Goal: Task Accomplishment & Management: Complete application form

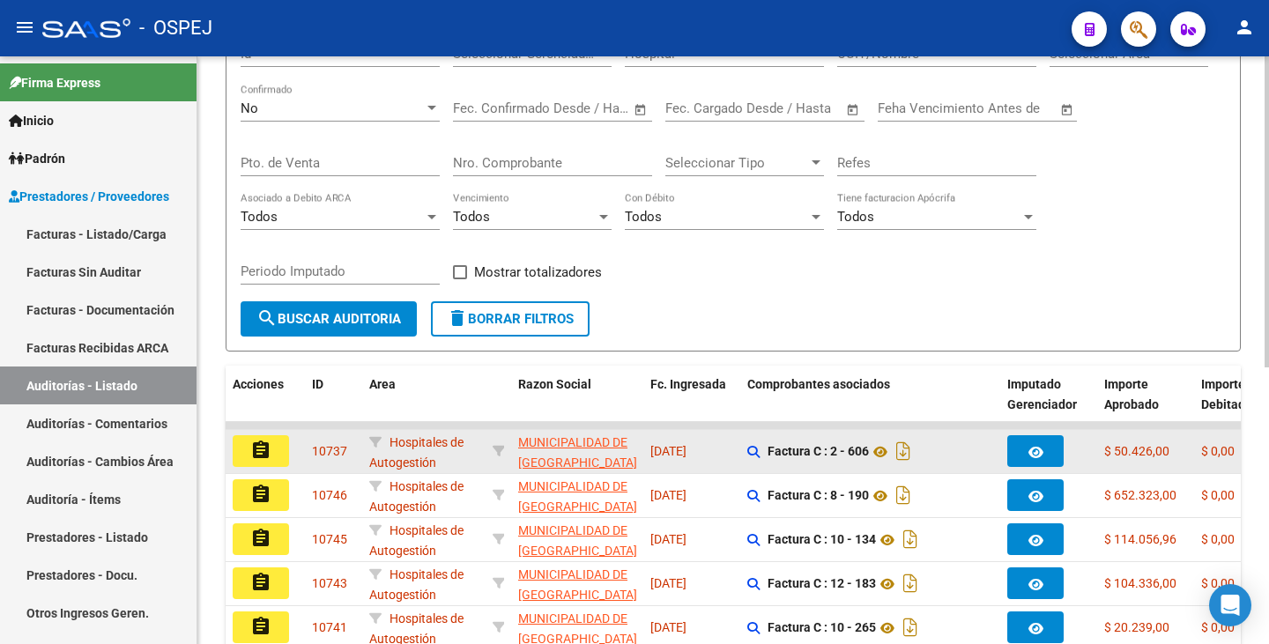
scroll to position [264, 0]
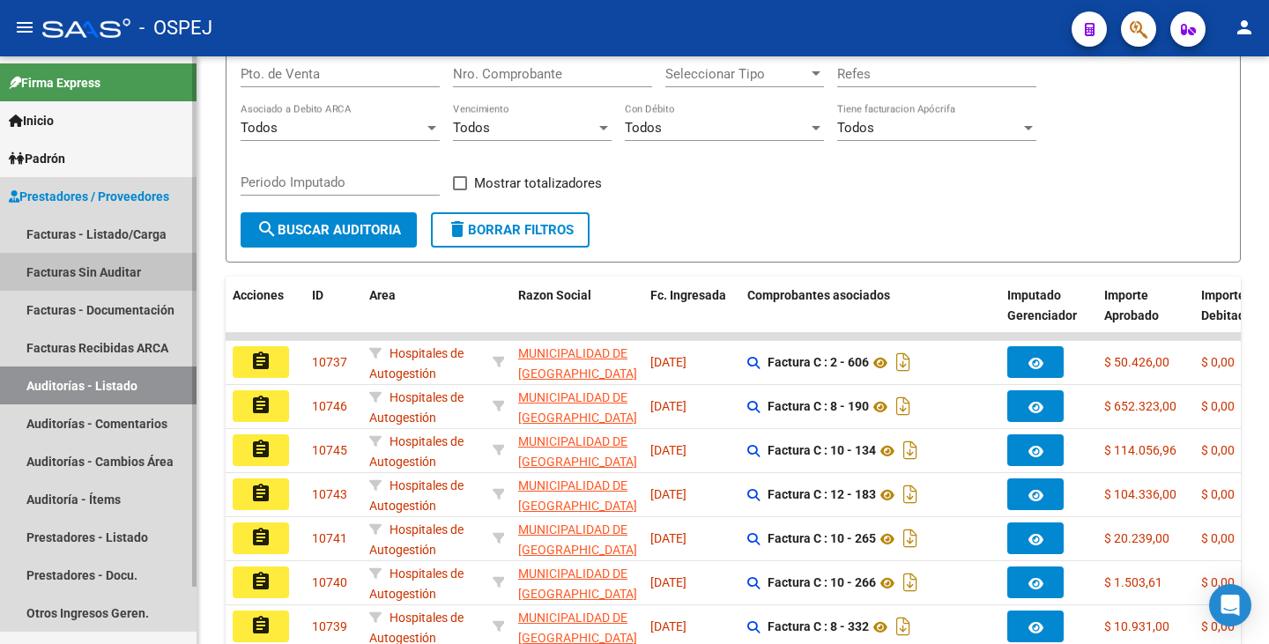
click at [100, 271] on link "Facturas Sin Auditar" at bounding box center [98, 272] width 197 height 38
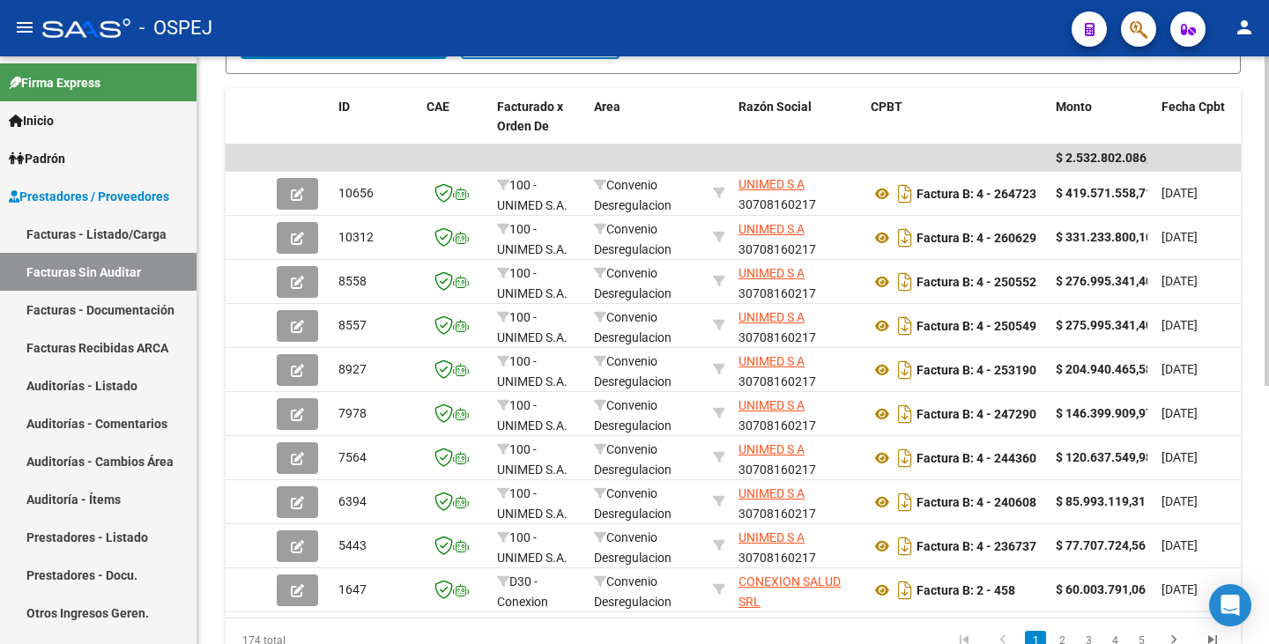
scroll to position [461, 0]
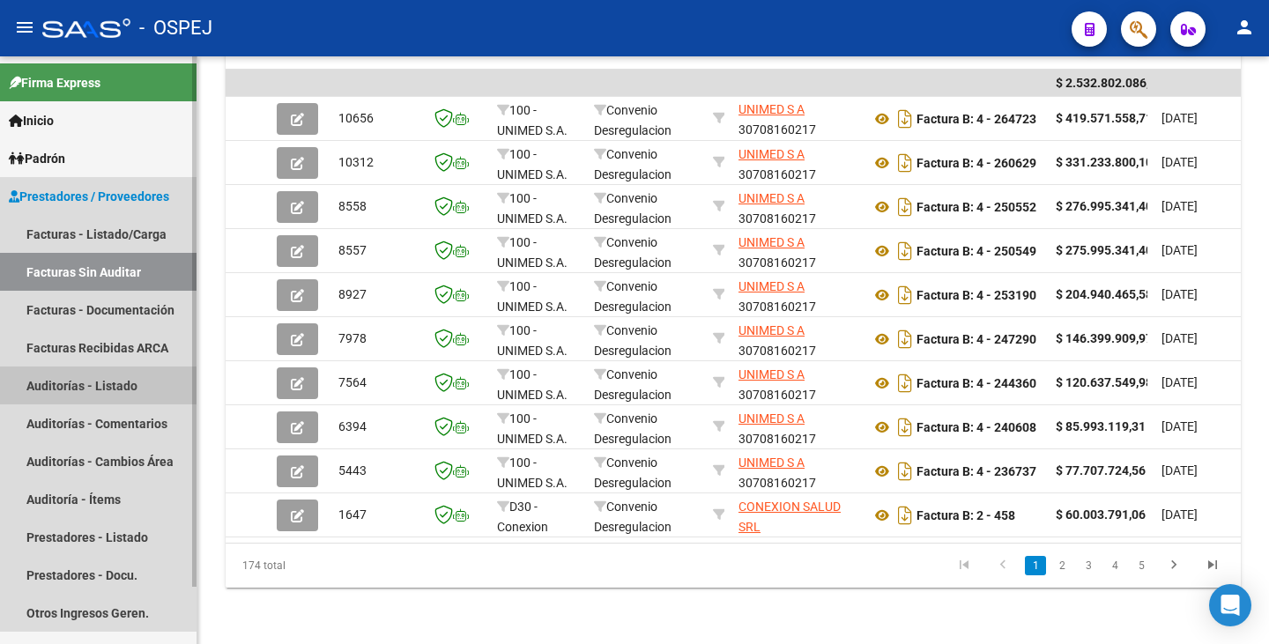
click at [58, 378] on link "Auditorías - Listado" at bounding box center [98, 386] width 197 height 38
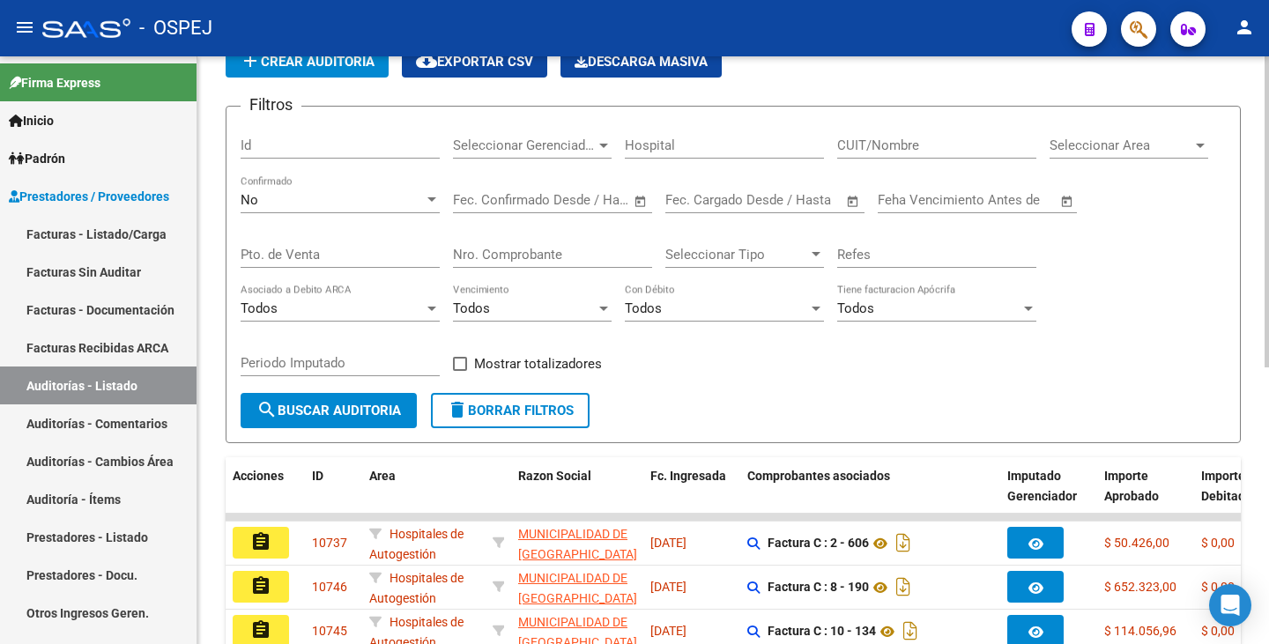
scroll to position [81, 0]
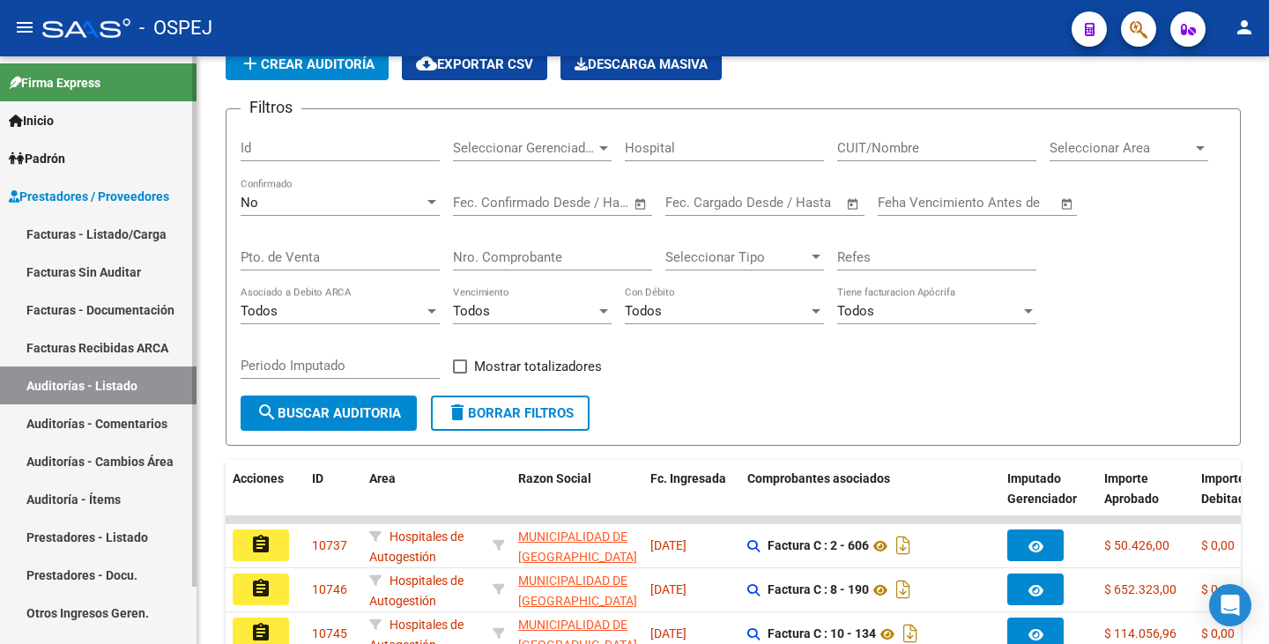
click at [80, 279] on link "Facturas Sin Auditar" at bounding box center [98, 272] width 197 height 38
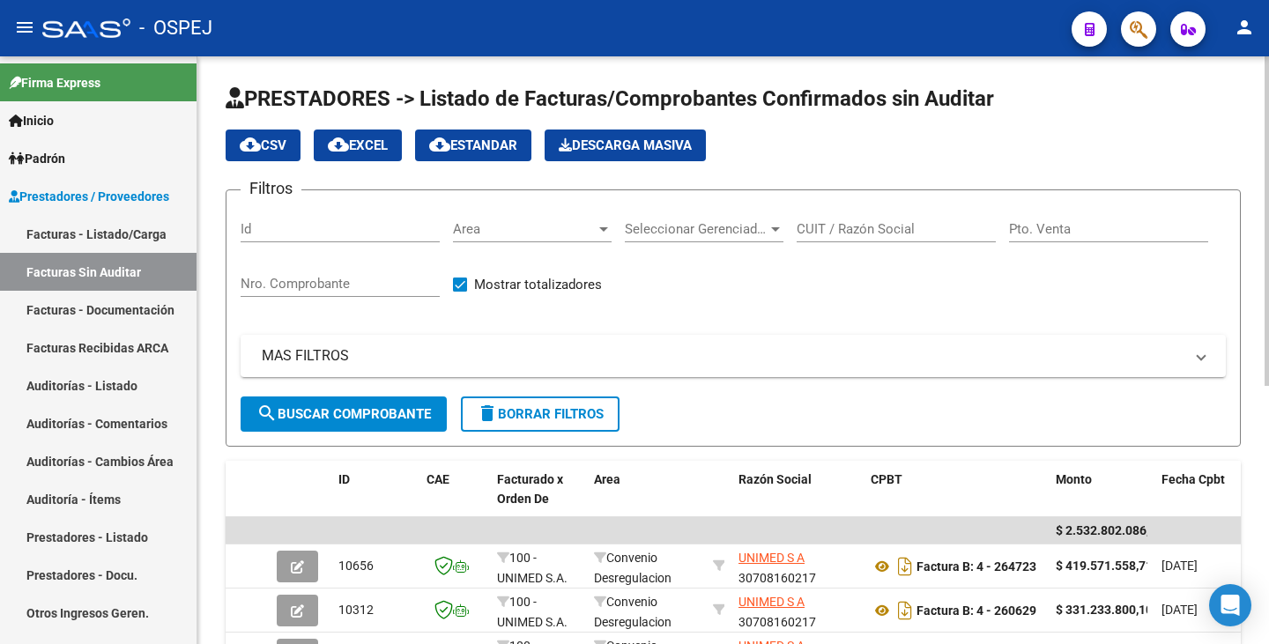
click at [754, 229] on span "Seleccionar Gerenciador" at bounding box center [696, 229] width 143 height 16
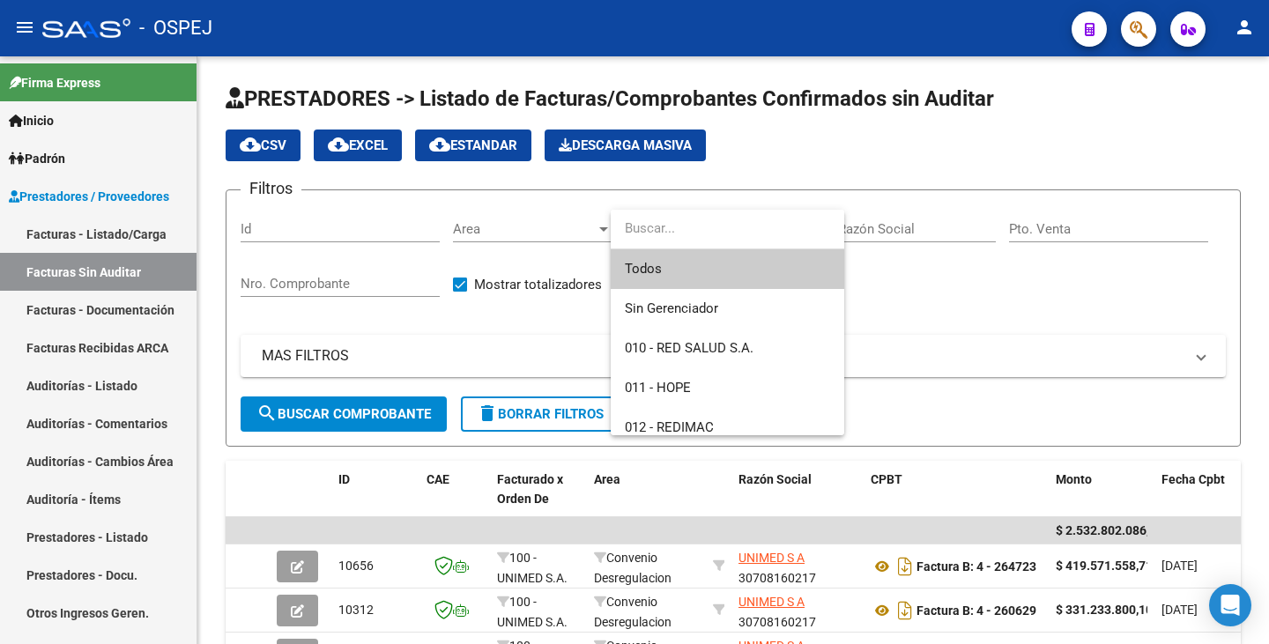
click at [1149, 233] on div at bounding box center [634, 322] width 1269 height 644
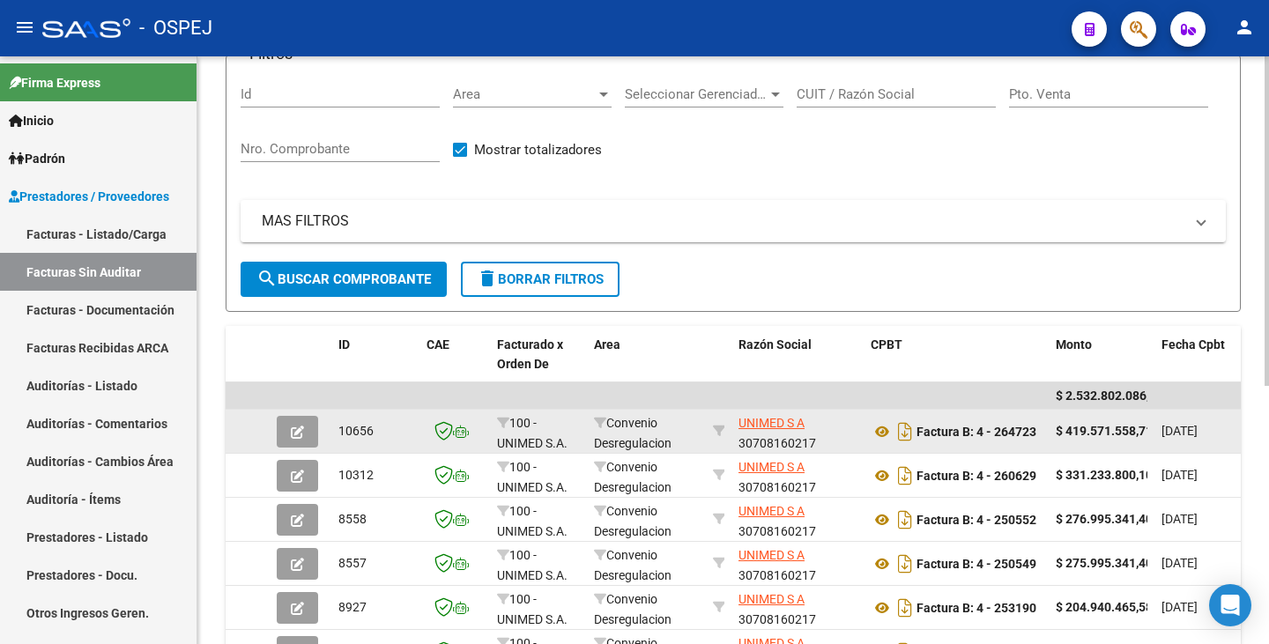
scroll to position [176, 0]
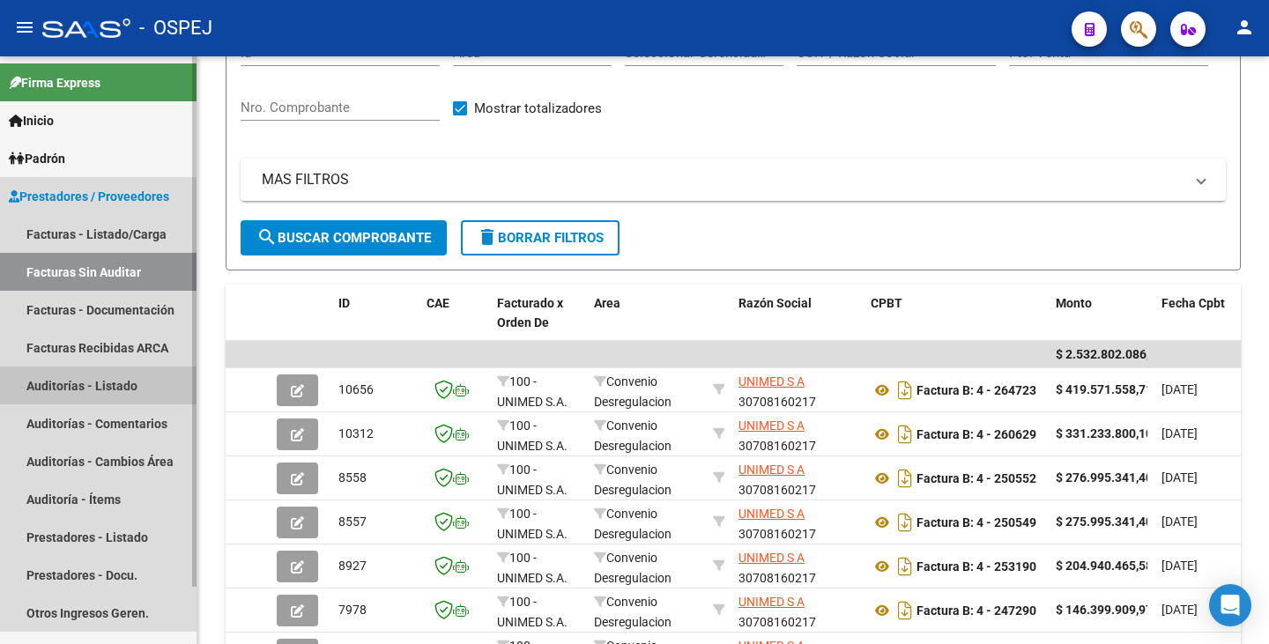
click at [89, 390] on link "Auditorías - Listado" at bounding box center [98, 386] width 197 height 38
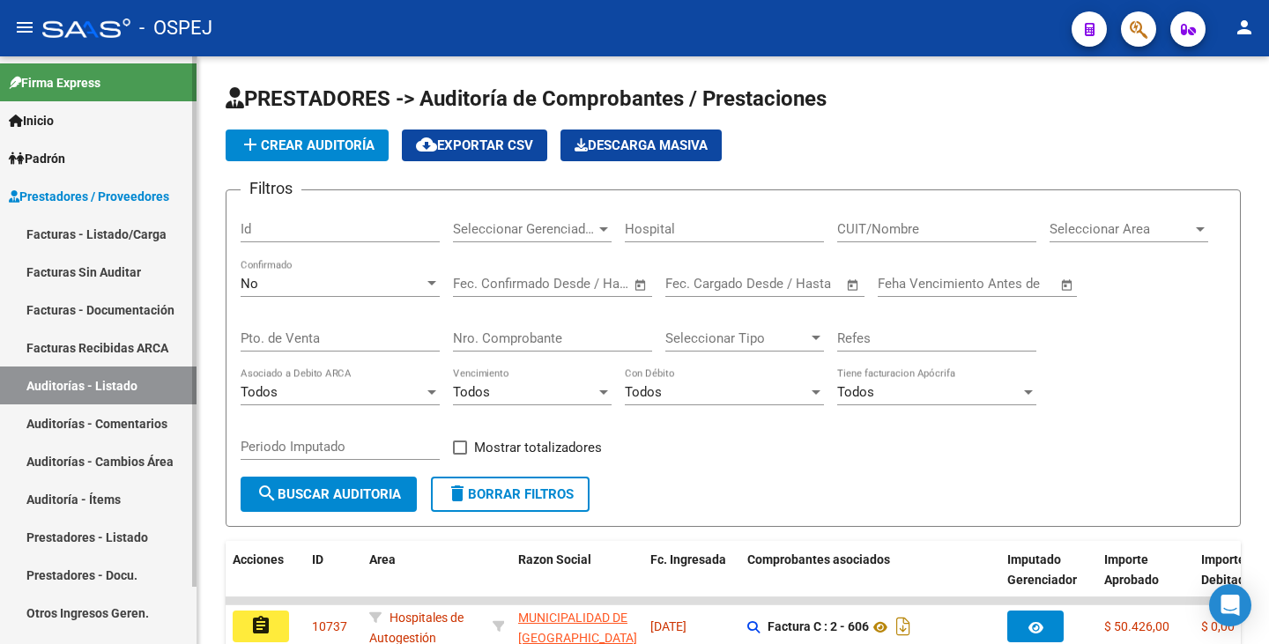
click at [115, 269] on link "Facturas Sin Auditar" at bounding box center [98, 272] width 197 height 38
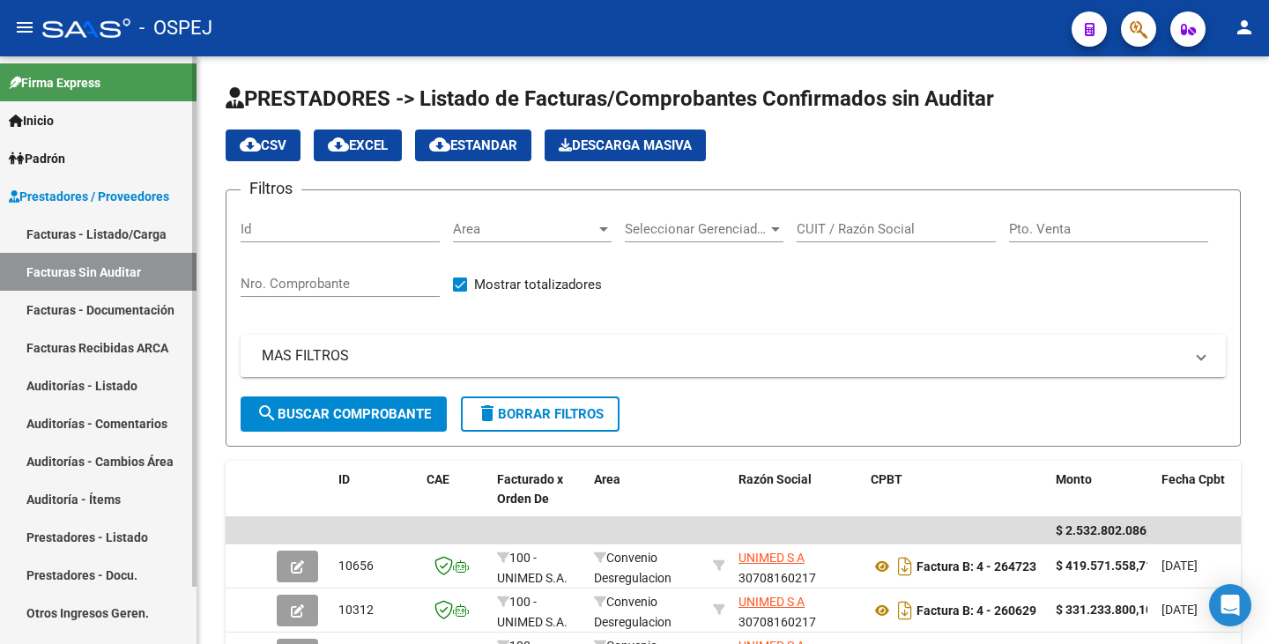
click at [58, 233] on link "Facturas - Listado/Carga" at bounding box center [98, 234] width 197 height 38
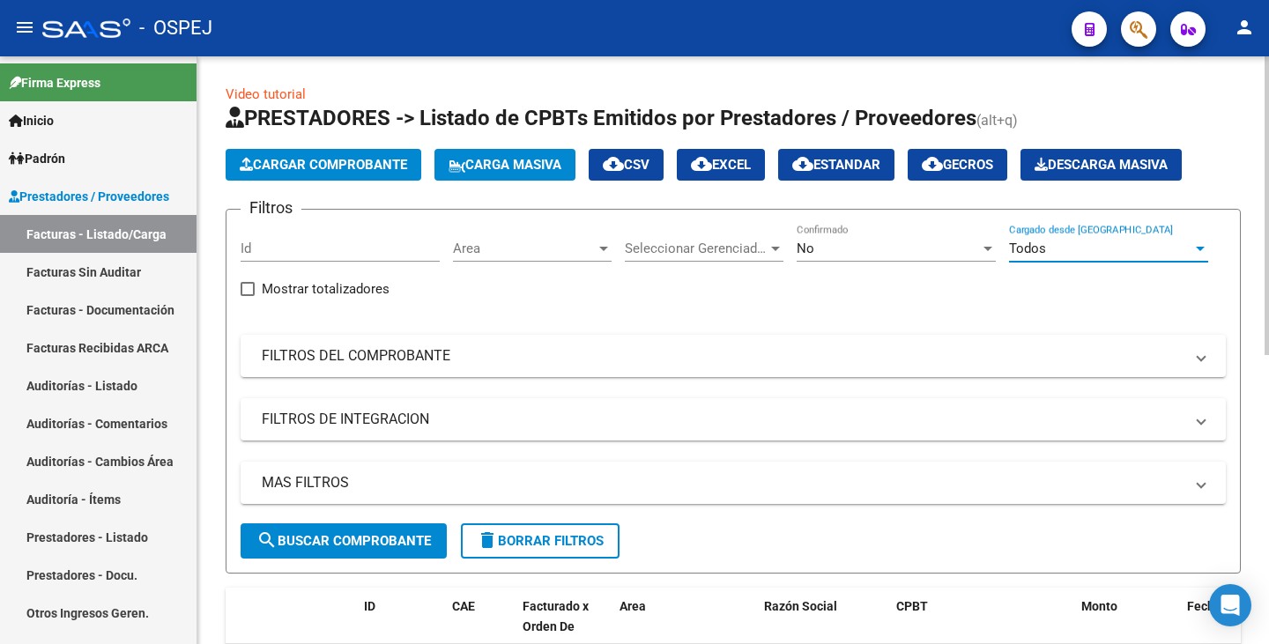
click at [1118, 253] on div "Todos" at bounding box center [1100, 249] width 183 height 16
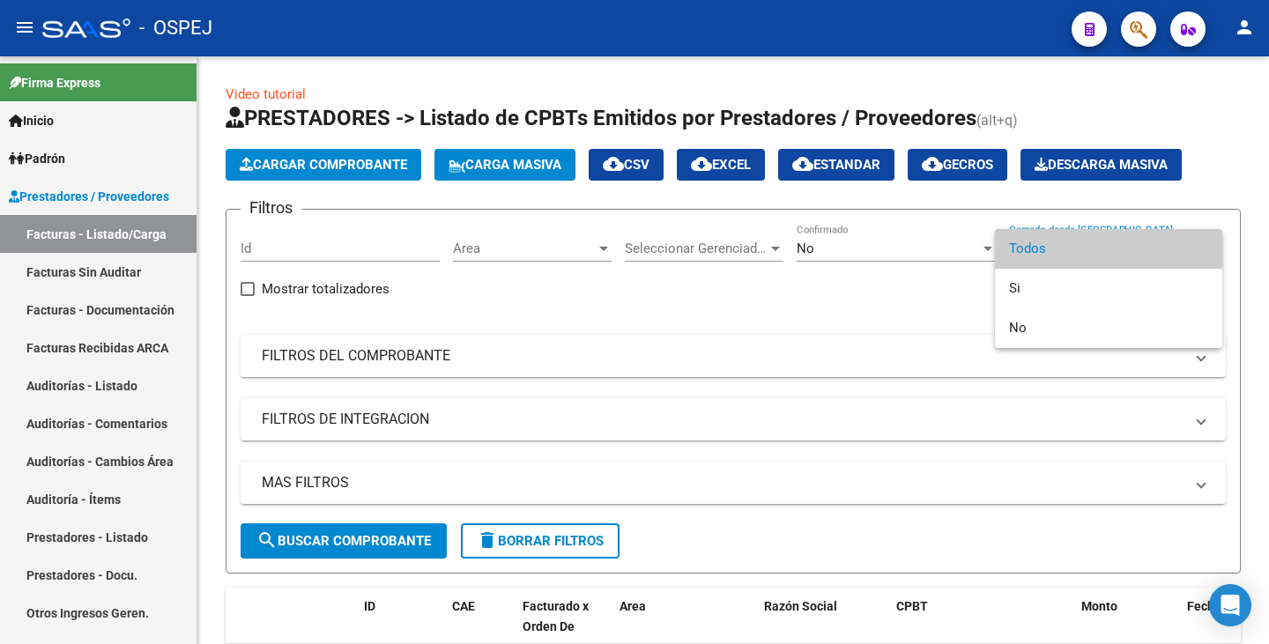
click at [27, 272] on div at bounding box center [634, 322] width 1269 height 644
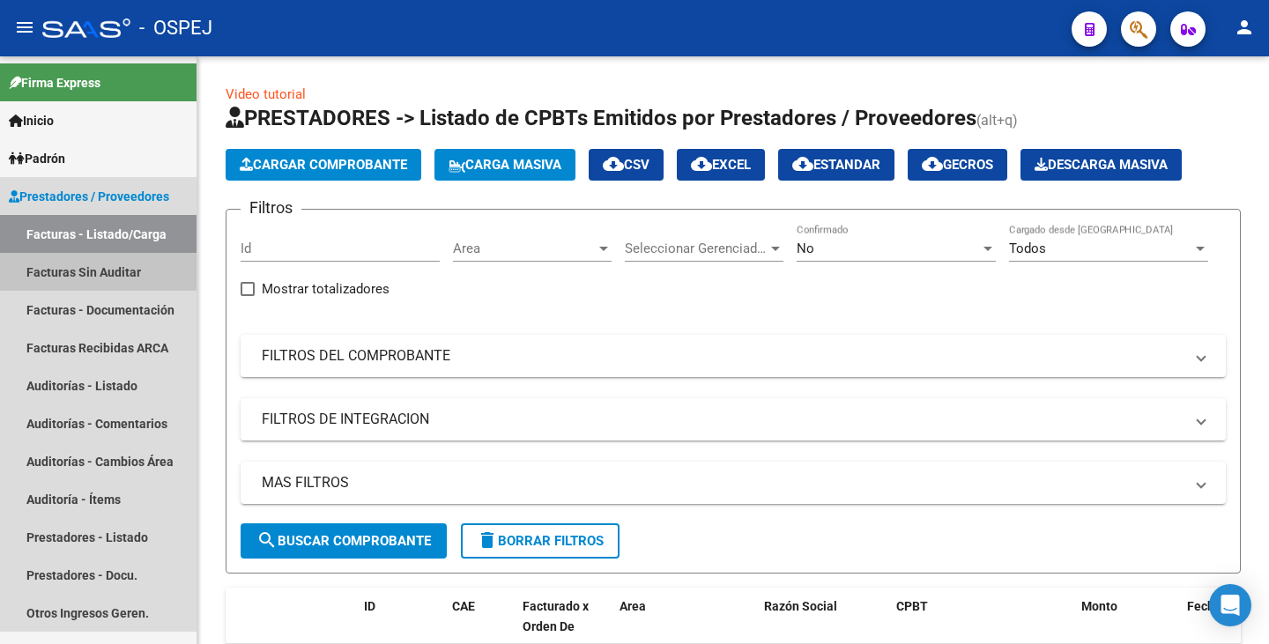
click at [27, 272] on link "Facturas Sin Auditar" at bounding box center [98, 272] width 197 height 38
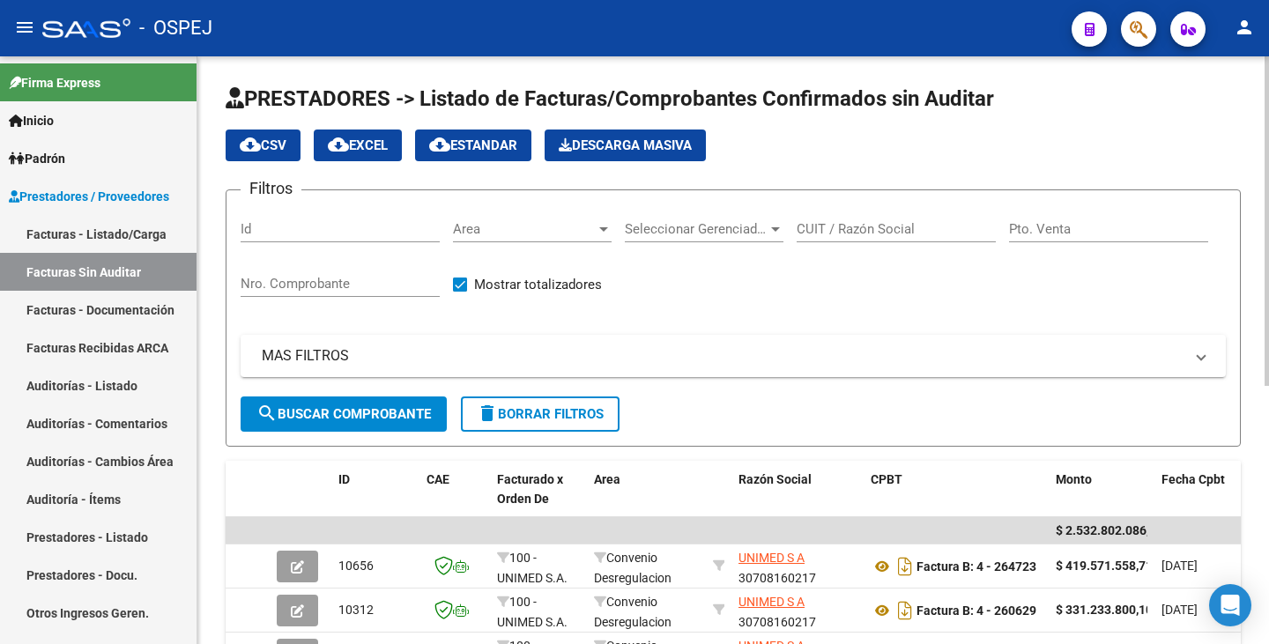
click at [771, 237] on div "Seleccionar Gerenciador Seleccionar Gerenciador" at bounding box center [704, 223] width 159 height 38
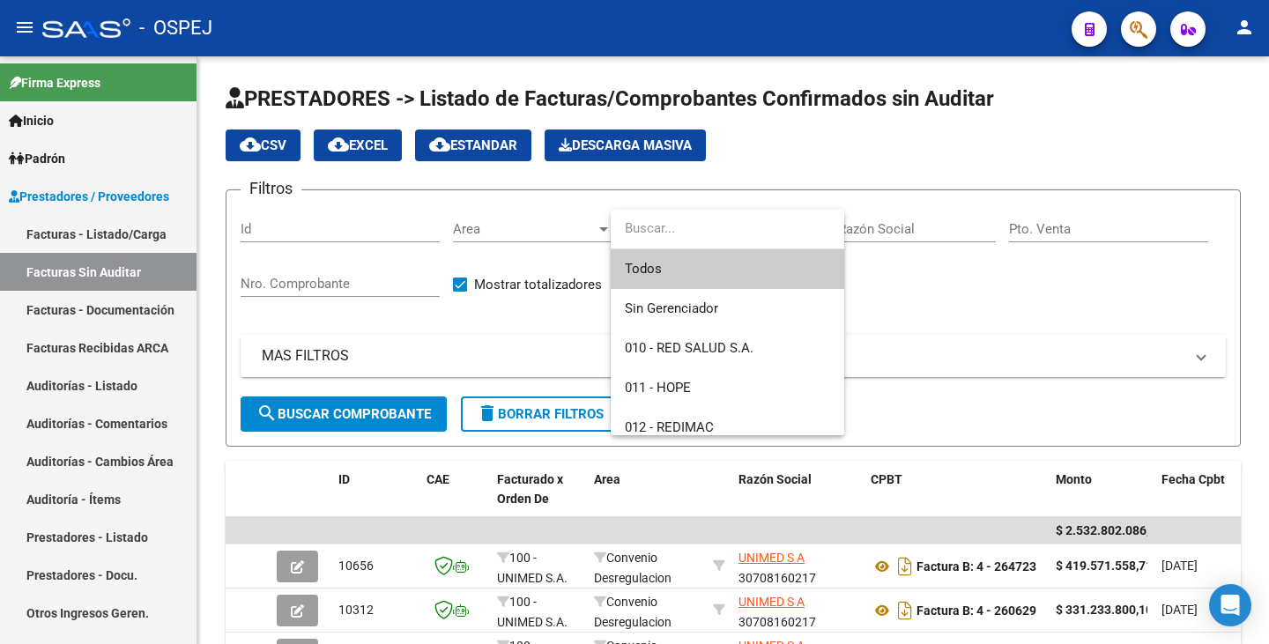
click at [114, 382] on div at bounding box center [634, 322] width 1269 height 644
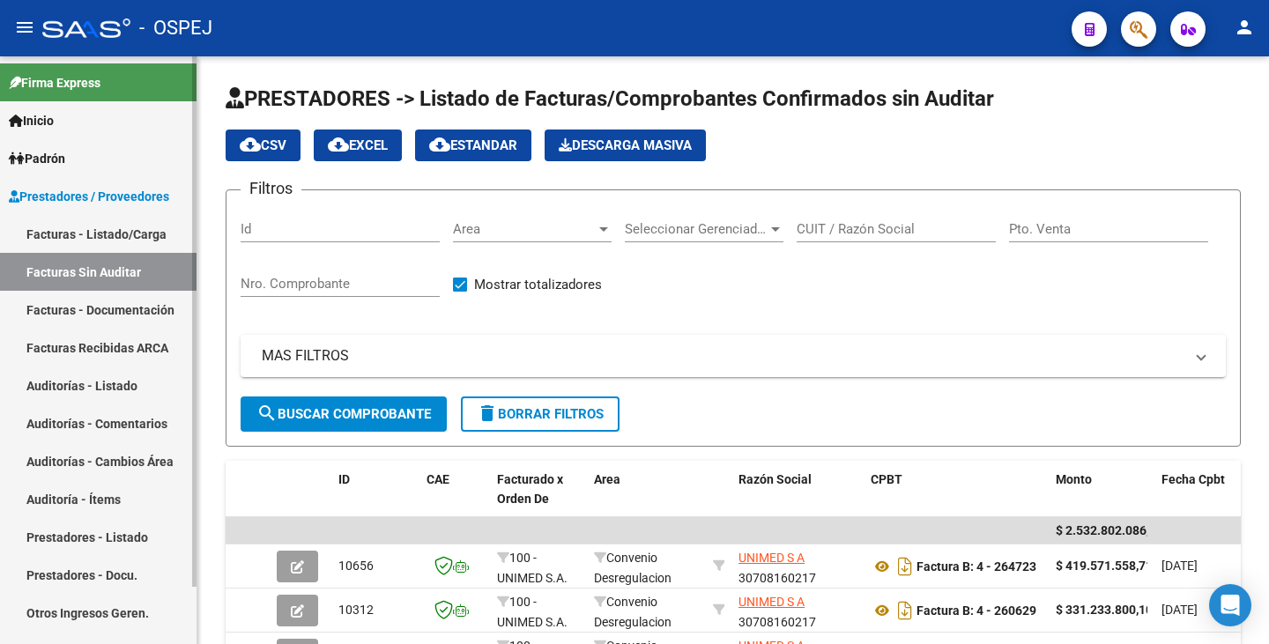
click at [113, 381] on link "Auditorías - Listado" at bounding box center [98, 386] width 197 height 38
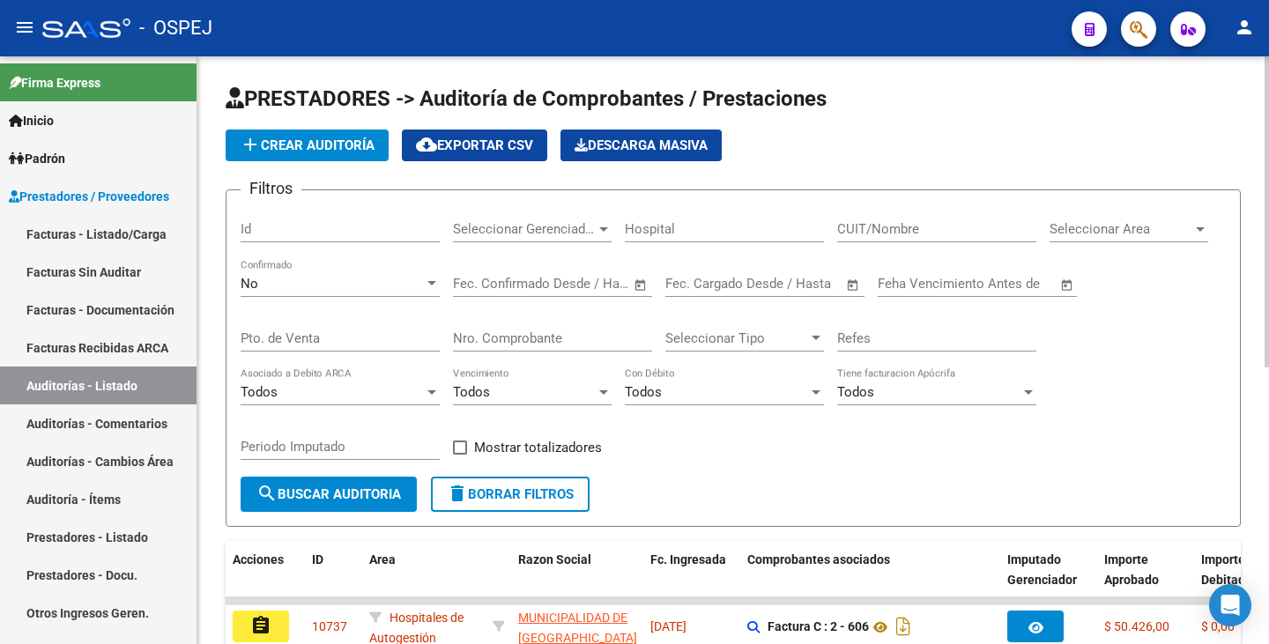
click at [1144, 233] on span "Seleccionar Area" at bounding box center [1121, 229] width 143 height 16
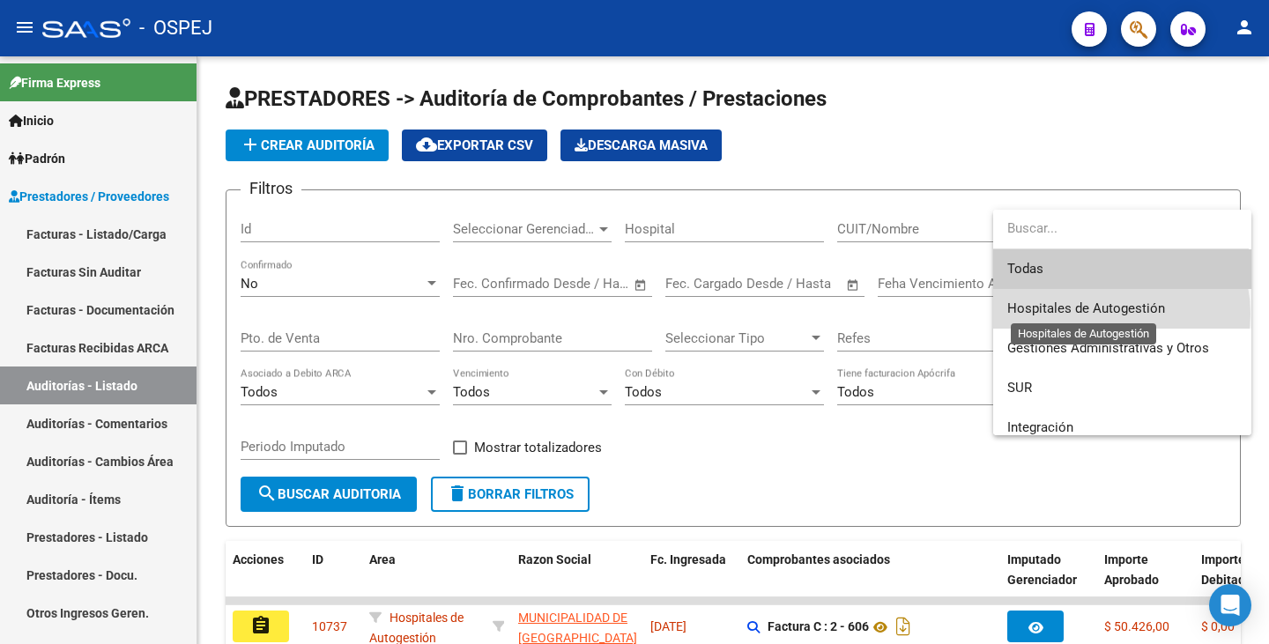
click at [1109, 314] on span "Hospitales de Autogestión" at bounding box center [1086, 309] width 158 height 16
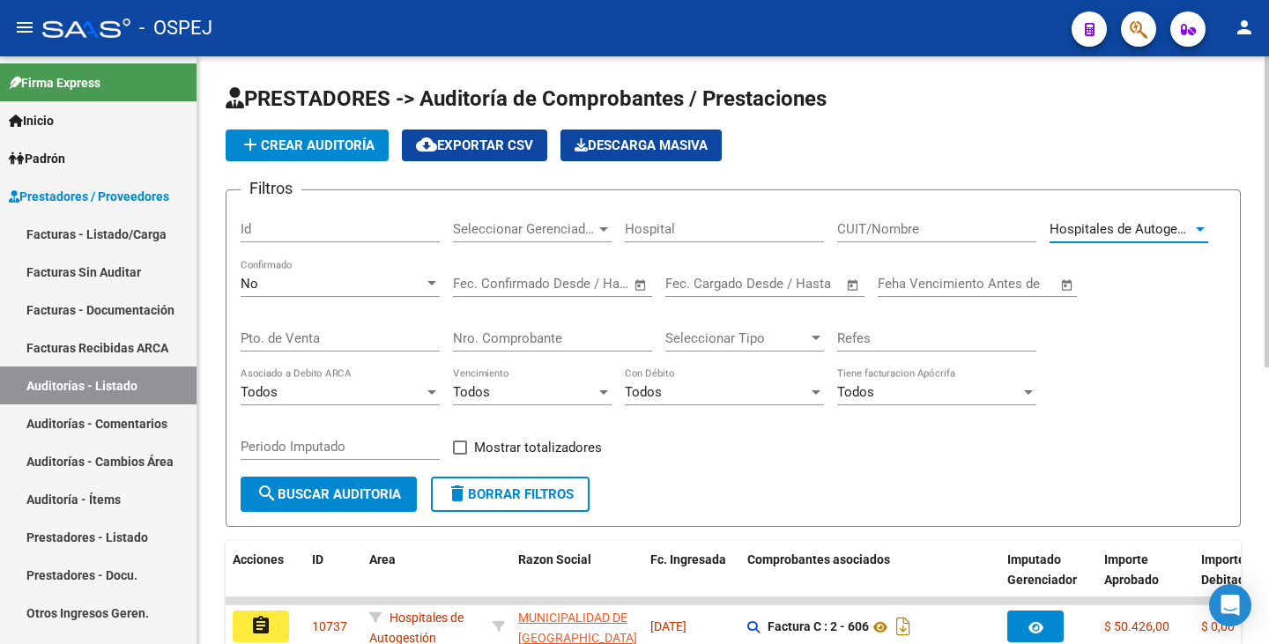
click at [364, 512] on form "Filtros Id Seleccionar Gerenciador Seleccionar Gerenciador Hospital CUIT/Nombre…" at bounding box center [733, 358] width 1015 height 338
click at [362, 507] on button "search Buscar Auditoria" at bounding box center [329, 494] width 176 height 35
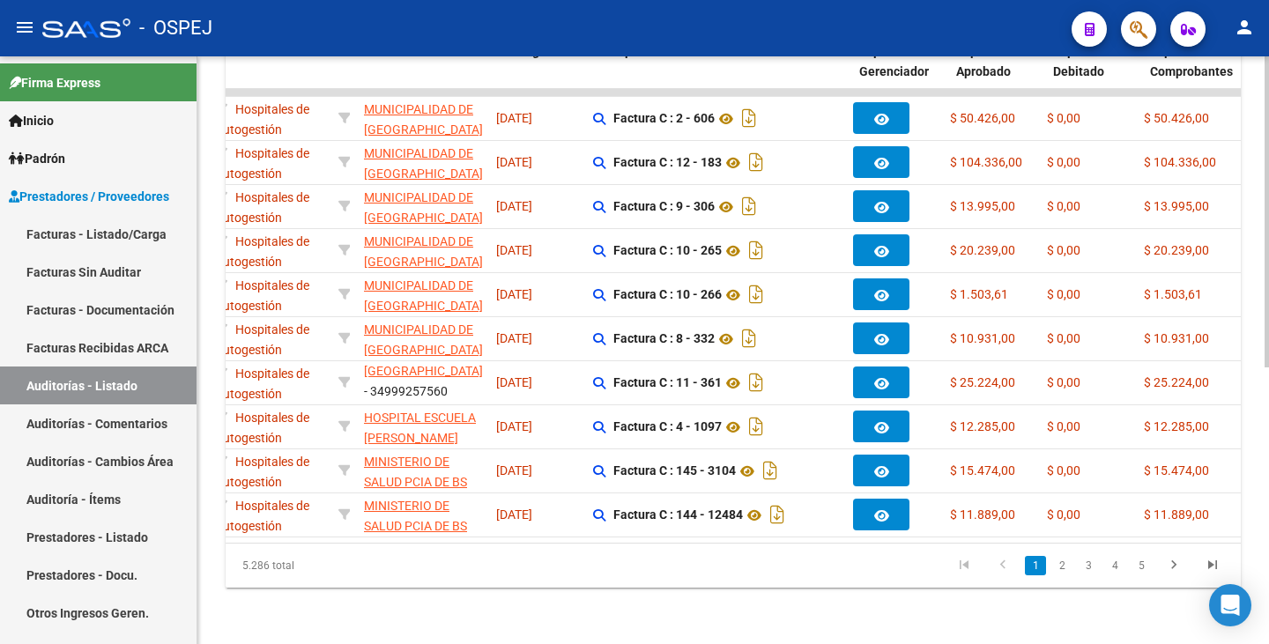
scroll to position [0, 148]
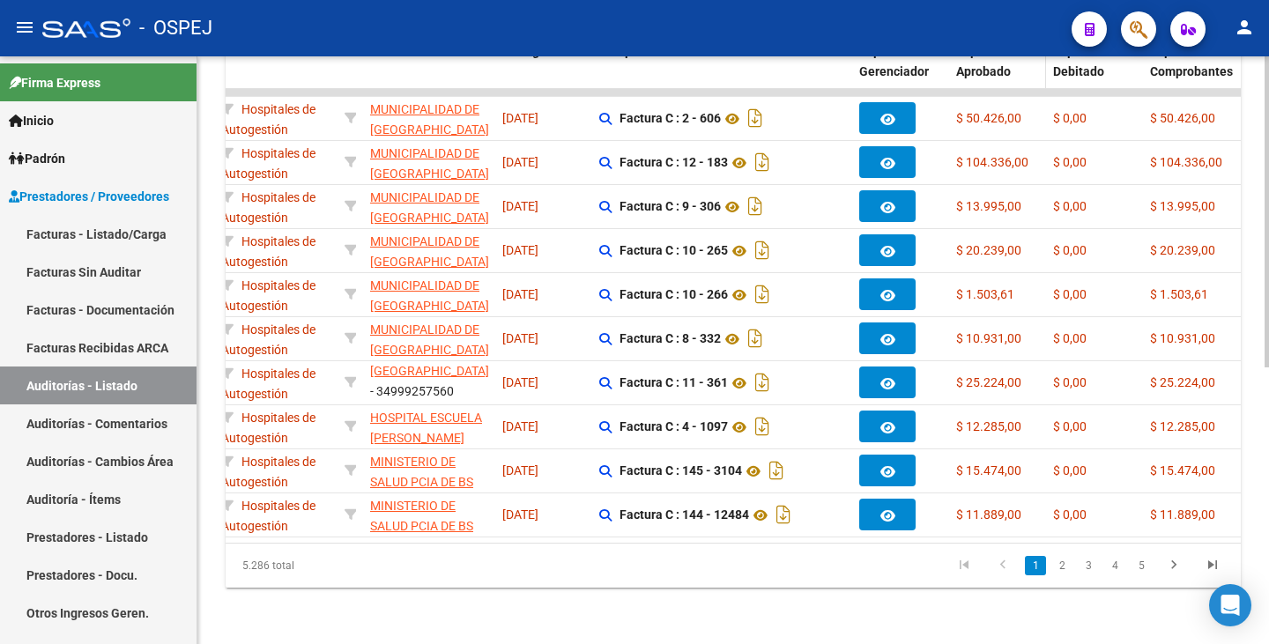
click at [992, 56] on span "Importe Aprobado" at bounding box center [983, 61] width 55 height 34
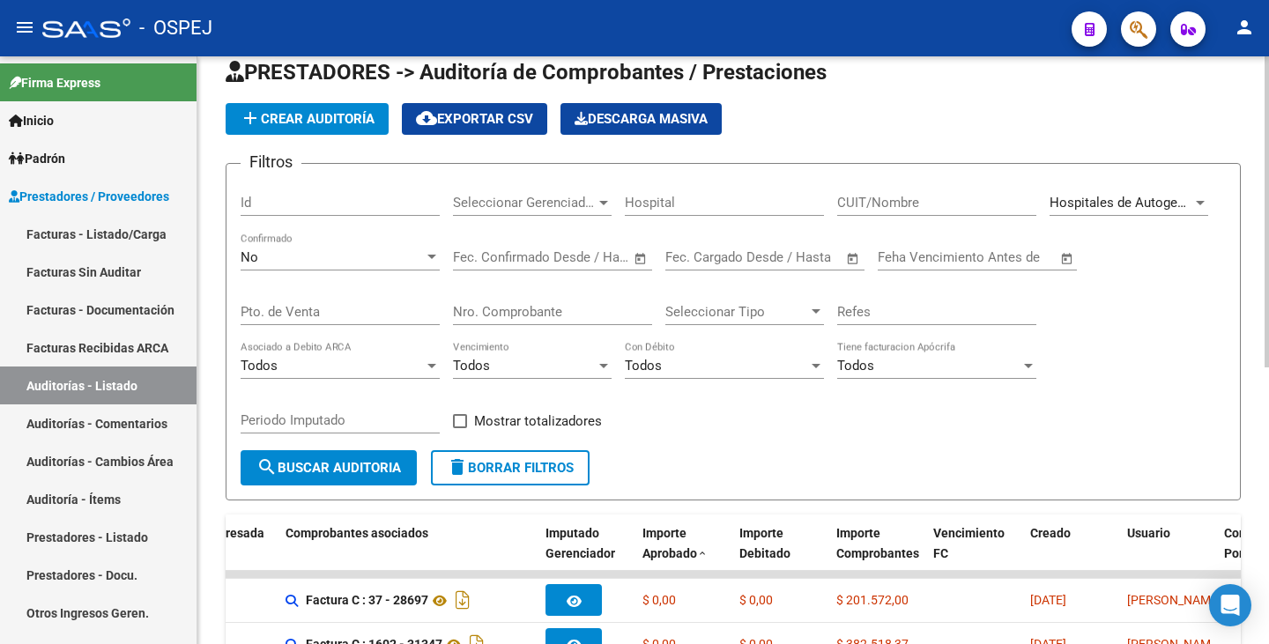
scroll to position [0, 0]
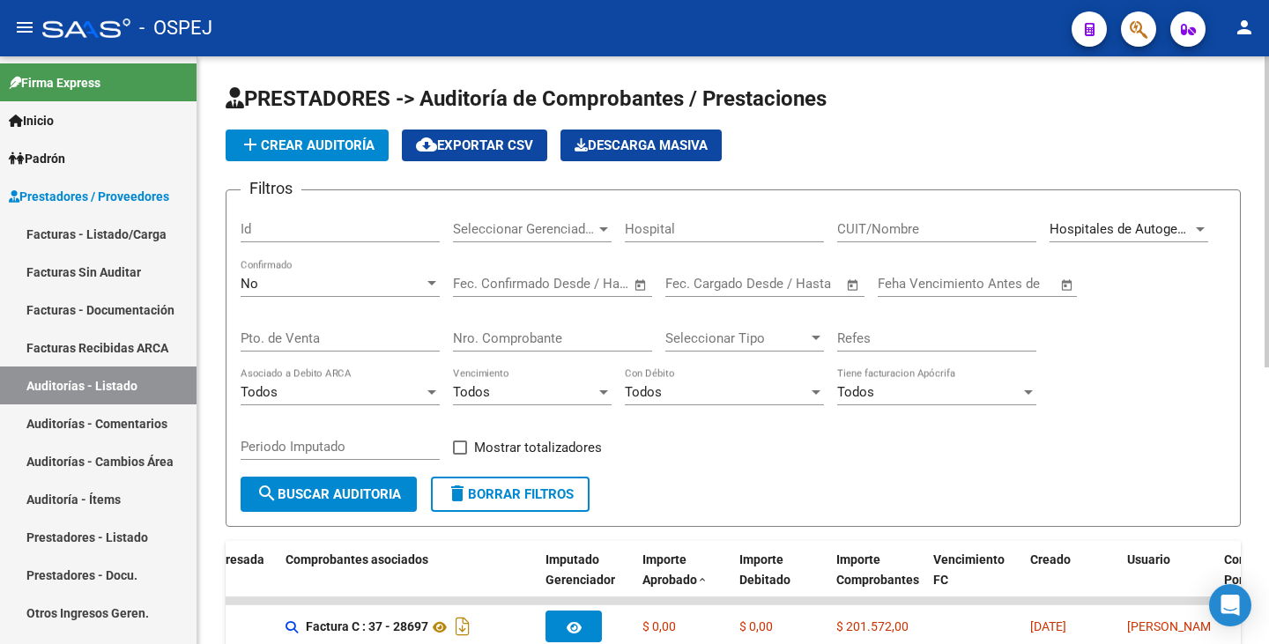
click at [535, 325] on div "Nro. Comprobante" at bounding box center [552, 333] width 199 height 38
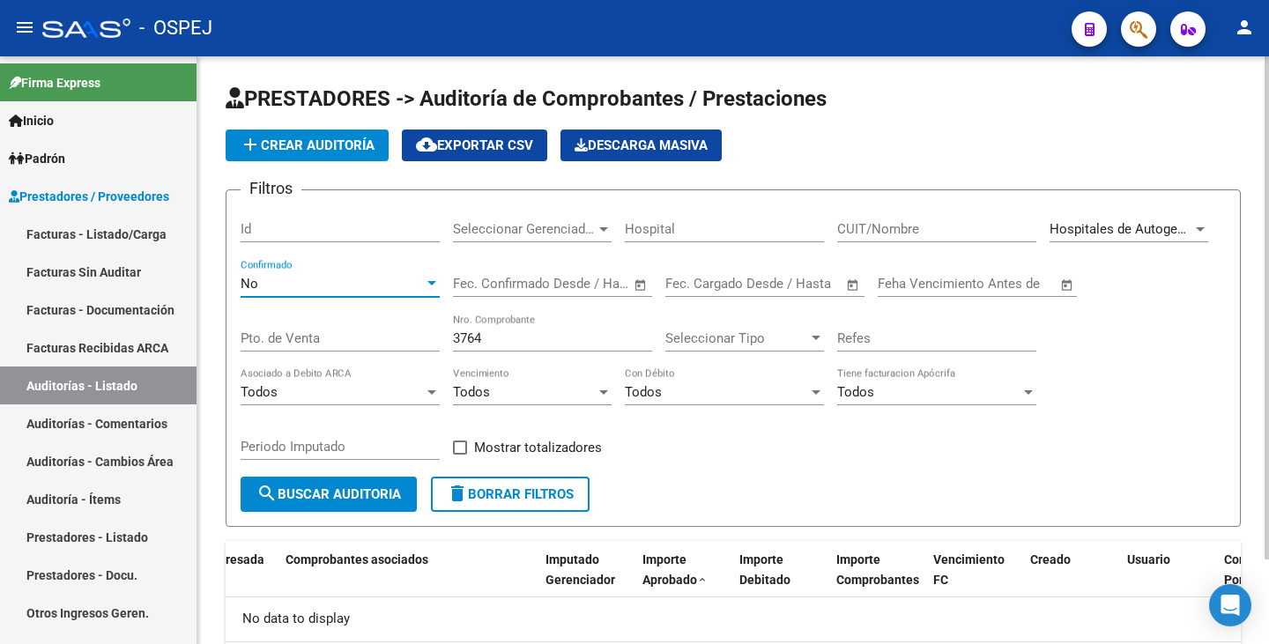
click at [336, 287] on div "No" at bounding box center [332, 284] width 183 height 16
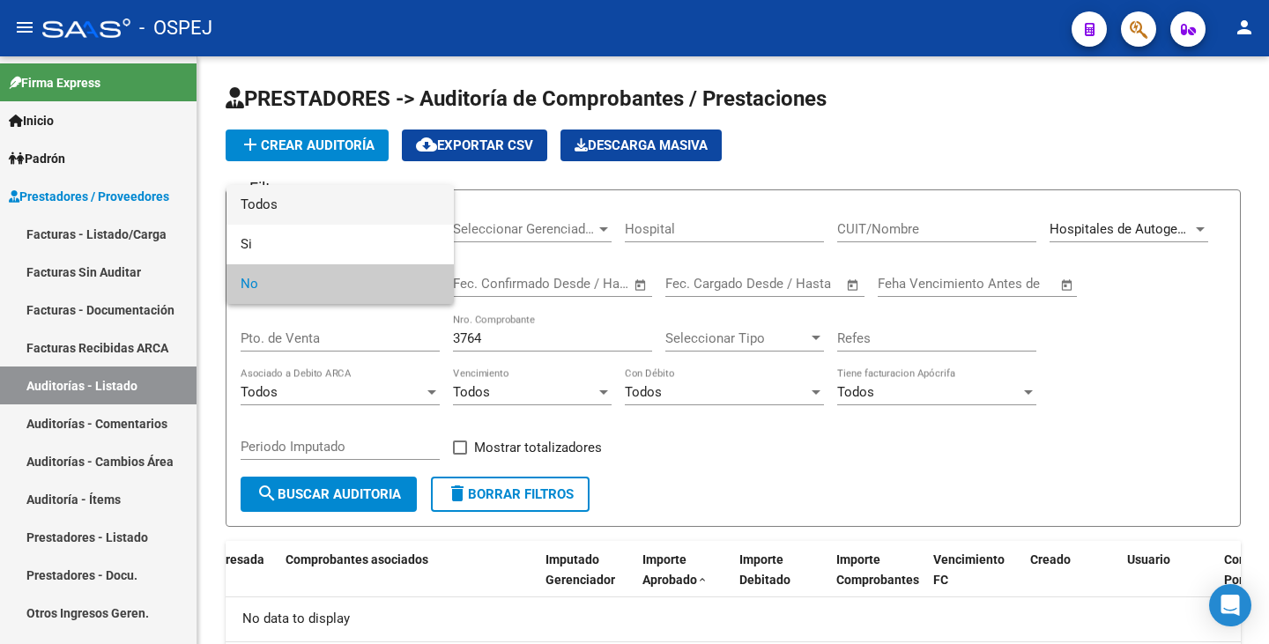
click at [313, 200] on span "Todos" at bounding box center [340, 205] width 199 height 40
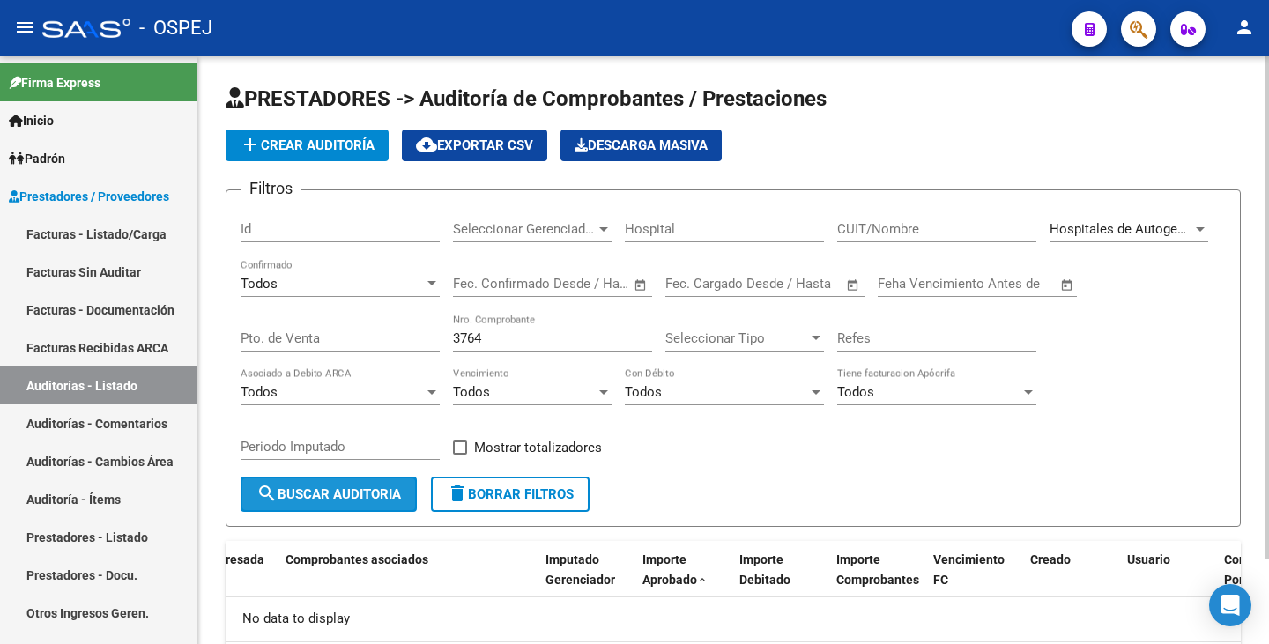
click at [339, 507] on button "search Buscar Auditoria" at bounding box center [329, 494] width 176 height 35
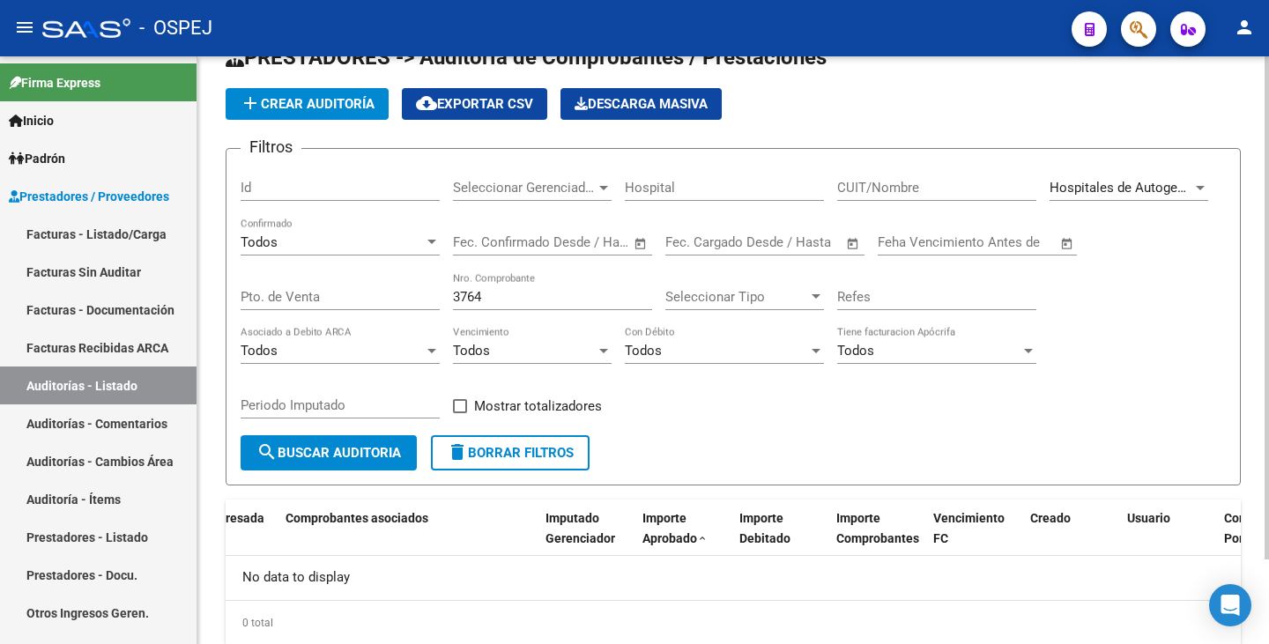
scroll to position [11, 0]
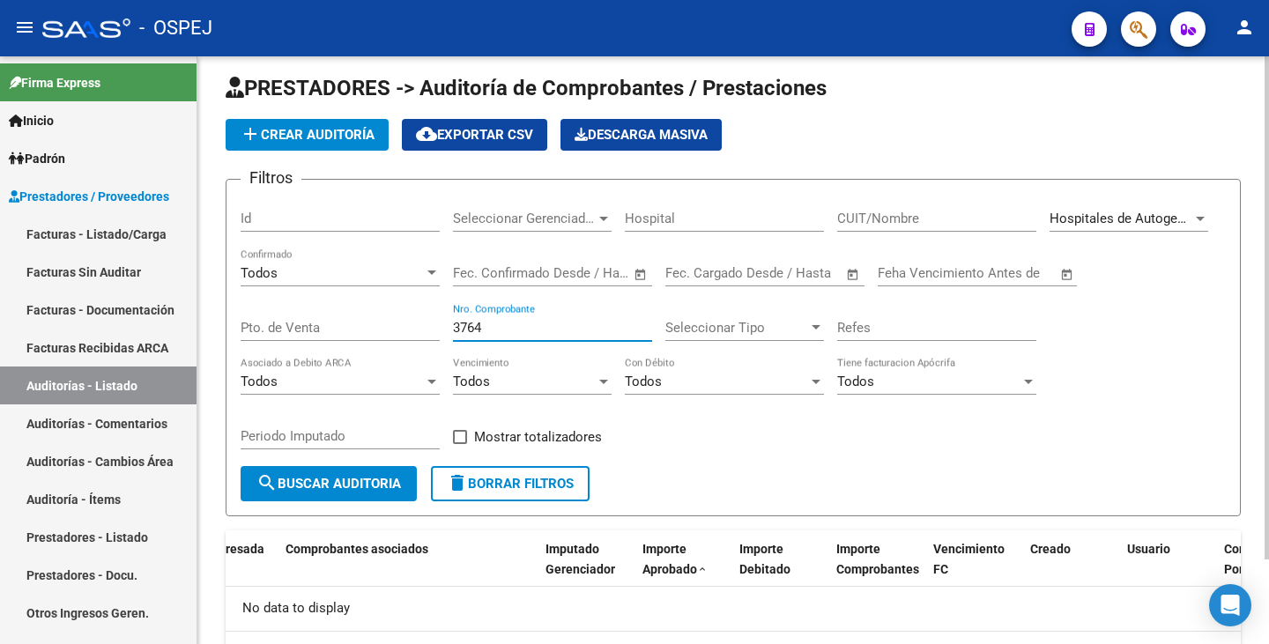
drag, startPoint x: 524, startPoint y: 327, endPoint x: 272, endPoint y: 291, distance: 254.6
click at [272, 291] on div "Filtros Id Seleccionar Gerenciador Seleccionar Gerenciador Hospital CUIT/Nombre…" at bounding box center [733, 330] width 985 height 272
type input "12083"
drag, startPoint x: 499, startPoint y: 328, endPoint x: 306, endPoint y: 279, distance: 199.2
click at [306, 279] on div "Filtros Id Seleccionar Gerenciador Seleccionar Gerenciador Hospital CUIT/Nombre…" at bounding box center [733, 330] width 985 height 272
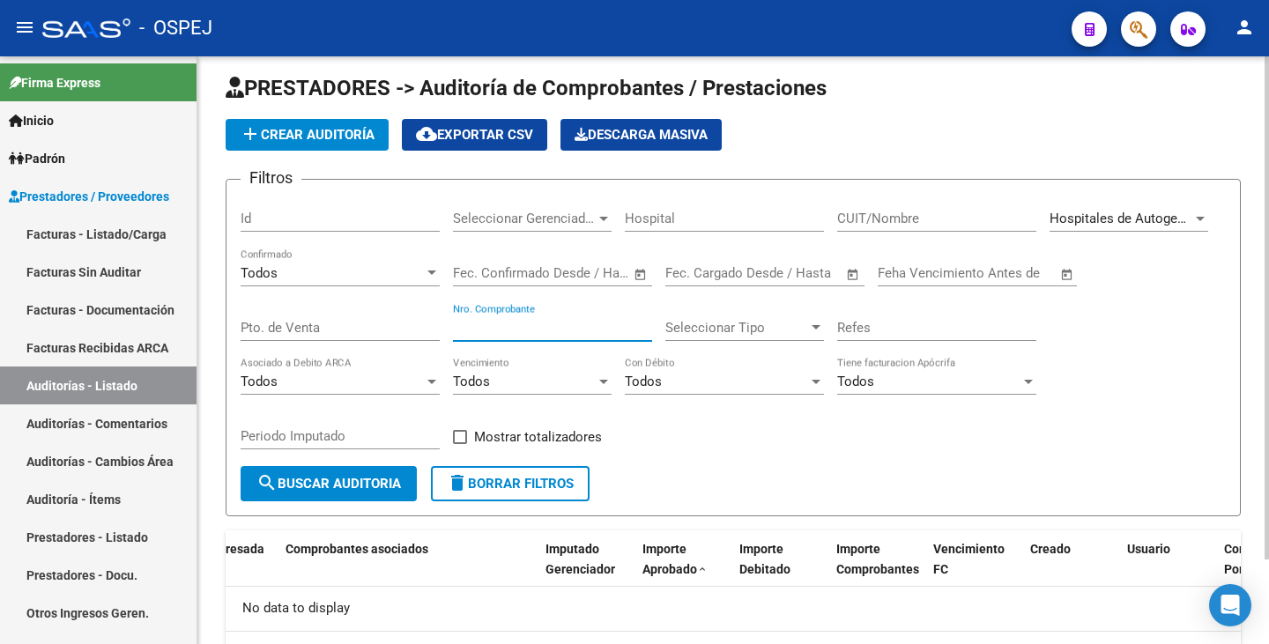
paste input "14827"
type input "14827"
click at [332, 487] on span "search Buscar Auditoria" at bounding box center [328, 484] width 145 height 16
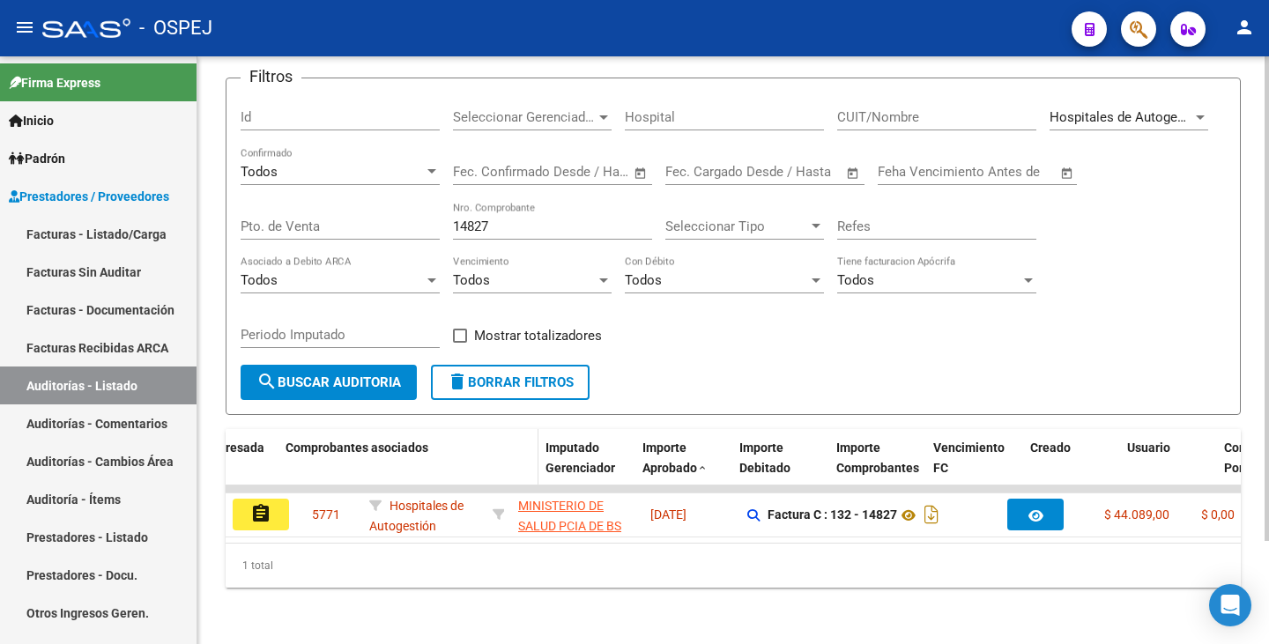
scroll to position [125, 0]
drag, startPoint x: 494, startPoint y: 216, endPoint x: 370, endPoint y: 187, distance: 127.6
click at [370, 187] on div "Filtros Id Seleccionar Gerenciador Seleccionar Gerenciador Hospital CUIT/Nombre…" at bounding box center [733, 229] width 985 height 272
paste input "14853"
type input "14853"
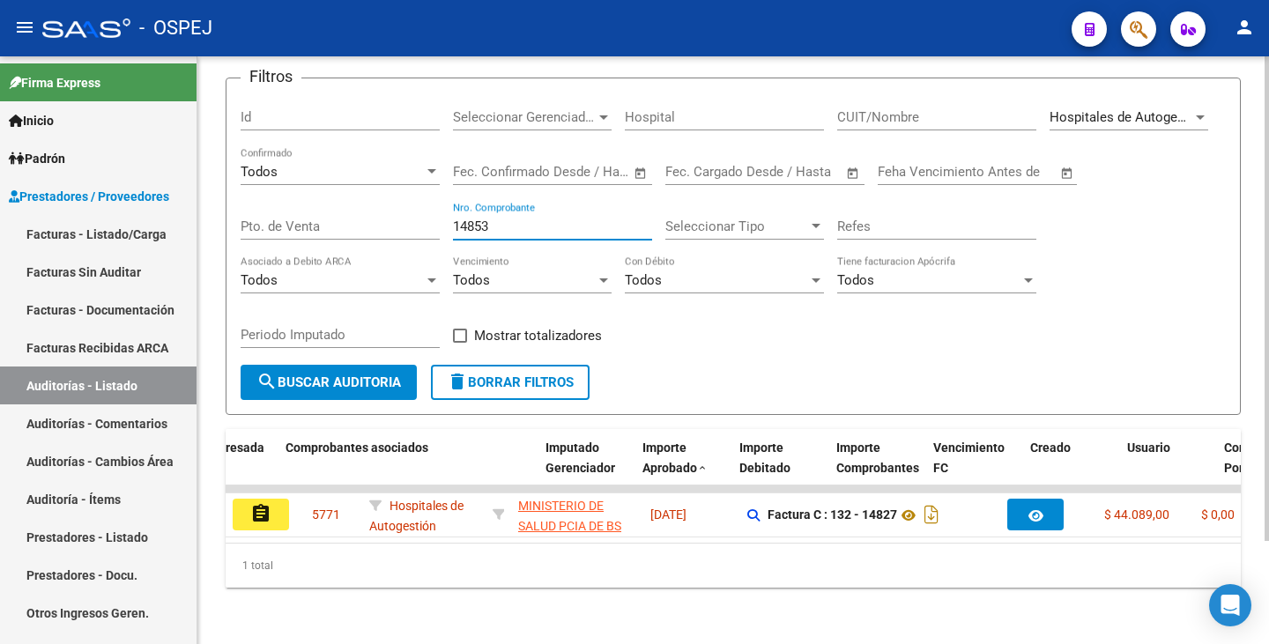
click at [372, 375] on span "search Buscar Auditoria" at bounding box center [328, 383] width 145 height 16
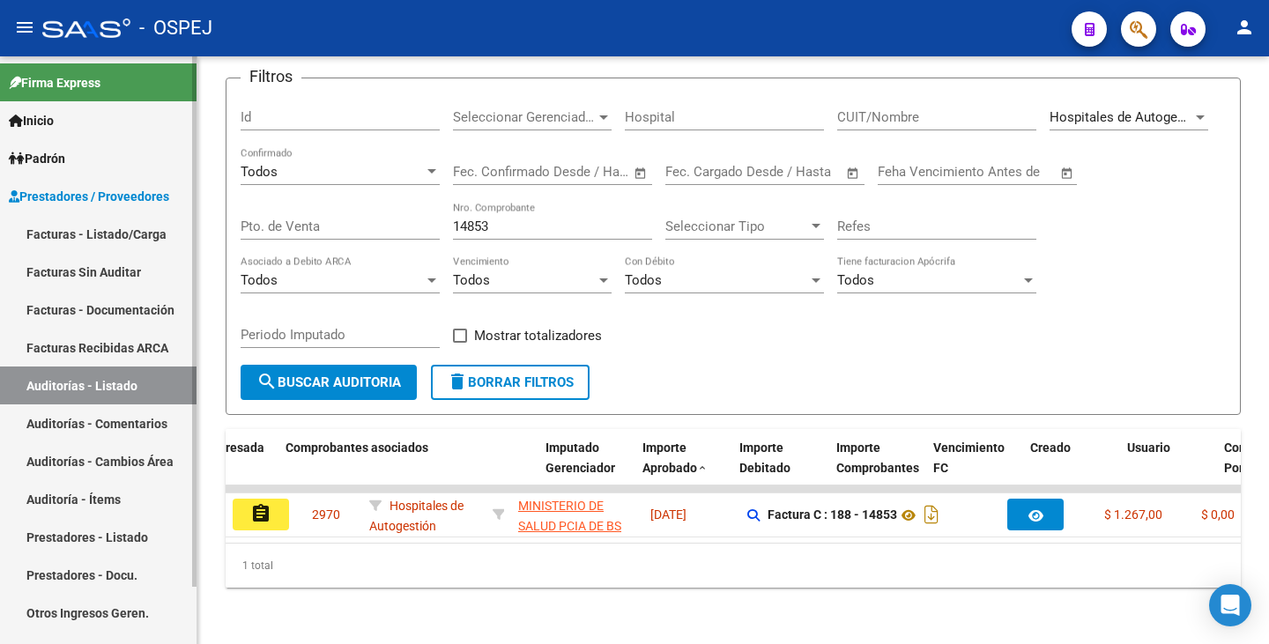
click at [100, 388] on link "Auditorías - Listado" at bounding box center [98, 386] width 197 height 38
click at [91, 276] on link "Facturas Sin Auditar" at bounding box center [98, 272] width 197 height 38
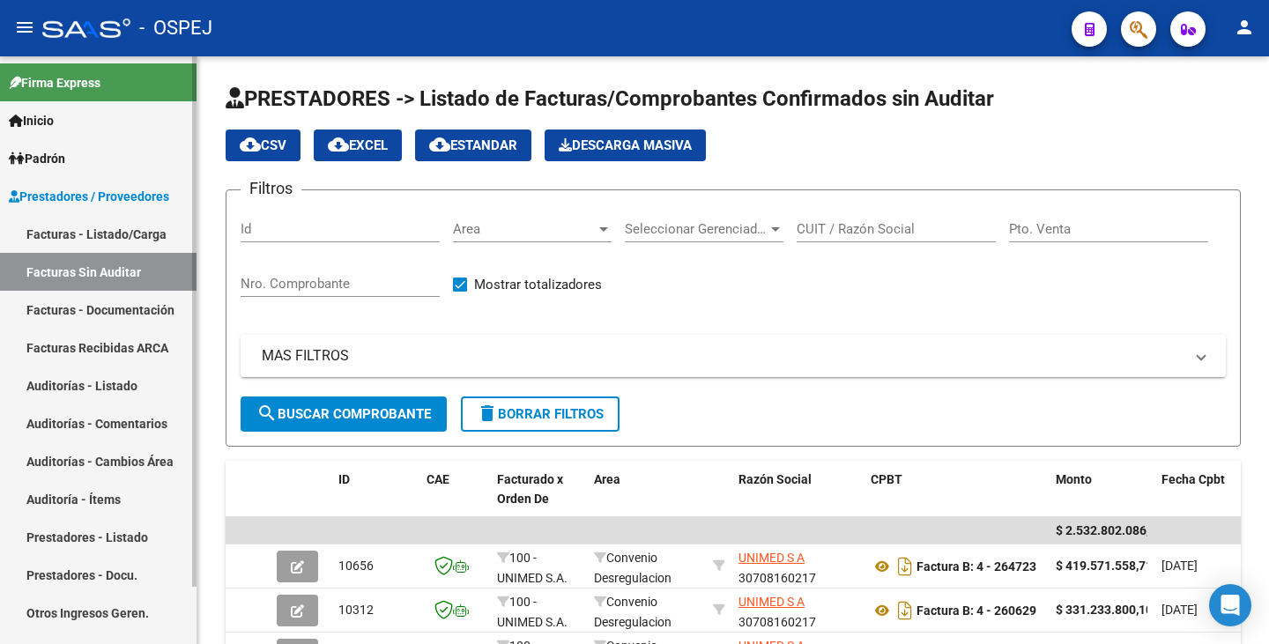
click at [108, 397] on link "Auditorías - Listado" at bounding box center [98, 386] width 197 height 38
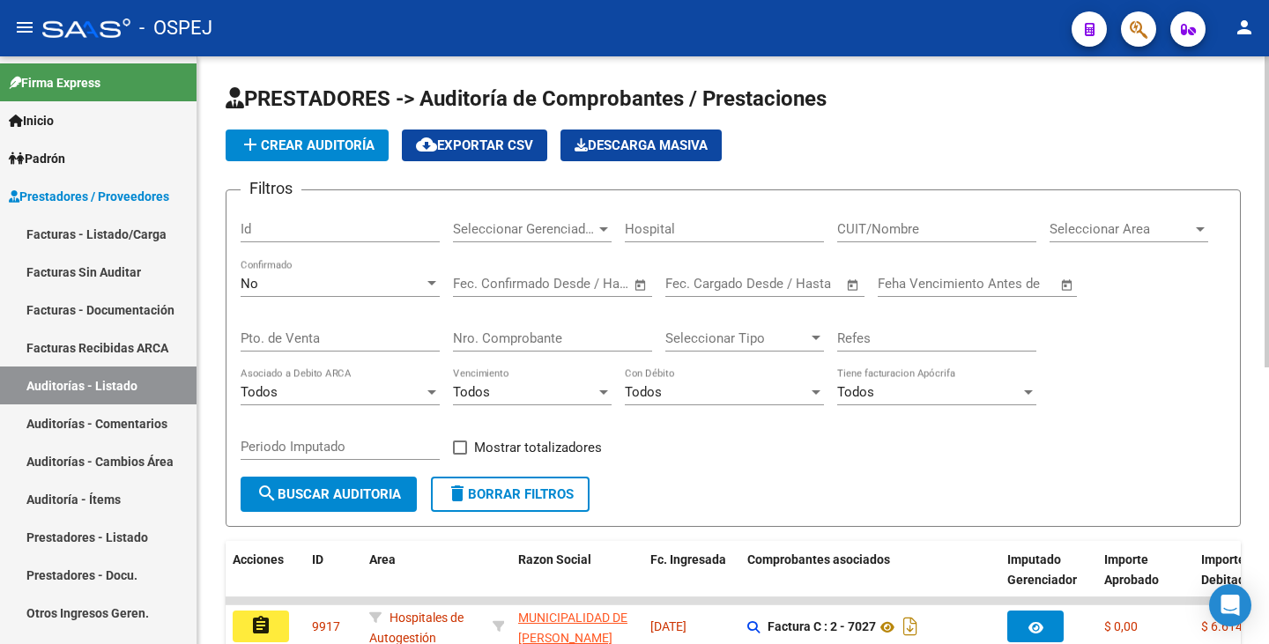
click at [505, 340] on input "Nro. Comprobante" at bounding box center [552, 339] width 199 height 16
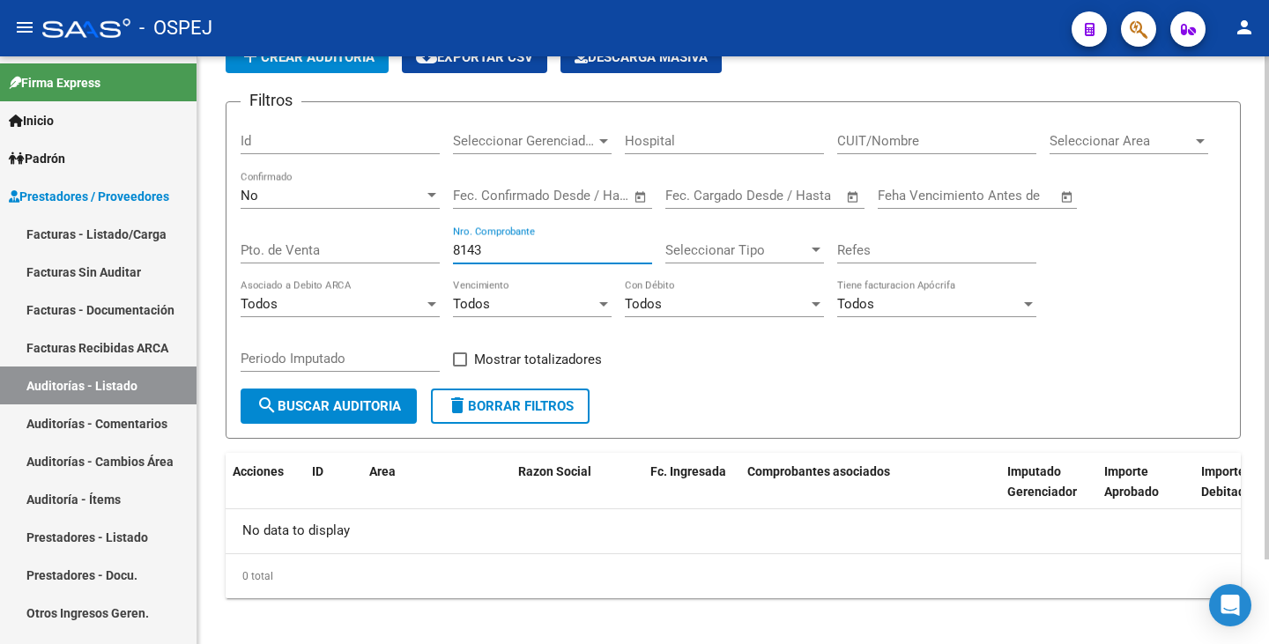
scroll to position [99, 0]
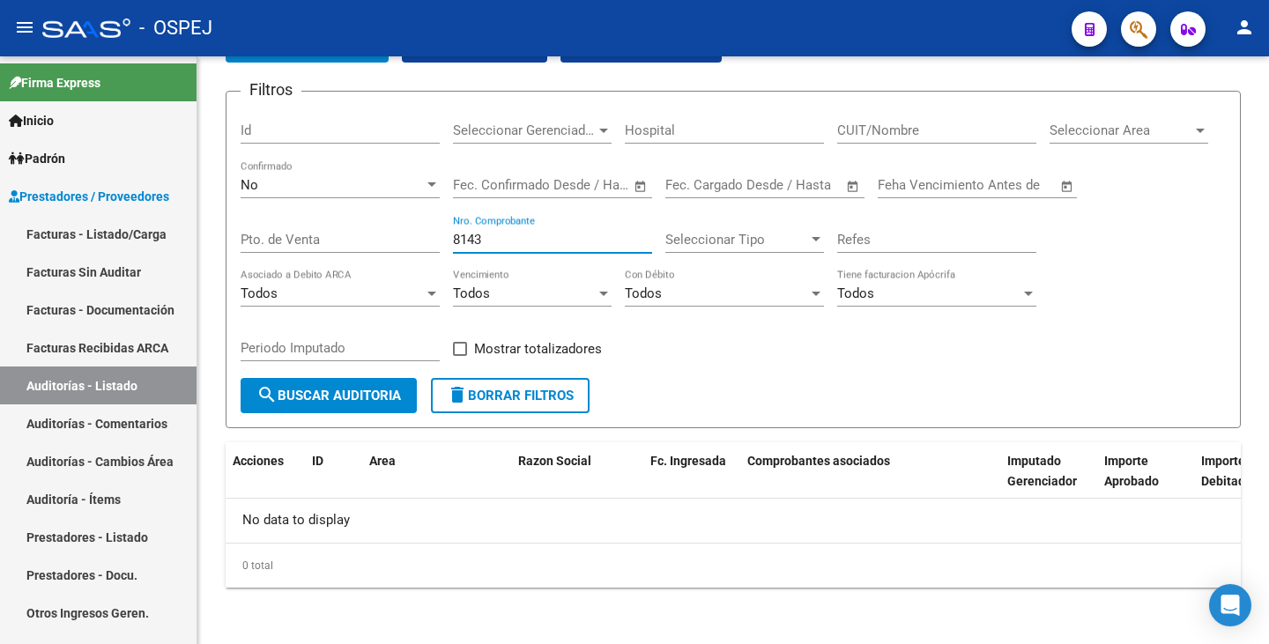
type input "8143"
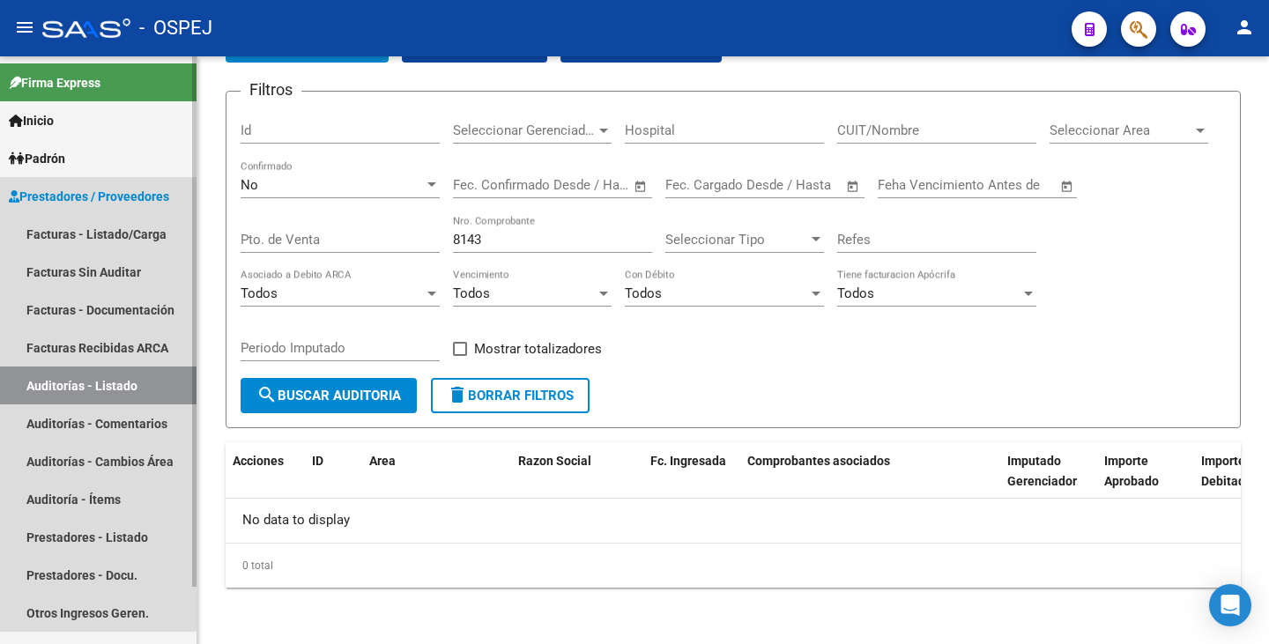
click at [100, 198] on span "Prestadores / Proveedores" at bounding box center [89, 196] width 160 height 19
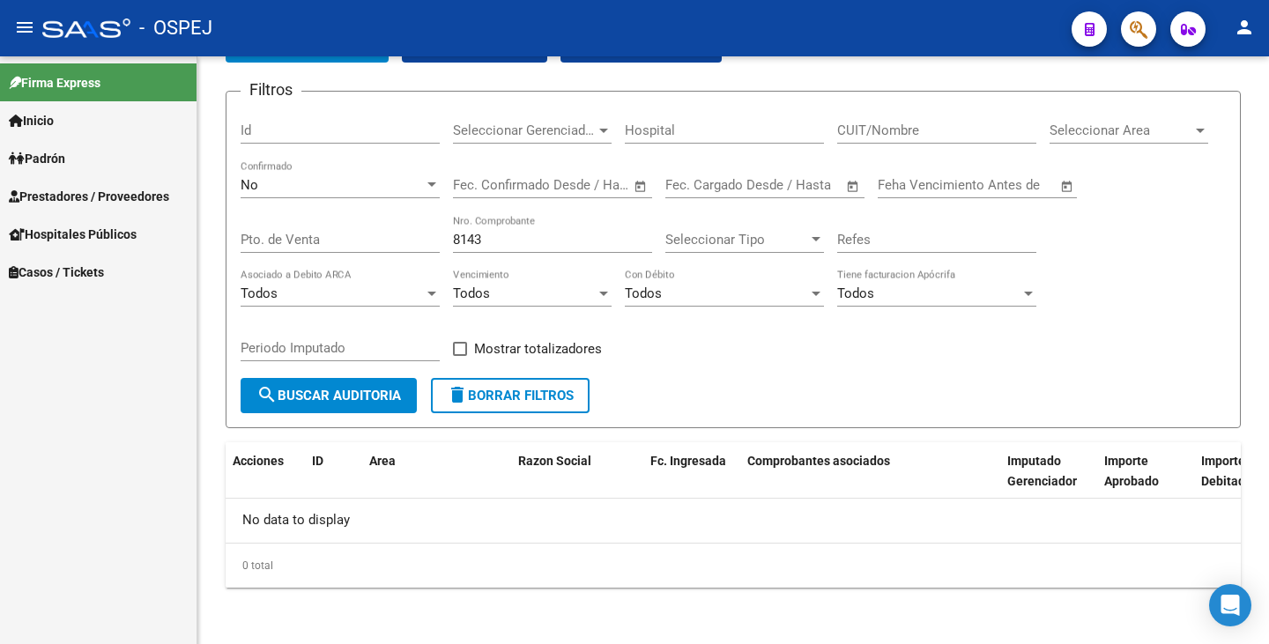
click at [100, 198] on span "Prestadores / Proveedores" at bounding box center [89, 196] width 160 height 19
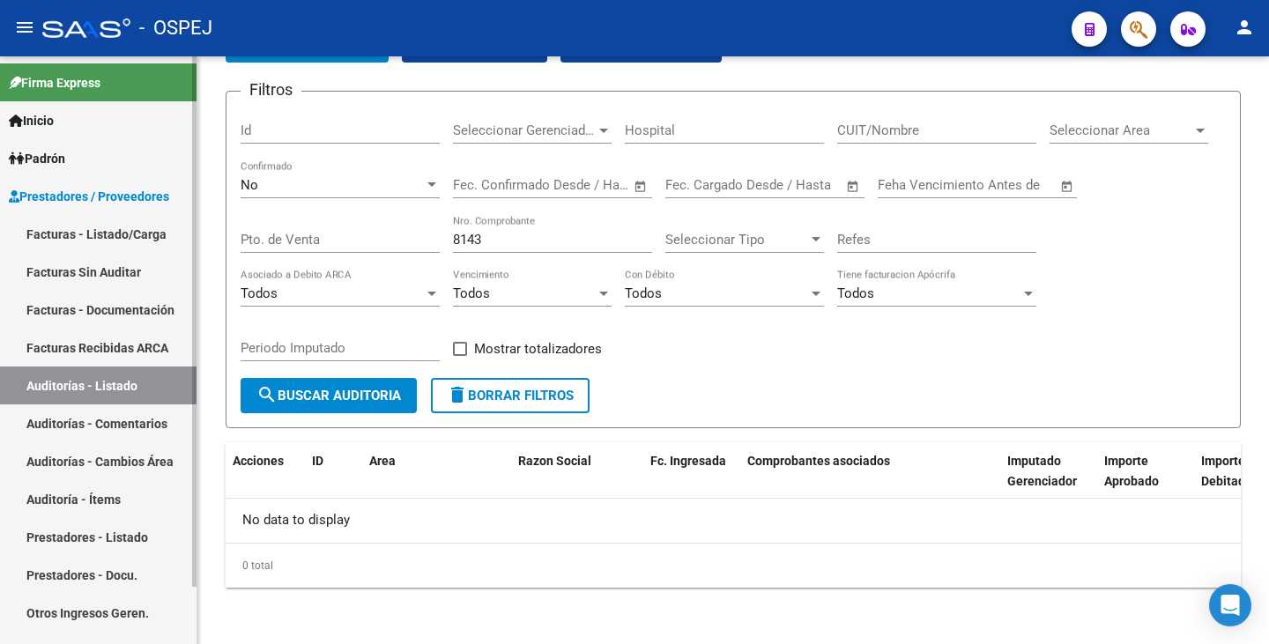
click at [100, 230] on link "Facturas - Listado/Carga" at bounding box center [98, 234] width 197 height 38
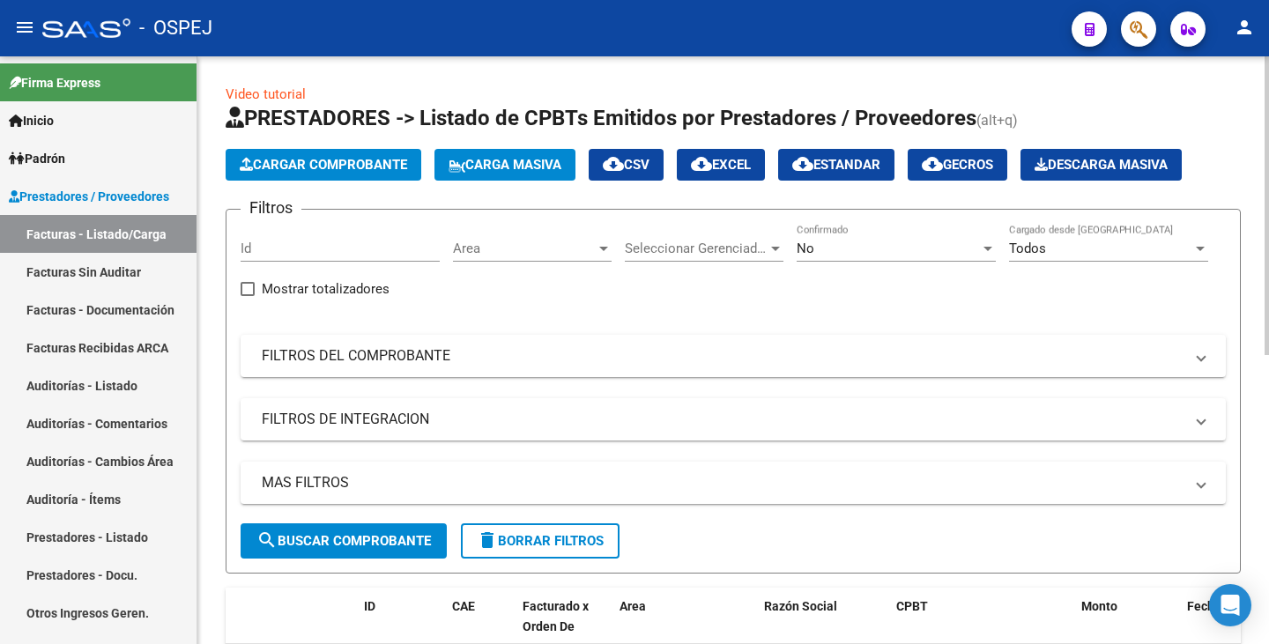
click at [266, 164] on span "Cargar Comprobante" at bounding box center [323, 165] width 167 height 16
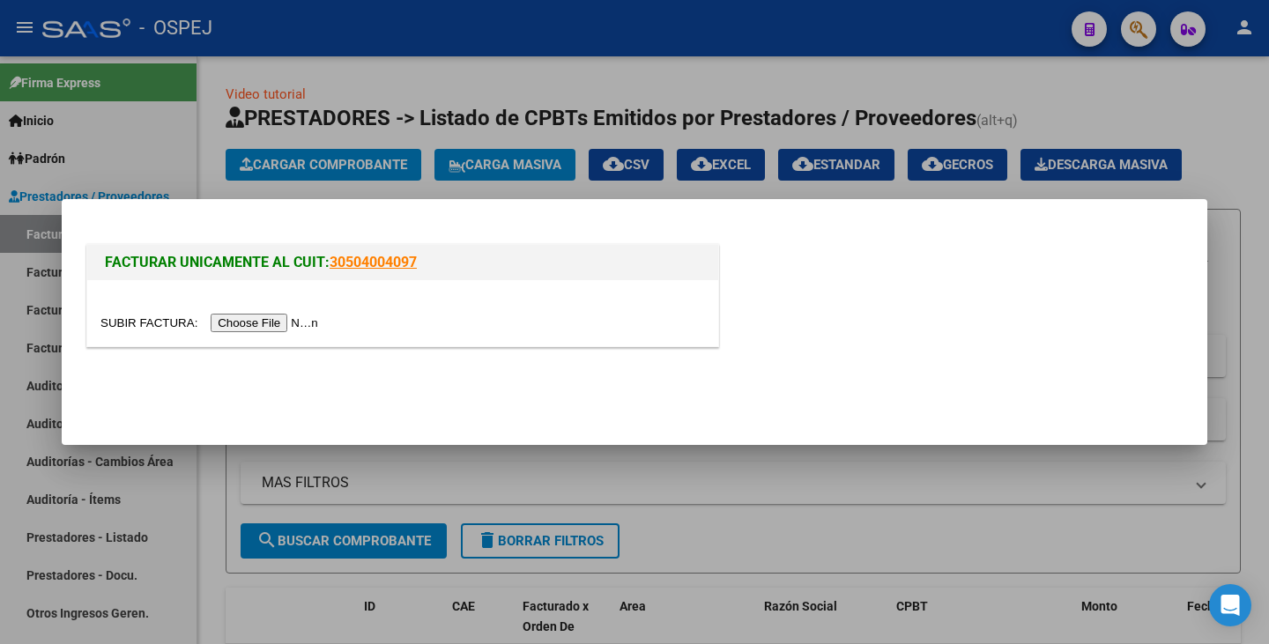
click at [272, 319] on input "file" at bounding box center [211, 323] width 223 height 19
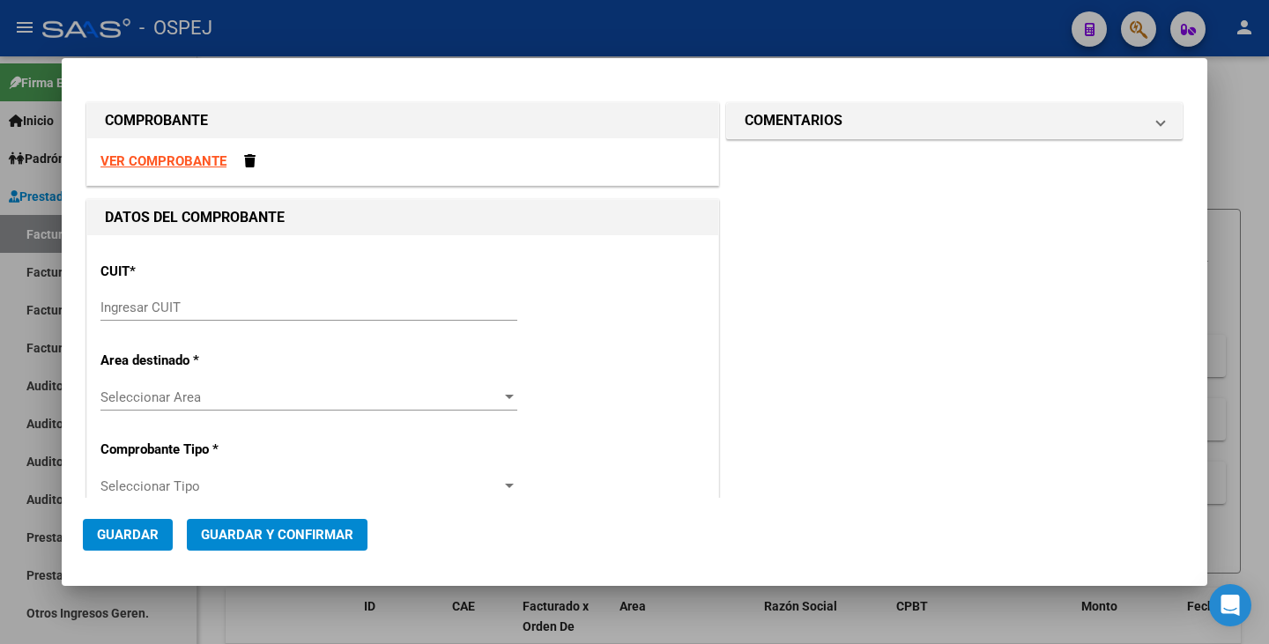
click at [215, 157] on strong "VER COMPROBANTE" at bounding box center [163, 161] width 126 height 16
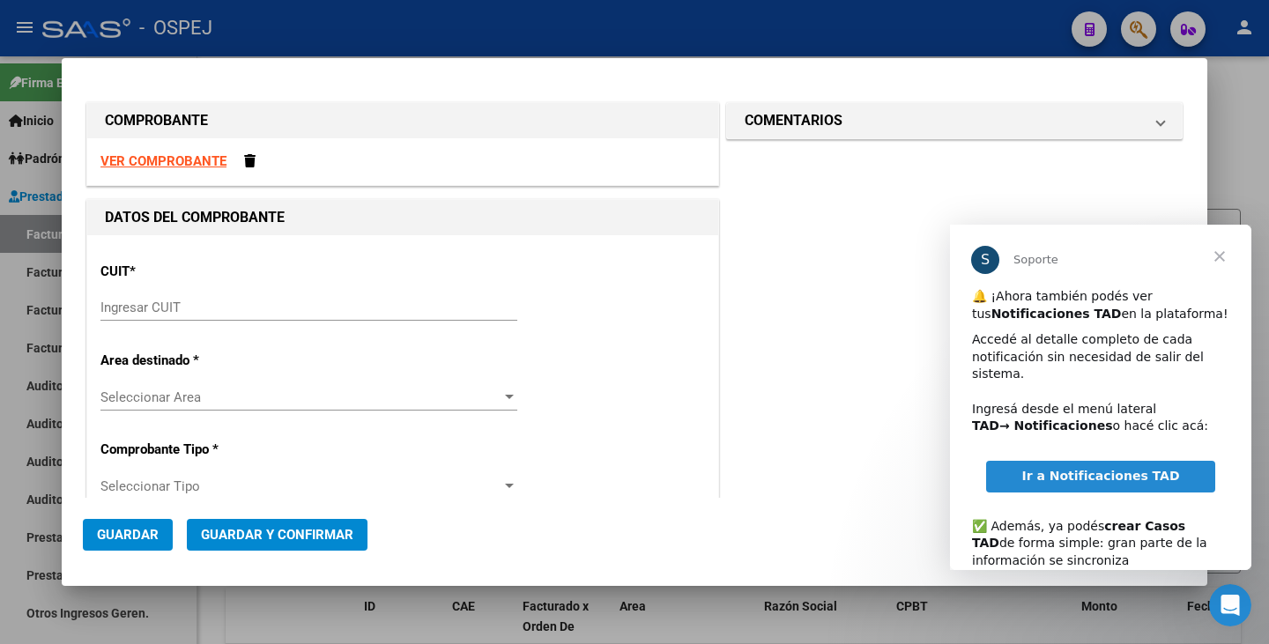
click at [962, 33] on div at bounding box center [634, 322] width 1269 height 644
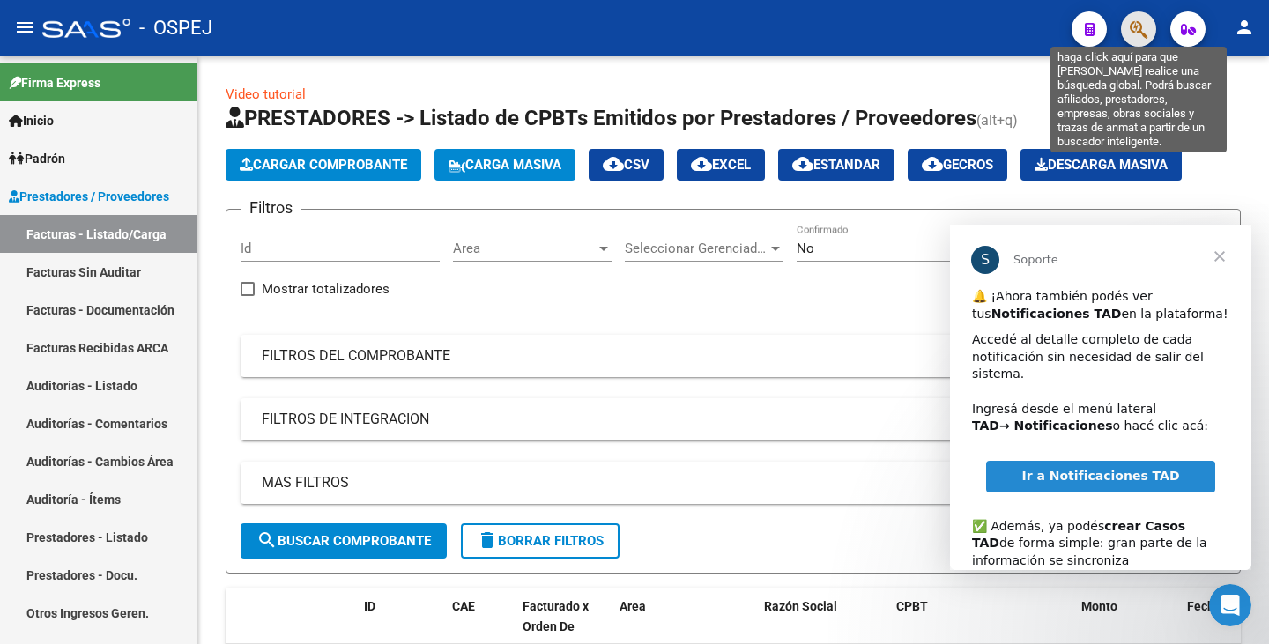
click at [1140, 35] on icon "button" at bounding box center [1139, 29] width 18 height 20
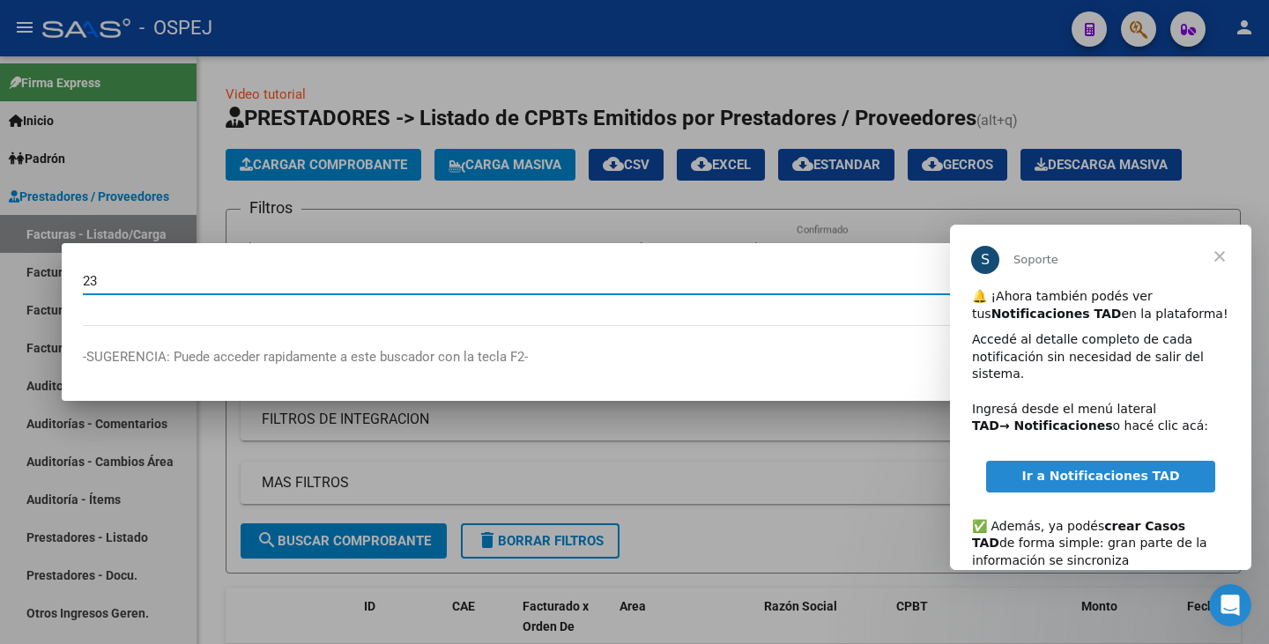
click at [428, 275] on input "23" at bounding box center [612, 281] width 1058 height 16
type input "23879945"
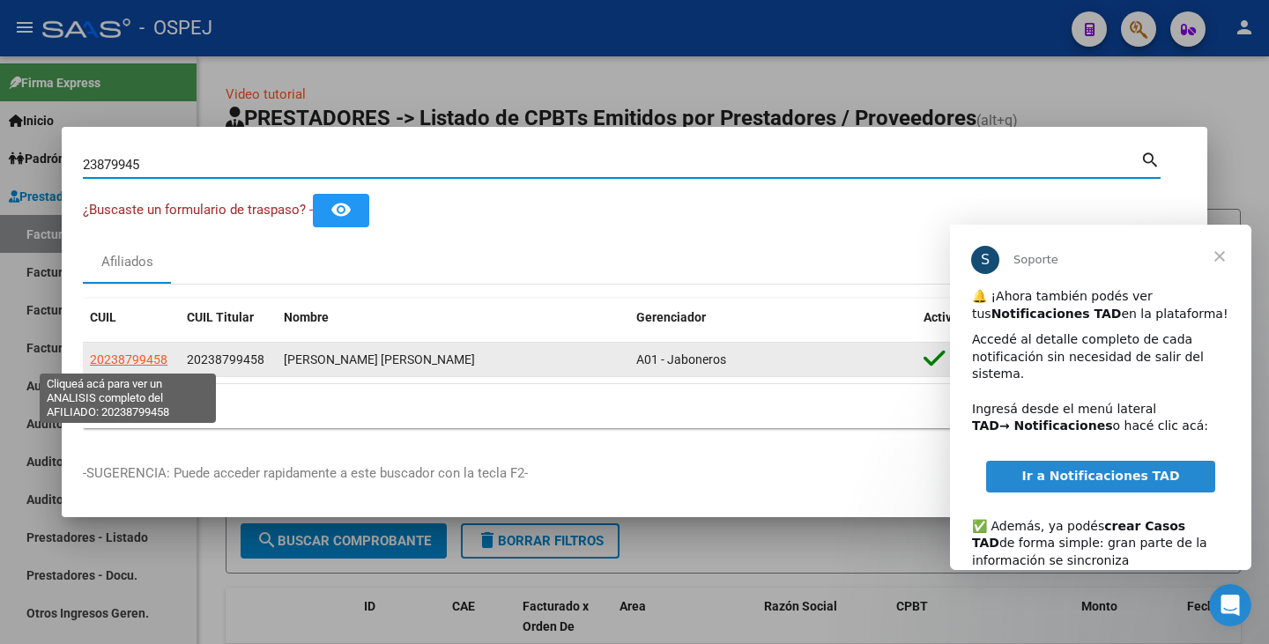
click at [153, 360] on span "20238799458" at bounding box center [129, 360] width 78 height 14
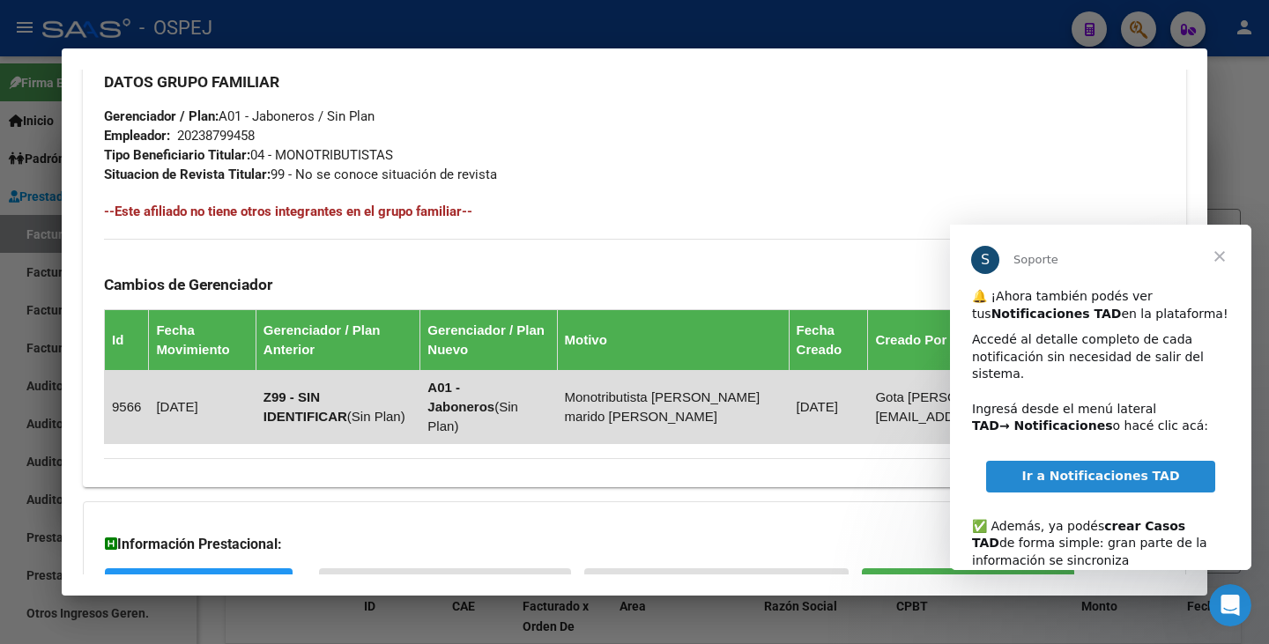
scroll to position [983, 0]
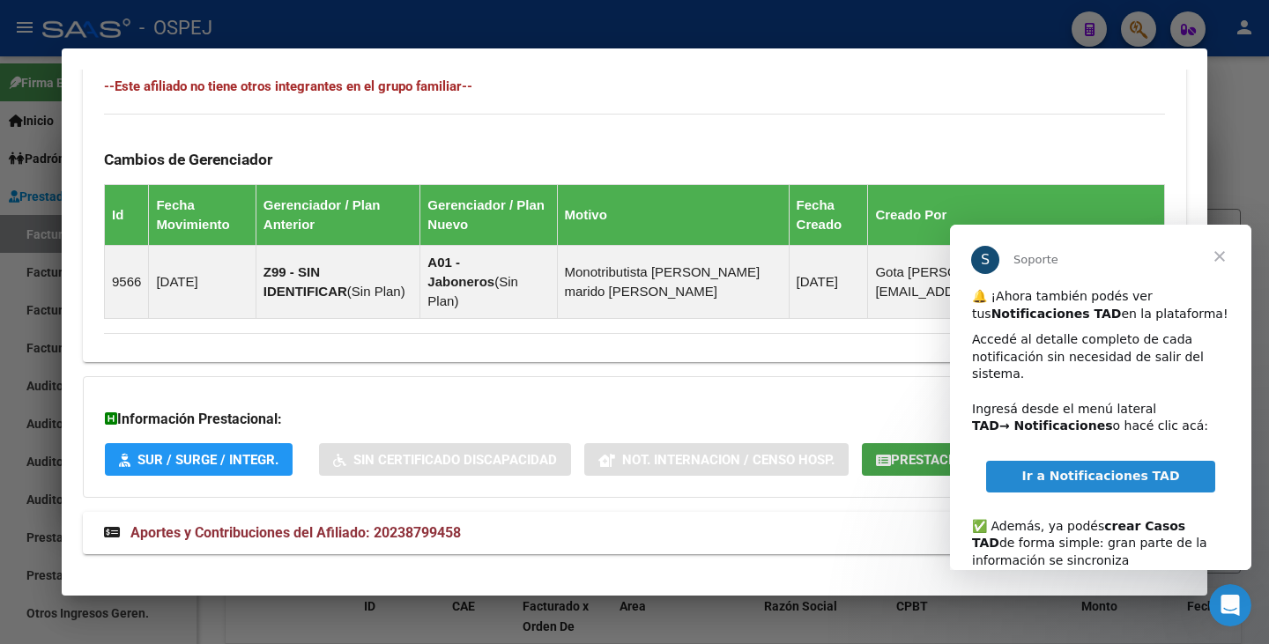
click at [910, 454] on button "Prestaciones Auditadas" at bounding box center [968, 459] width 212 height 33
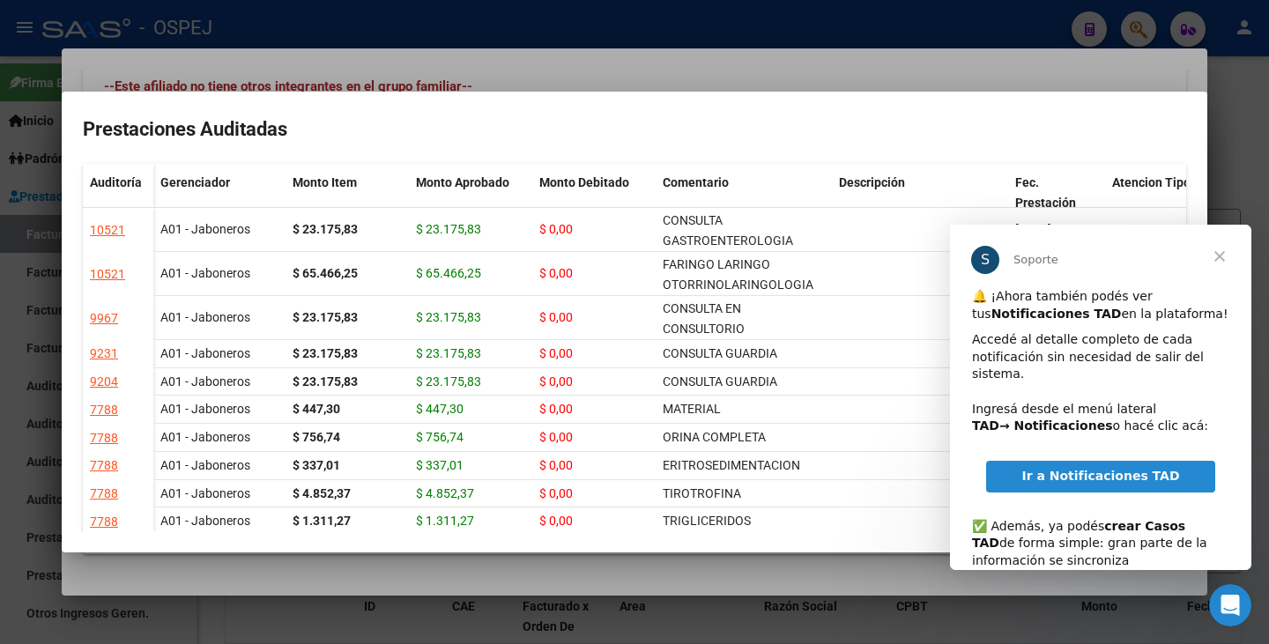
click at [1217, 254] on span "Cerrar" at bounding box center [1219, 256] width 63 height 63
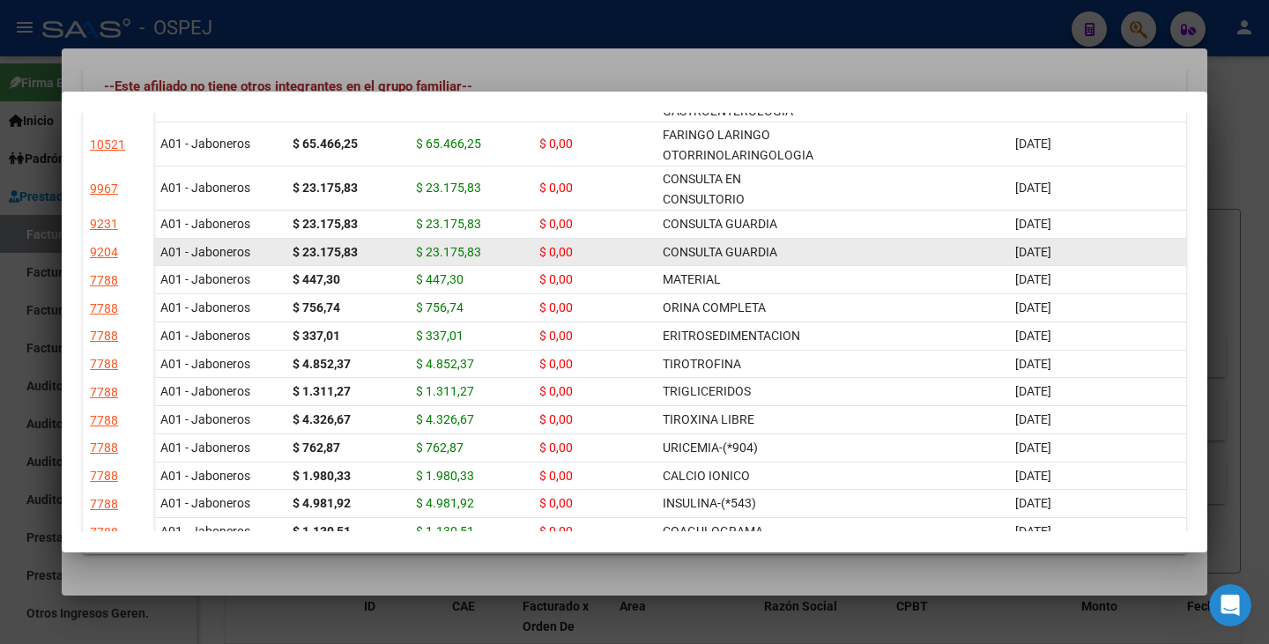
scroll to position [176, 0]
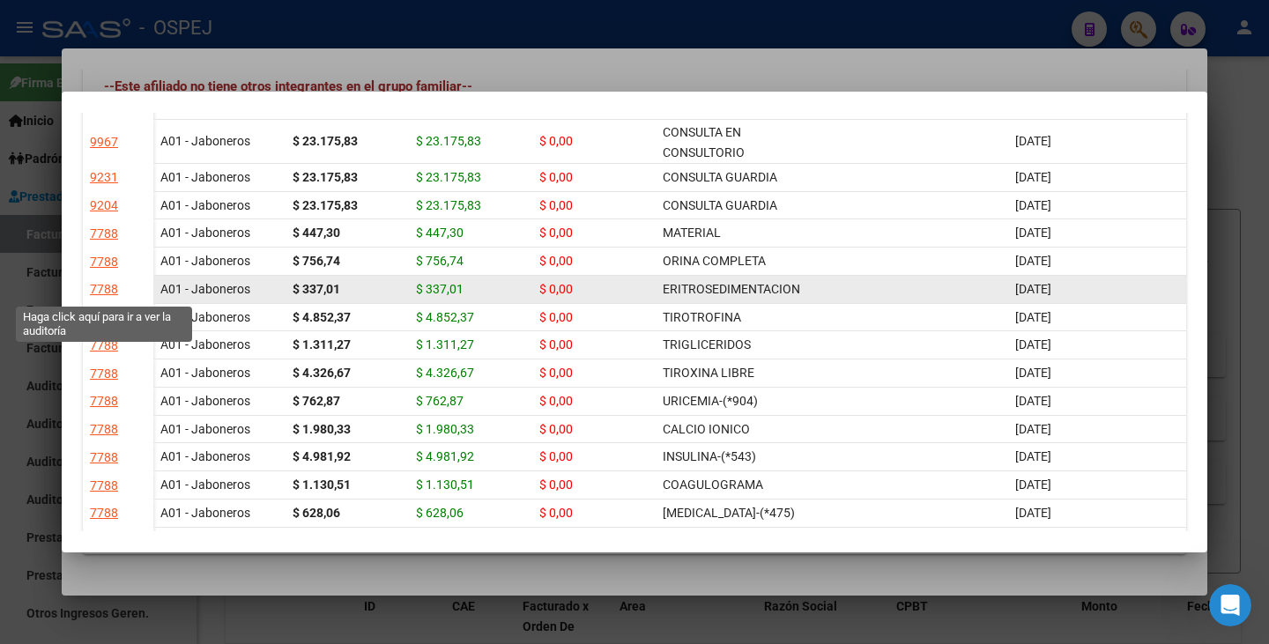
click at [96, 292] on div "7788" at bounding box center [104, 289] width 28 height 20
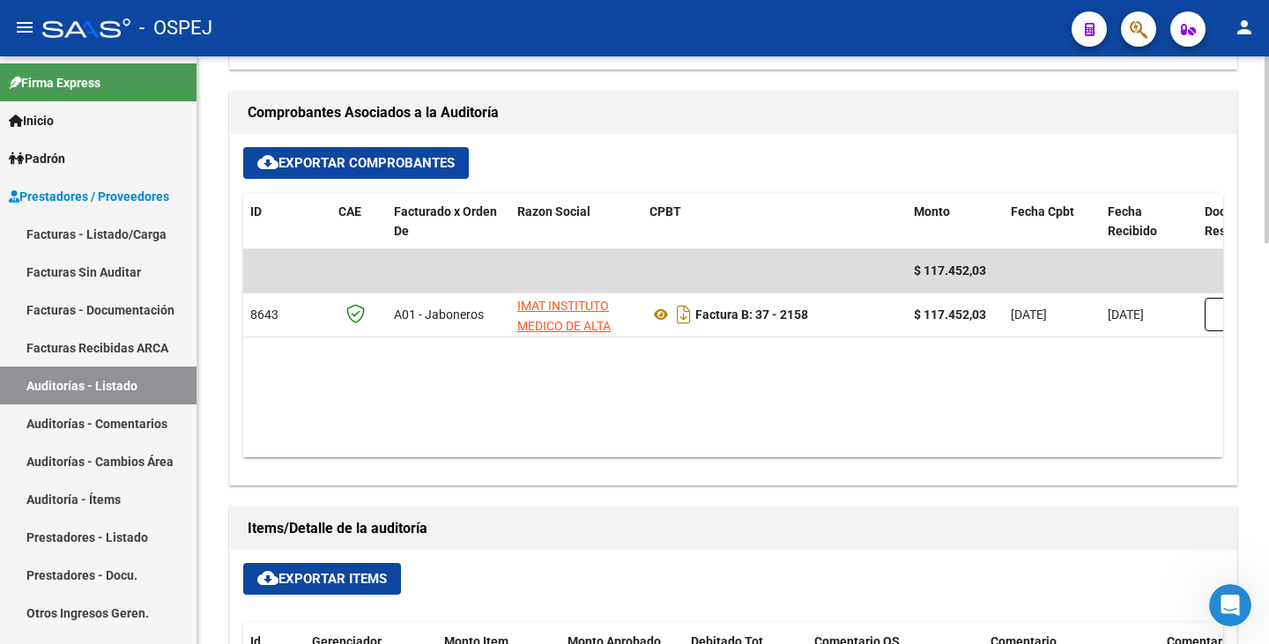
scroll to position [705, 0]
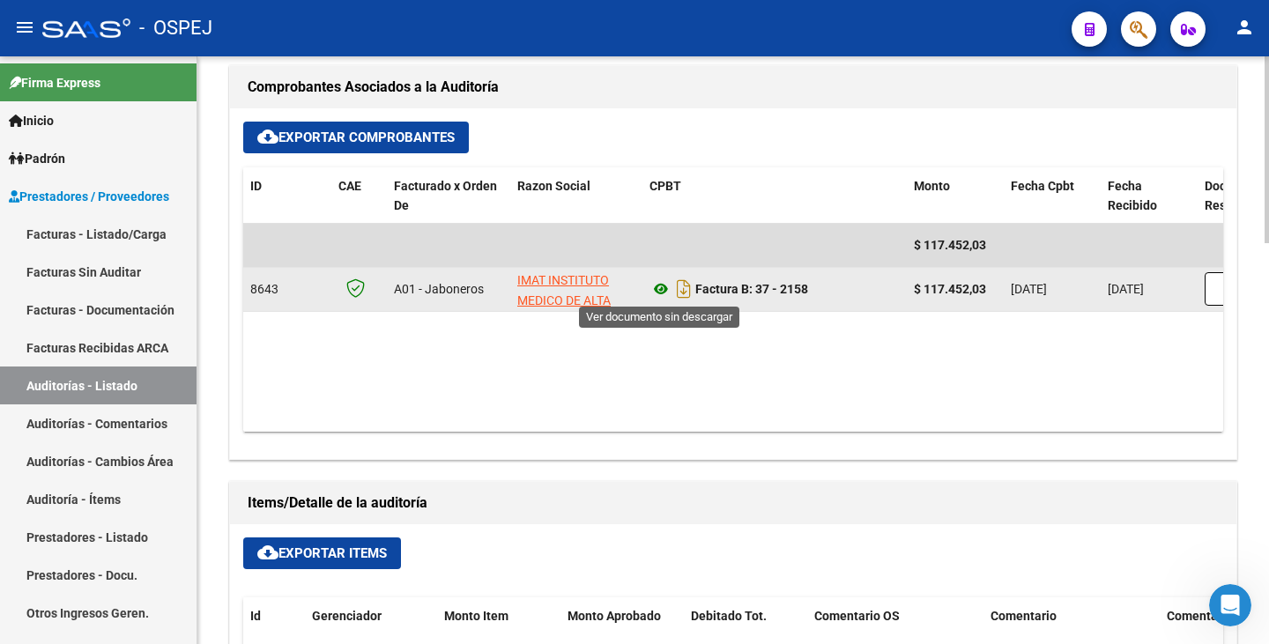
click at [658, 285] on icon at bounding box center [661, 289] width 23 height 21
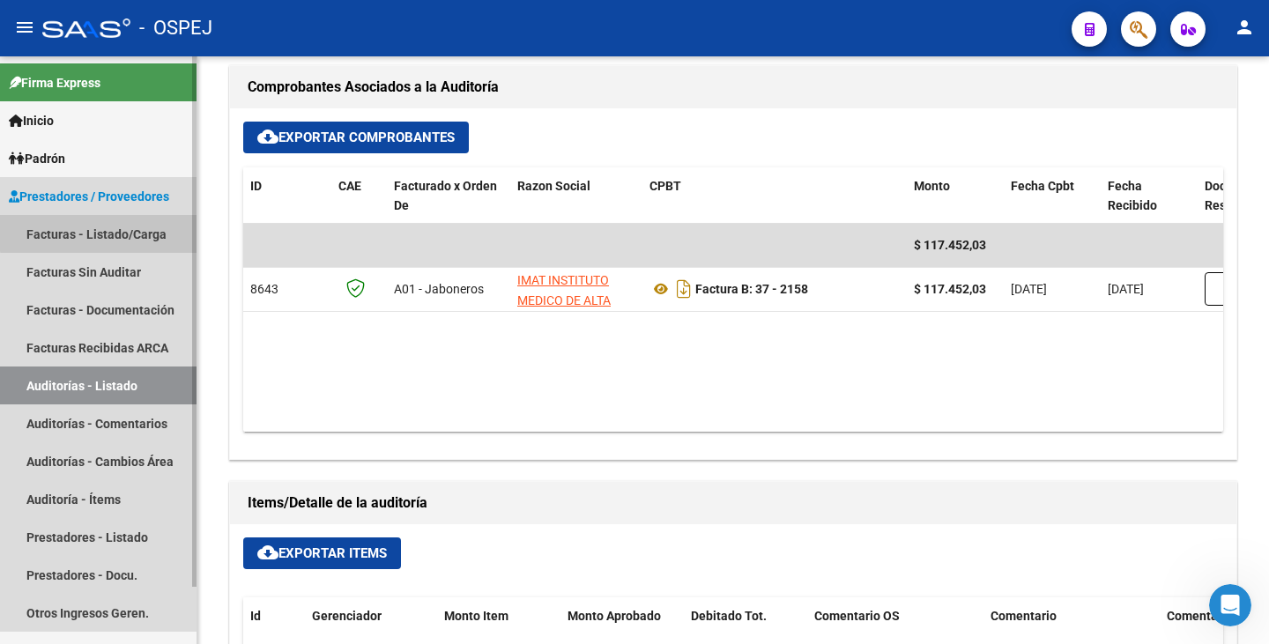
click at [99, 233] on link "Facturas - Listado/Carga" at bounding box center [98, 234] width 197 height 38
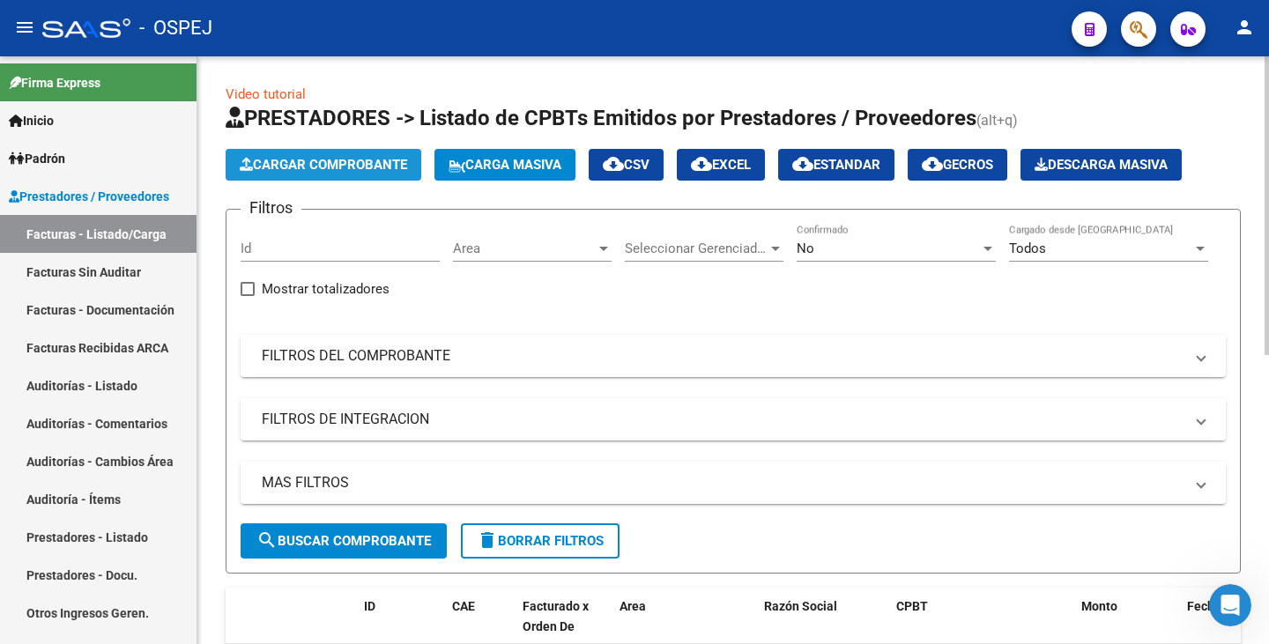
click at [389, 165] on span "Cargar Comprobante" at bounding box center [323, 165] width 167 height 16
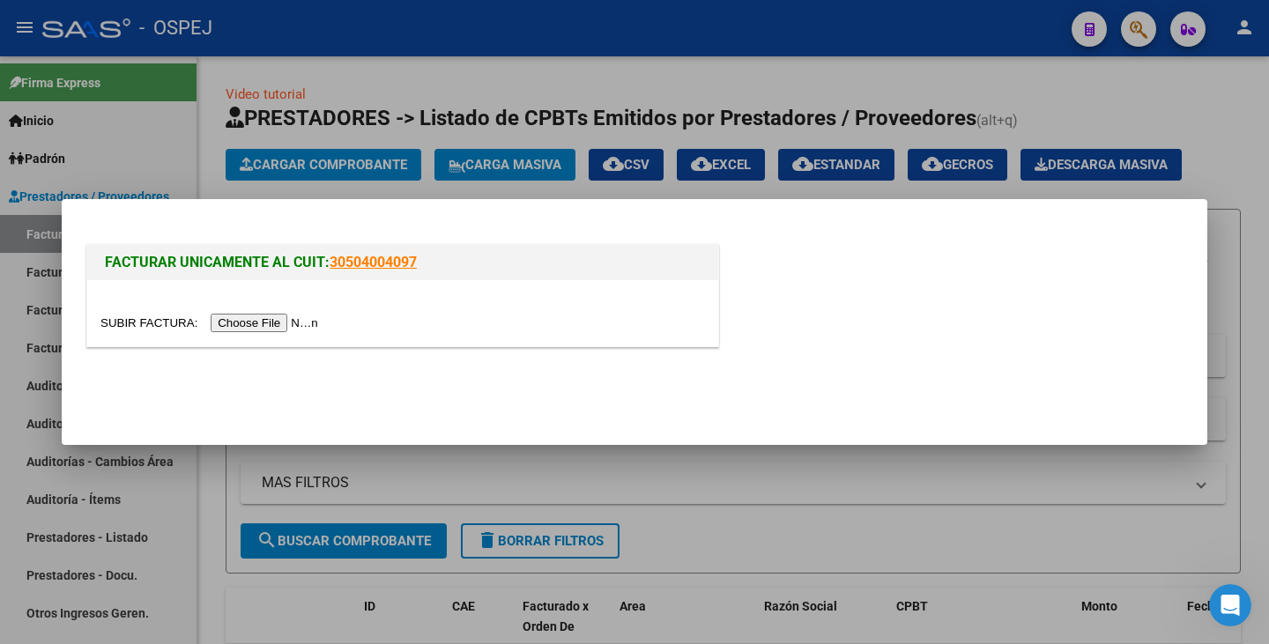
click at [307, 332] on input "file" at bounding box center [211, 323] width 223 height 19
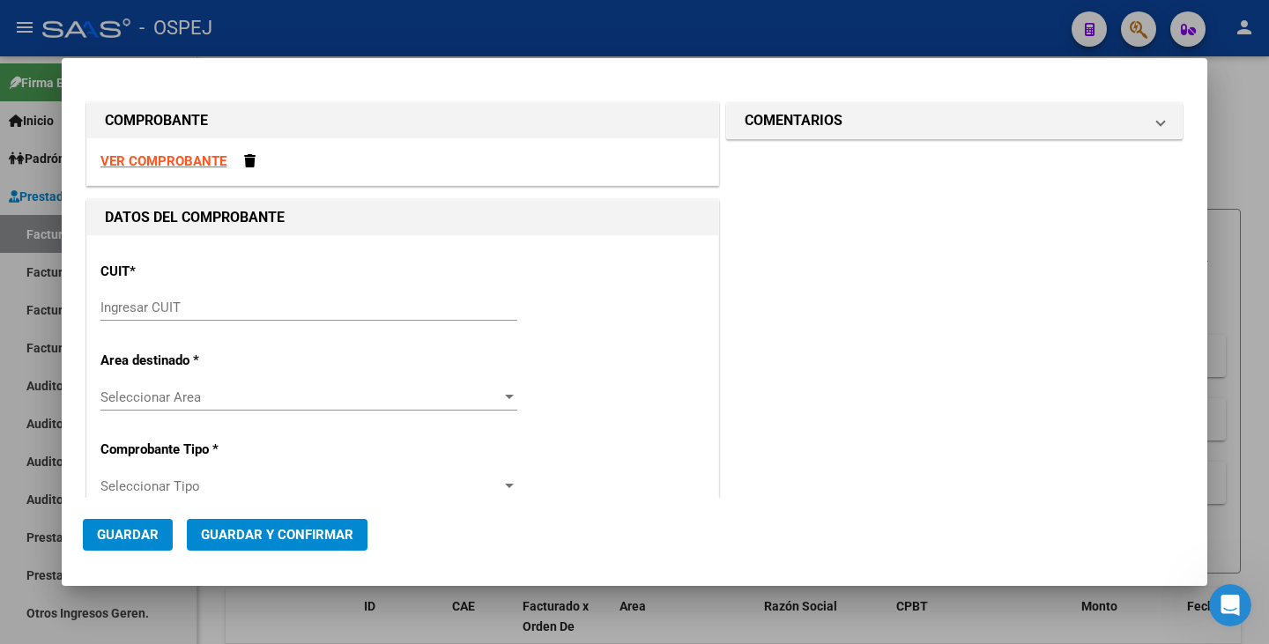
click at [190, 163] on strong "VER COMPROBANTE" at bounding box center [163, 161] width 126 height 16
click at [158, 157] on strong "VER COMPROBANTE" at bounding box center [163, 161] width 126 height 16
click at [216, 298] on div "Ingresar CUIT" at bounding box center [308, 307] width 417 height 26
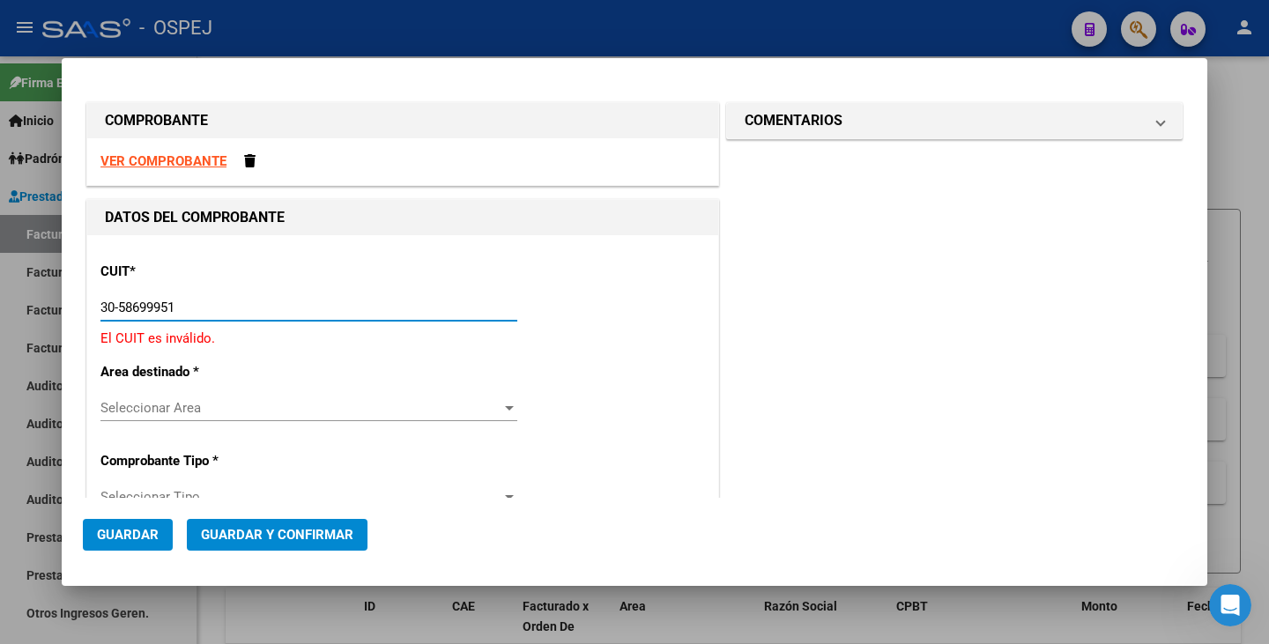
type input "30-58699951-2"
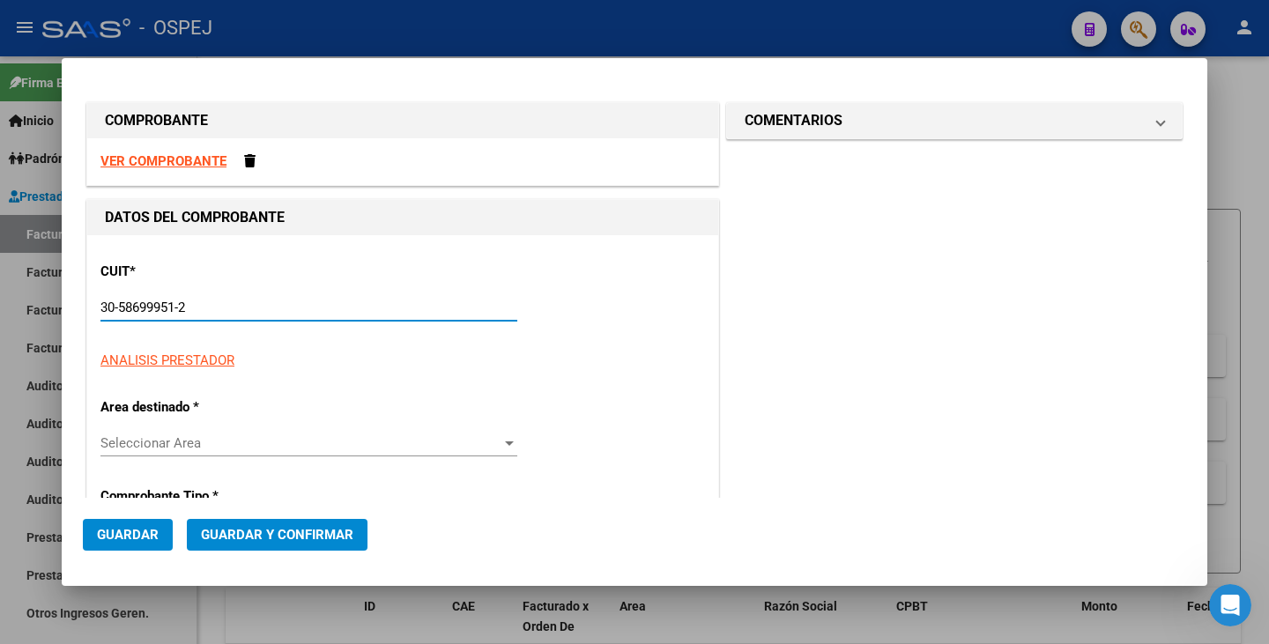
type input "119"
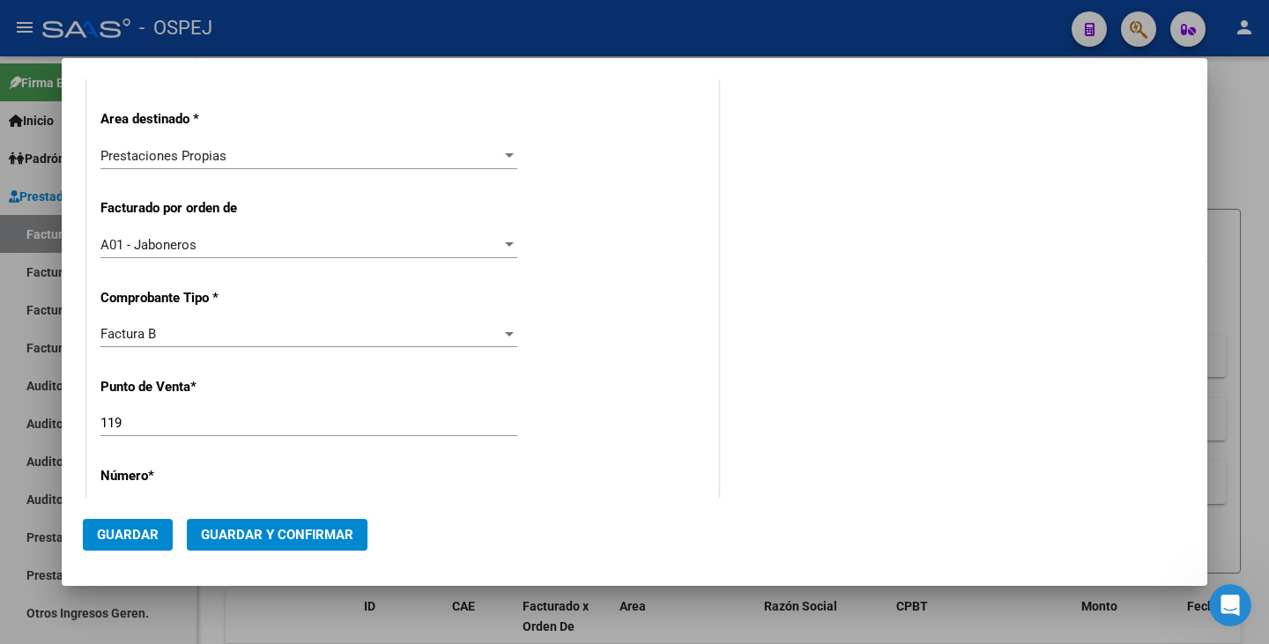
scroll to position [353, 0]
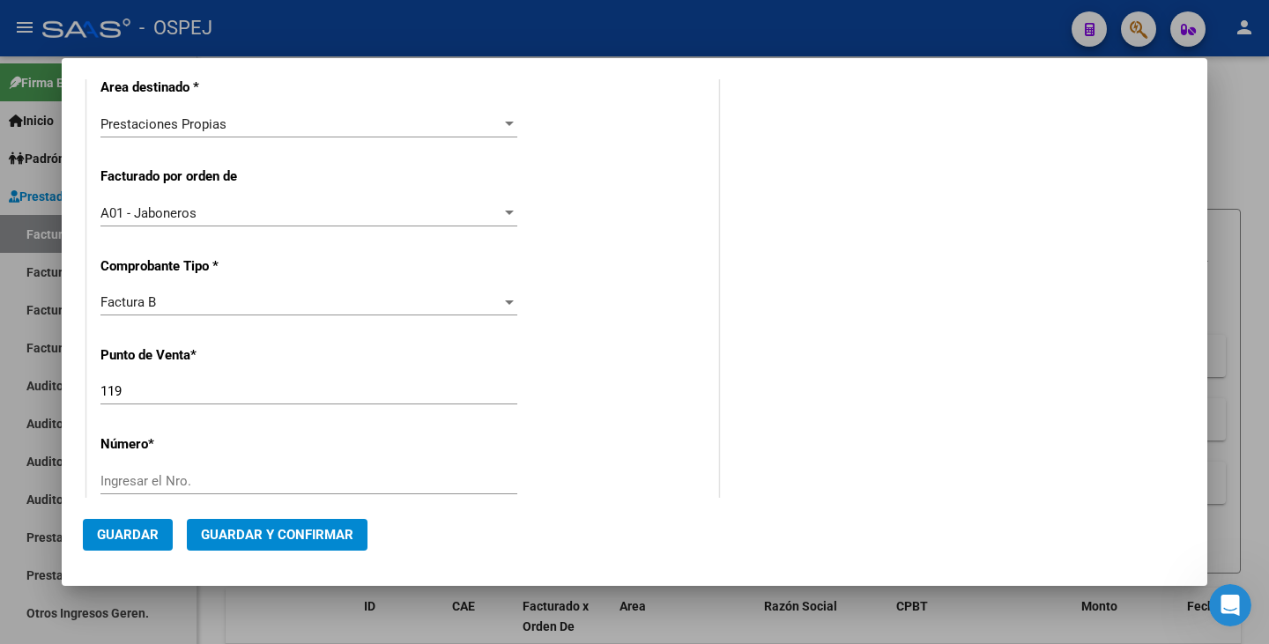
type input "30-58699951-2"
click at [172, 486] on input "Ingresar el Nro." at bounding box center [308, 481] width 417 height 16
type input "54624"
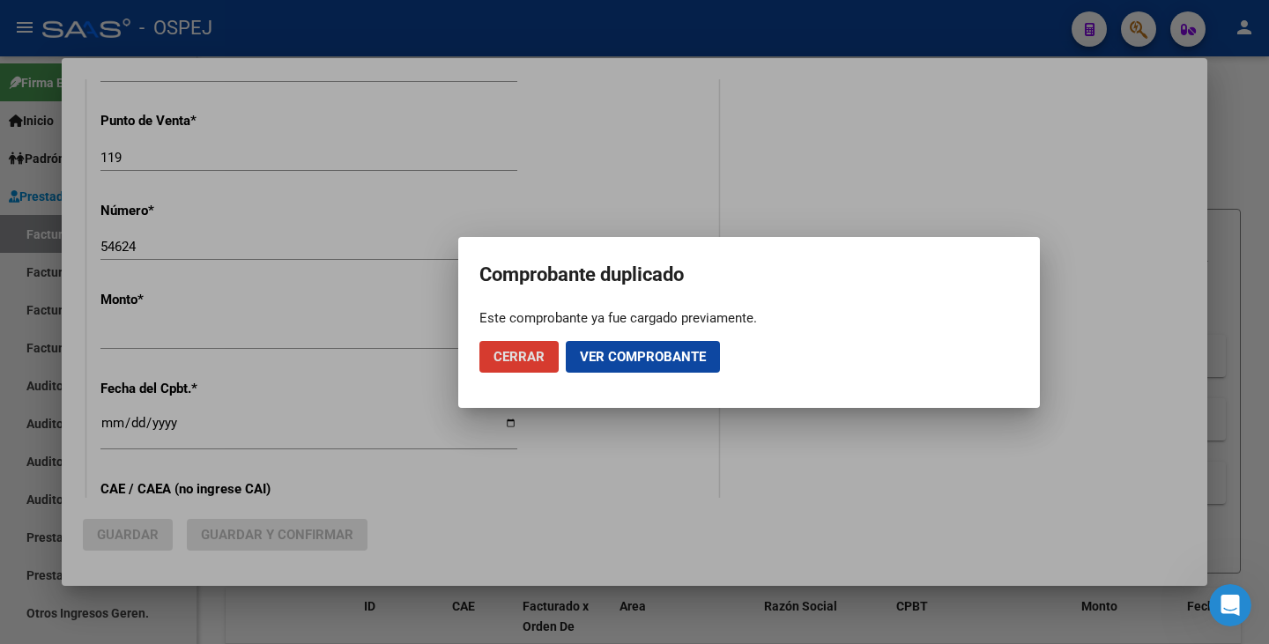
scroll to position [628, 0]
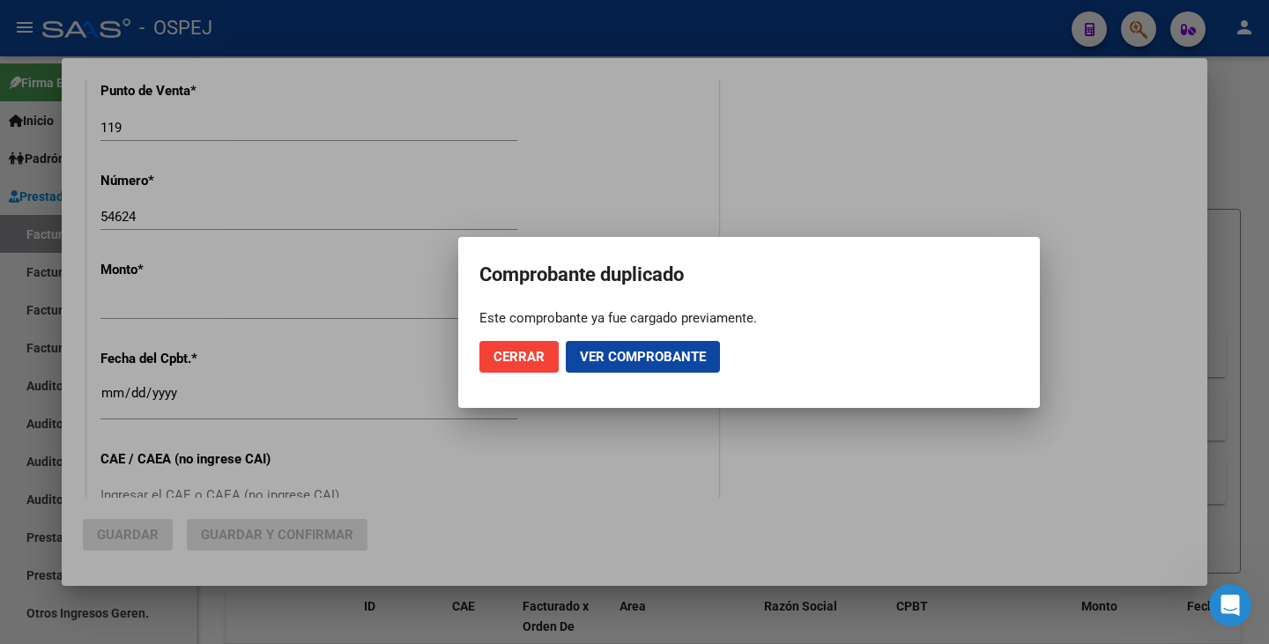
click at [319, 627] on div at bounding box center [634, 322] width 1269 height 644
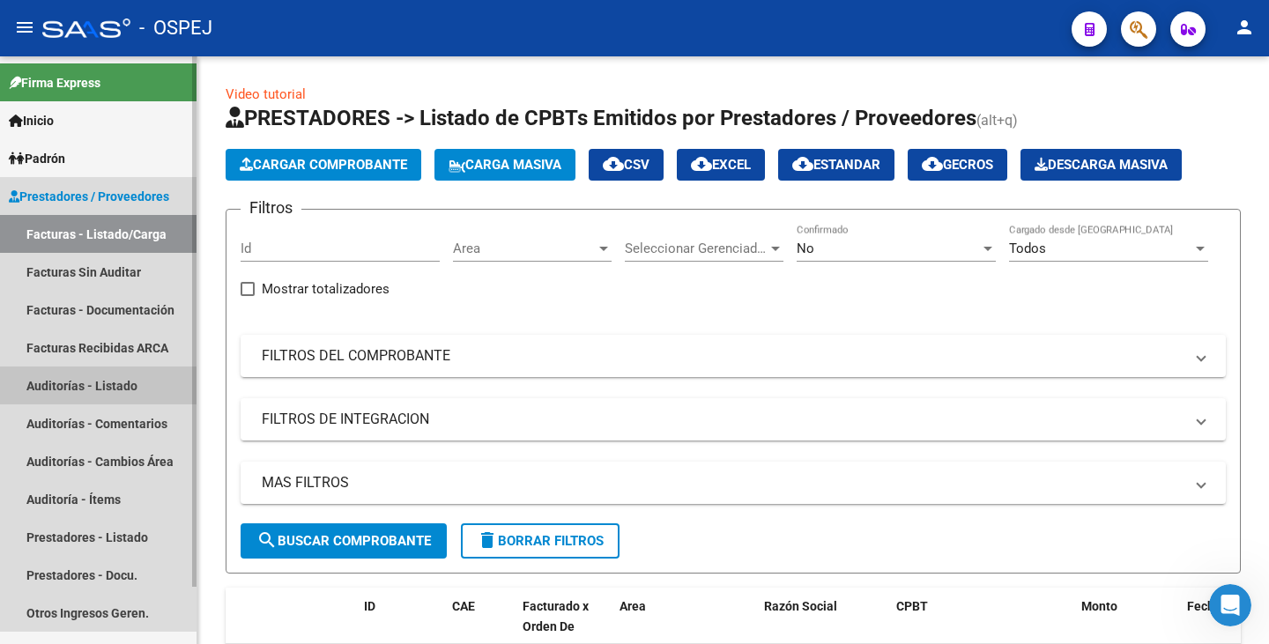
click at [145, 377] on link "Auditorías - Listado" at bounding box center [98, 386] width 197 height 38
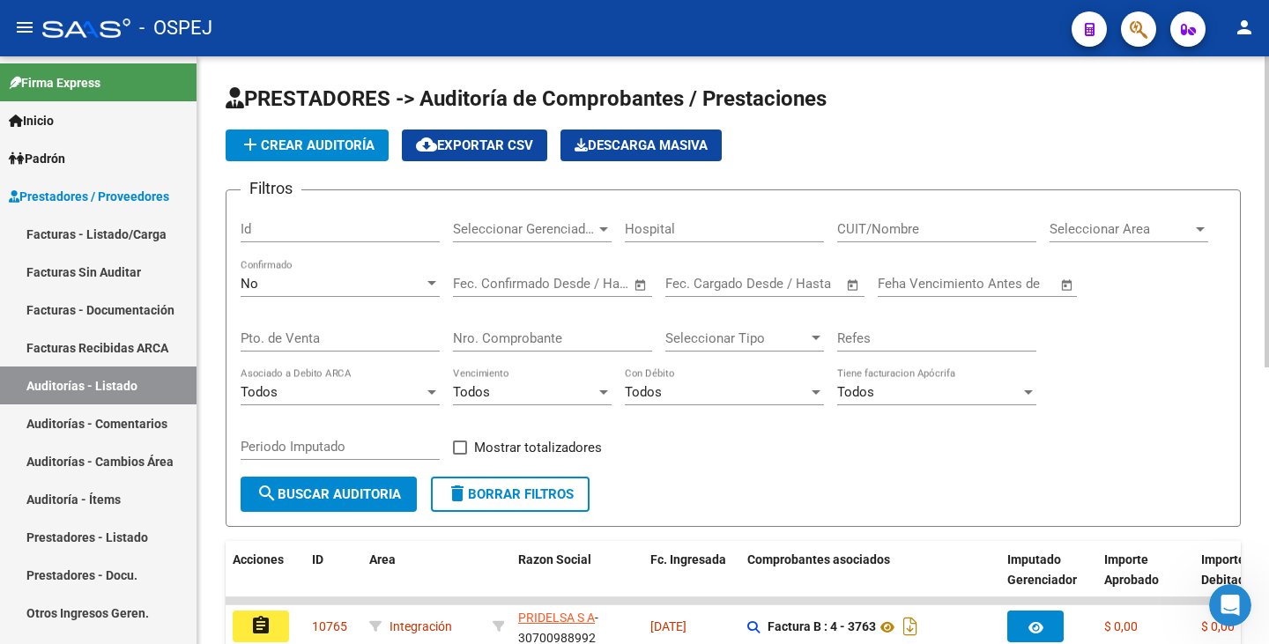
click at [484, 333] on input "Nro. Comprobante" at bounding box center [552, 339] width 199 height 16
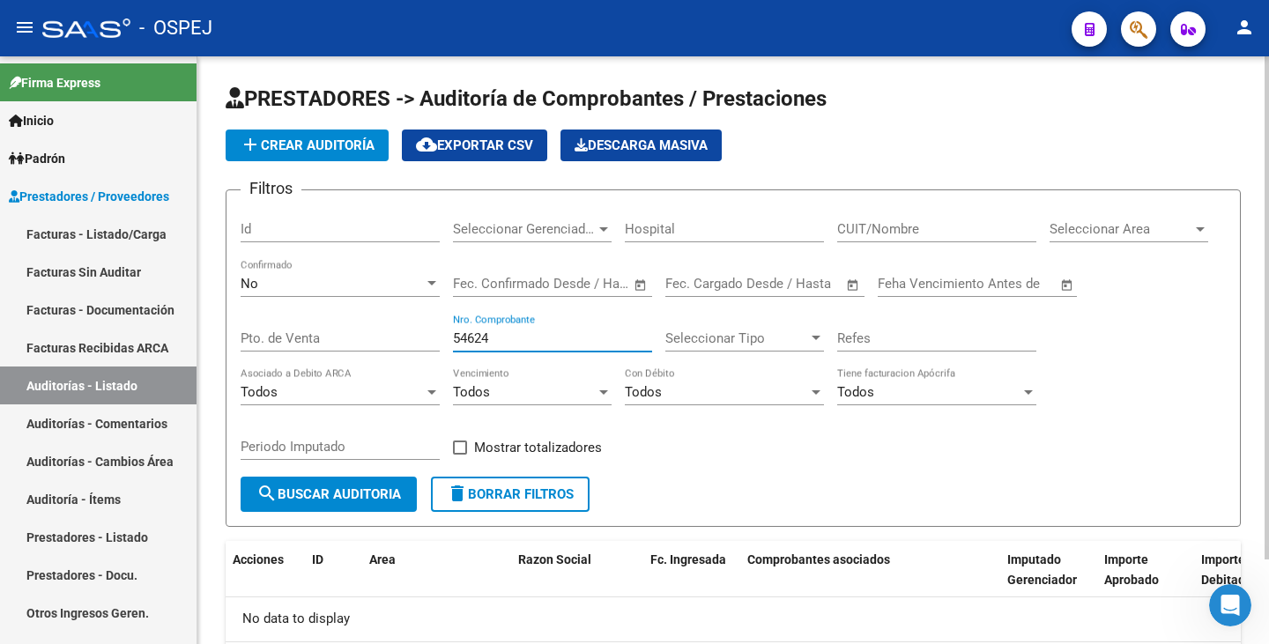
type input "54624"
click at [408, 279] on div "No" at bounding box center [332, 284] width 183 height 16
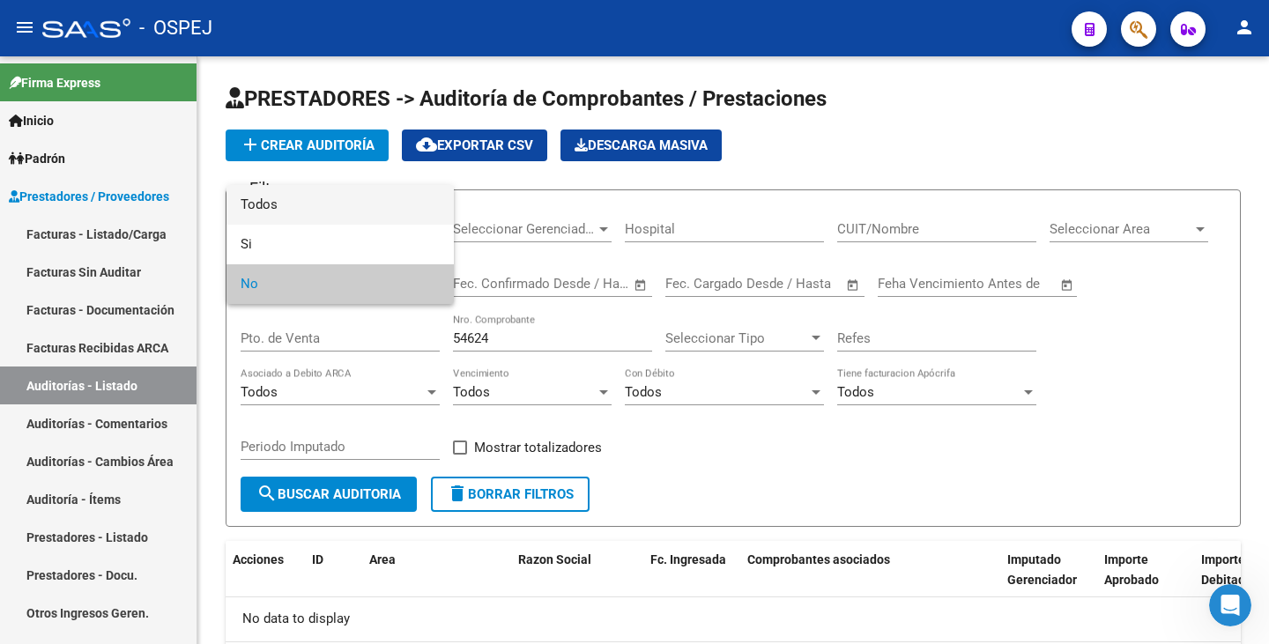
click at [368, 204] on span "Todos" at bounding box center [340, 205] width 199 height 40
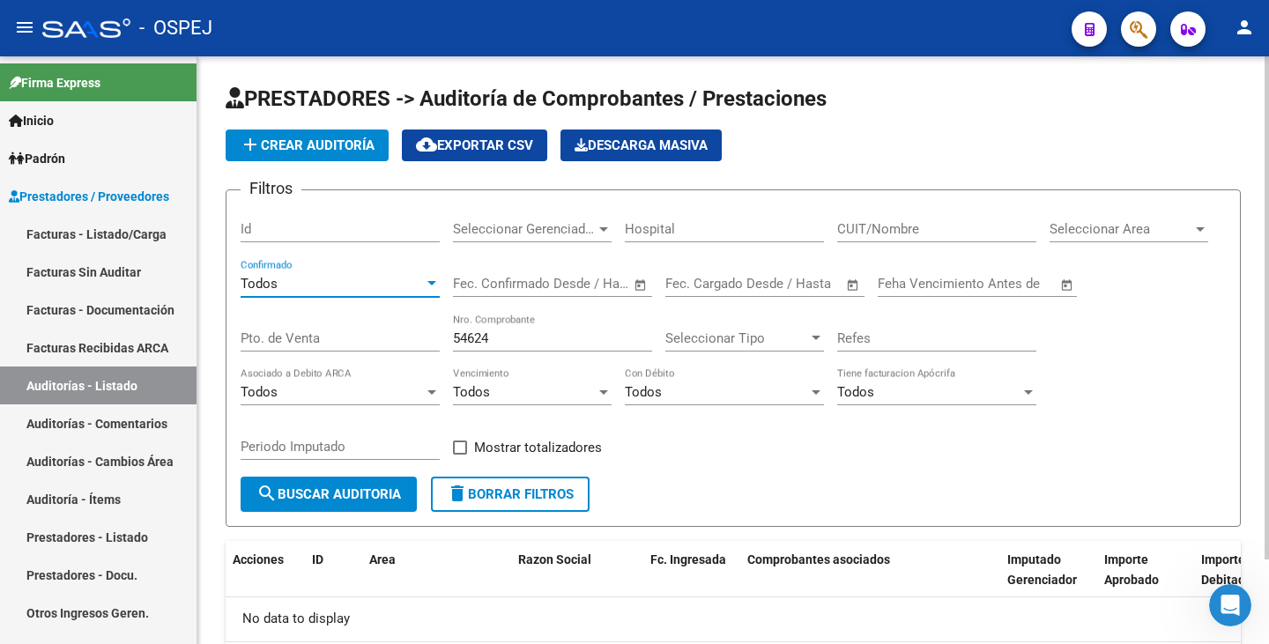
click at [353, 497] on span "search Buscar Auditoria" at bounding box center [328, 495] width 145 height 16
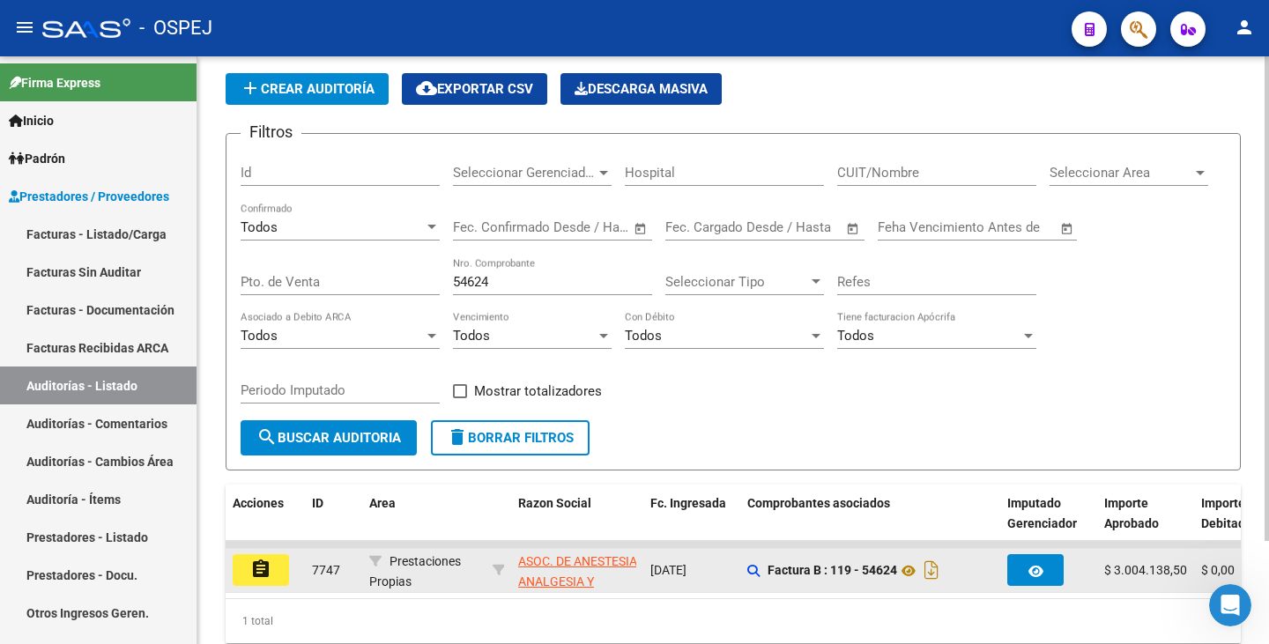
scroll to position [125, 0]
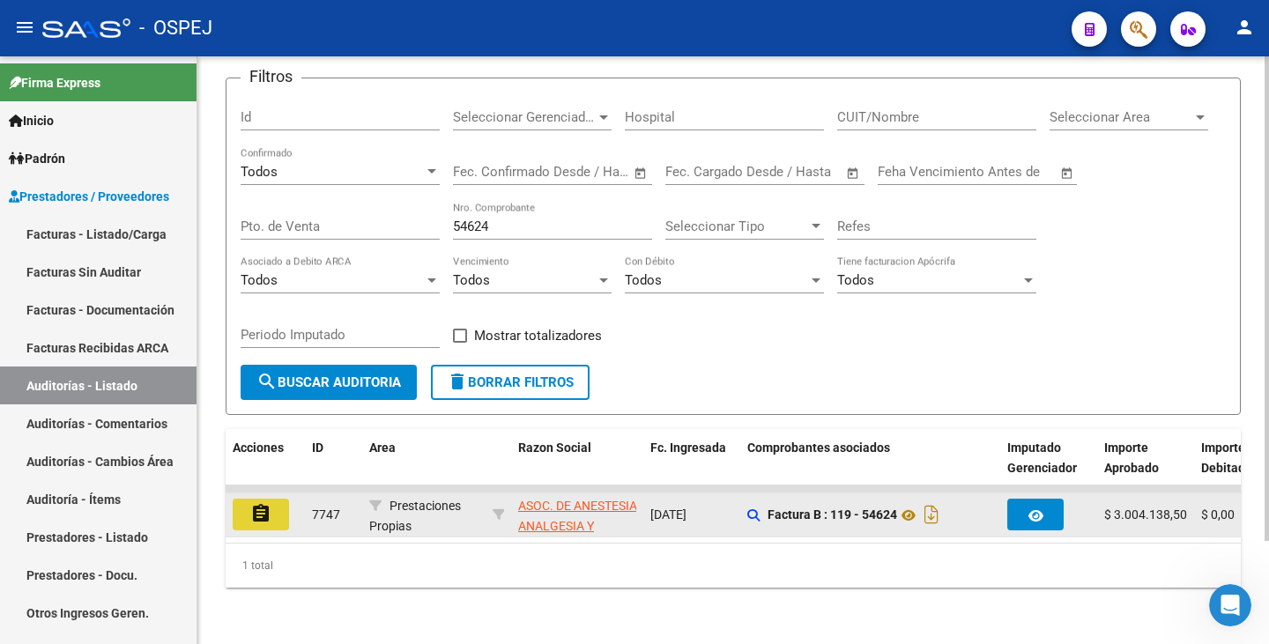
click at [268, 508] on mat-icon "assignment" at bounding box center [260, 513] width 21 height 21
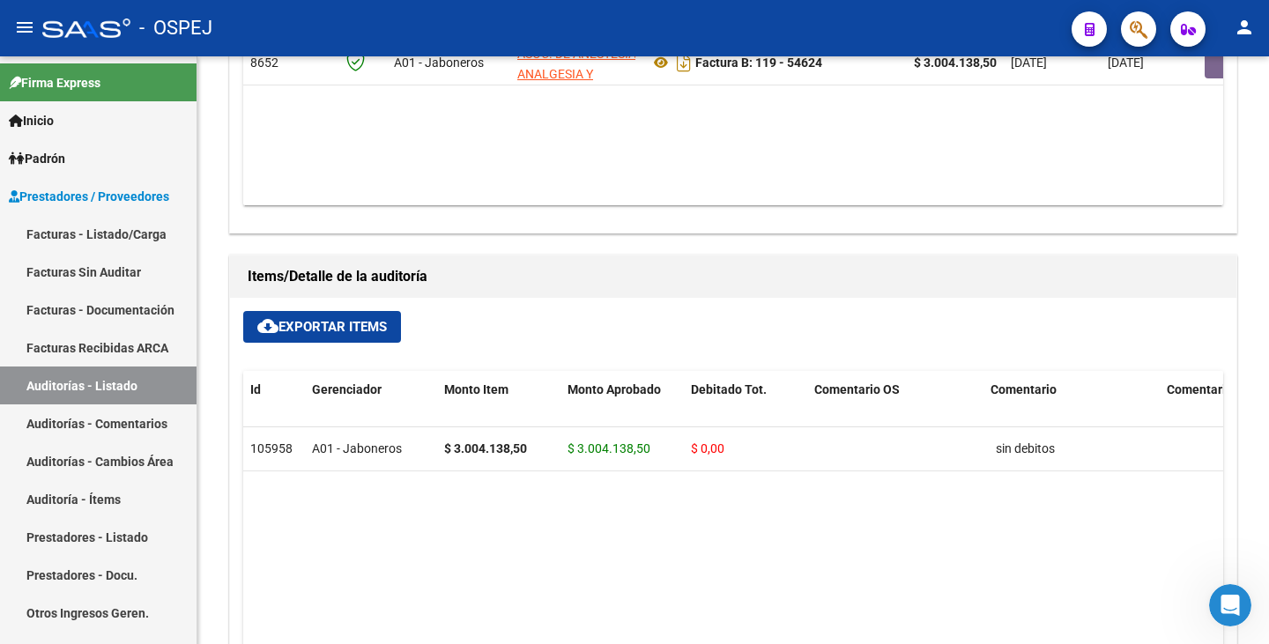
scroll to position [910, 0]
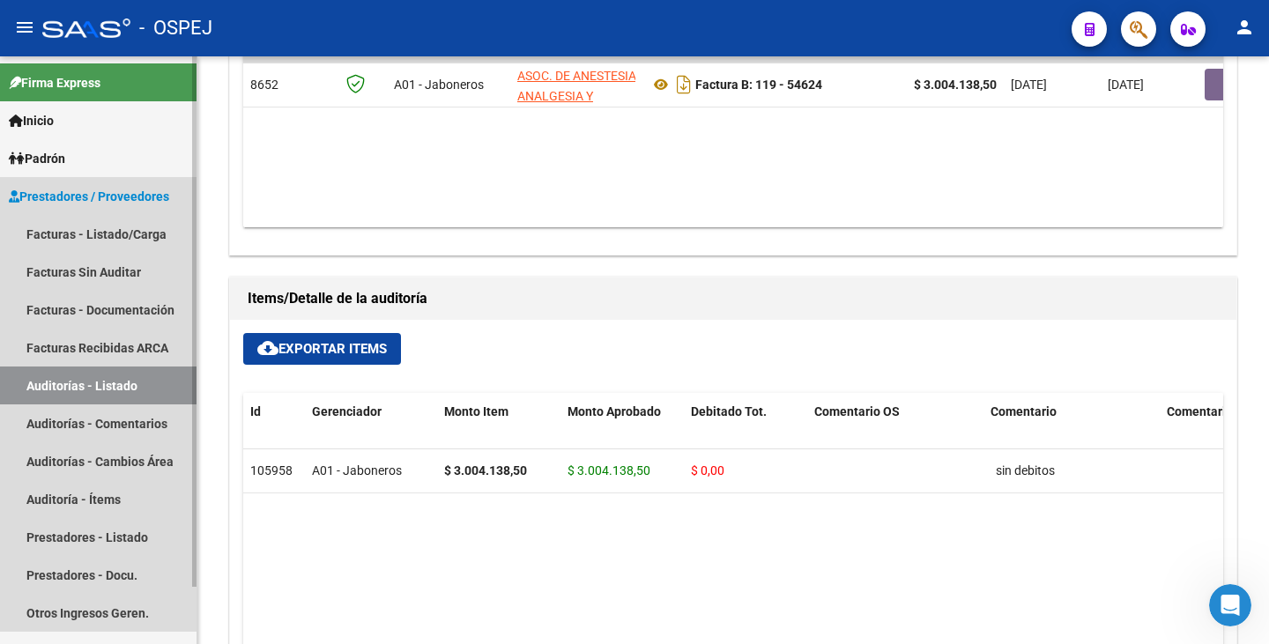
click at [146, 381] on link "Auditorías - Listado" at bounding box center [98, 386] width 197 height 38
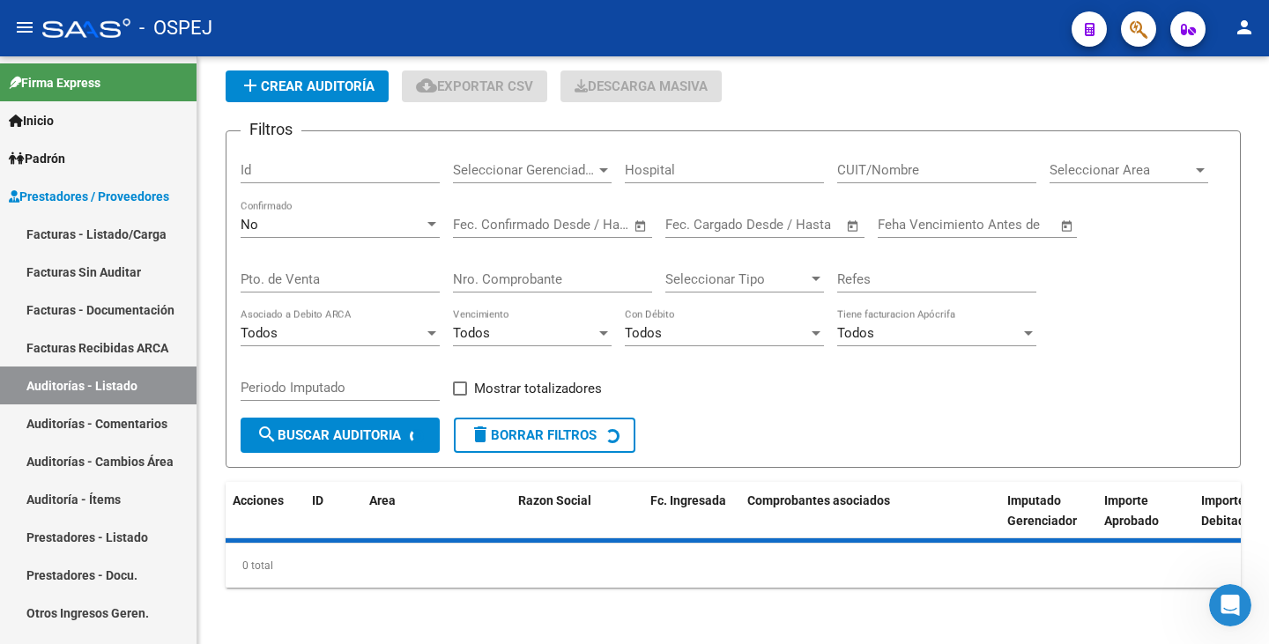
scroll to position [522, 0]
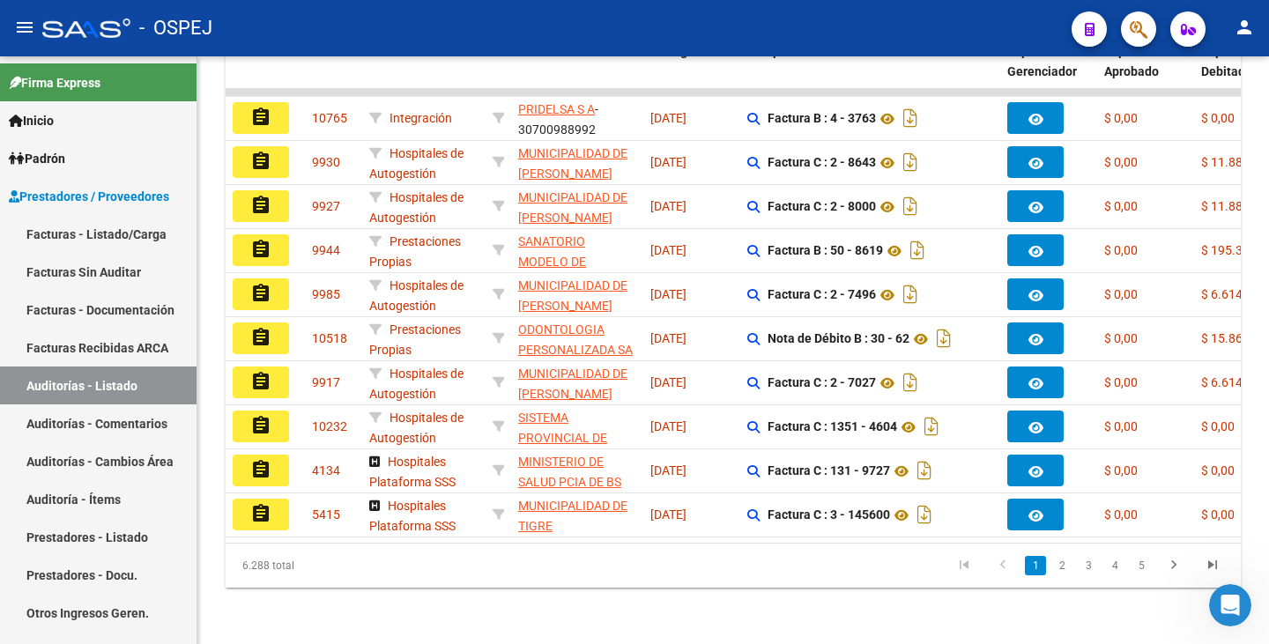
click at [1149, 36] on button "button" at bounding box center [1138, 28] width 35 height 35
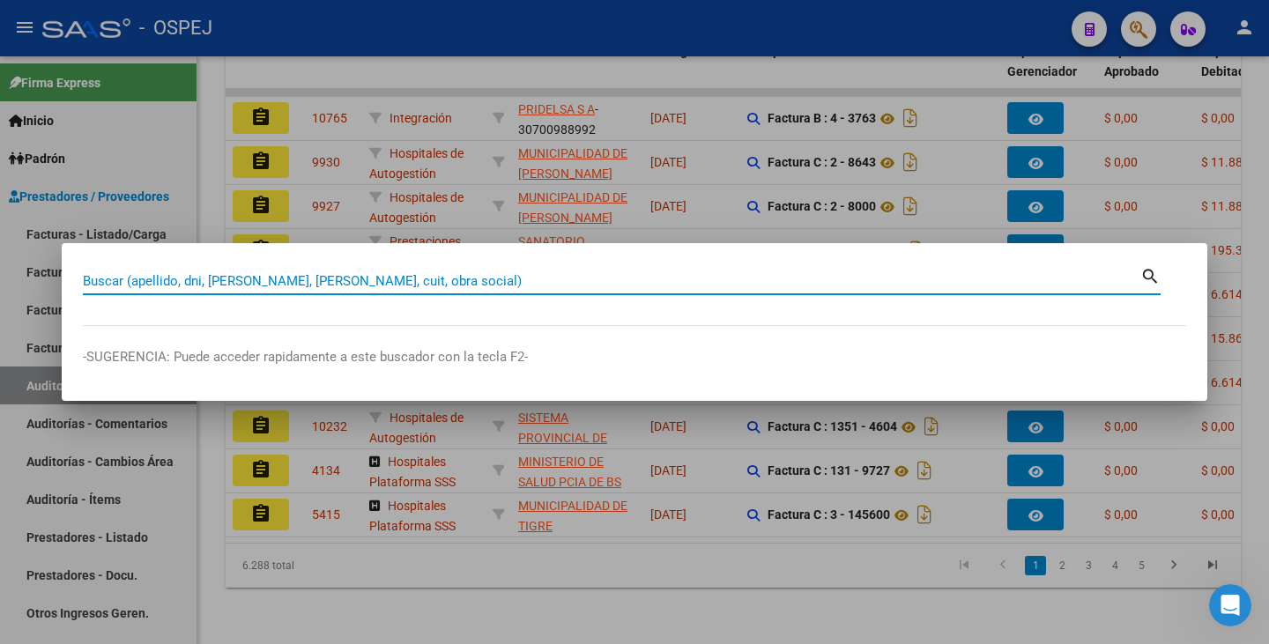
paste input "25687560"
type input "25687560"
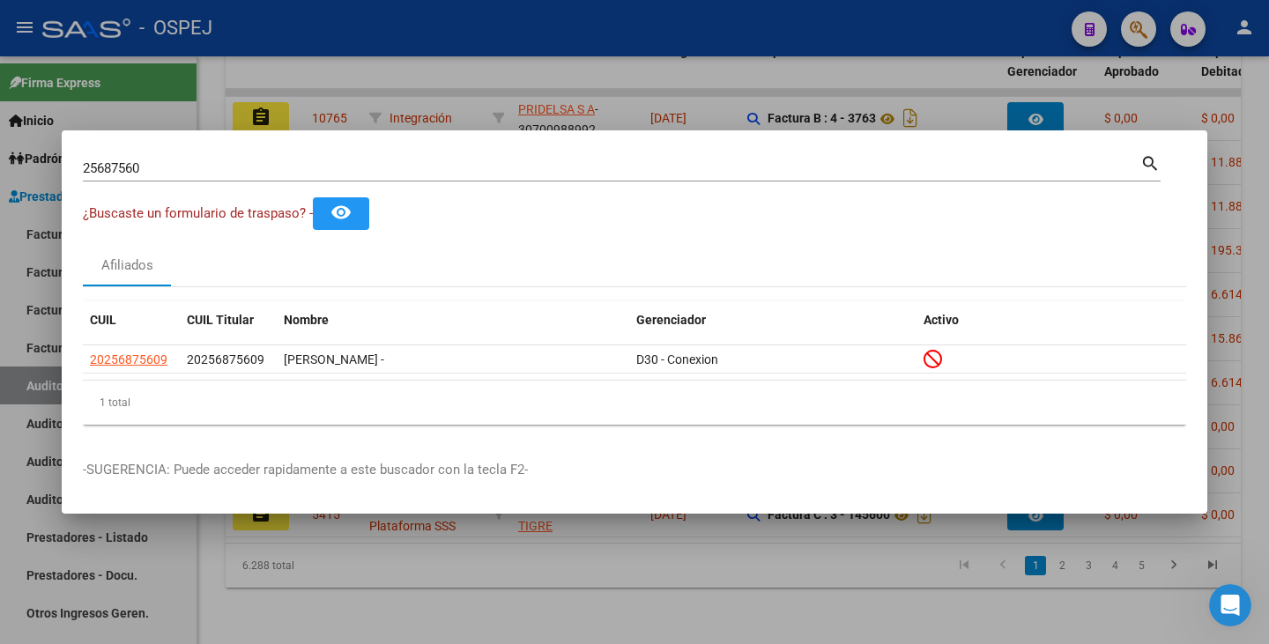
click at [791, 601] on div at bounding box center [634, 322] width 1269 height 644
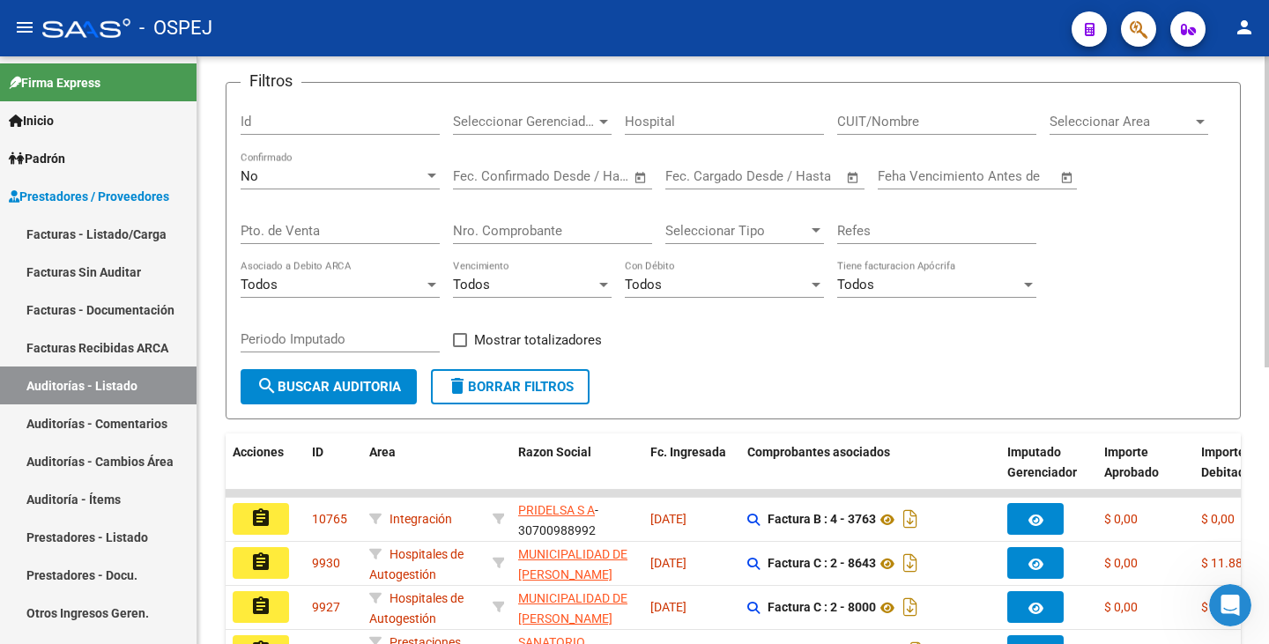
scroll to position [81, 0]
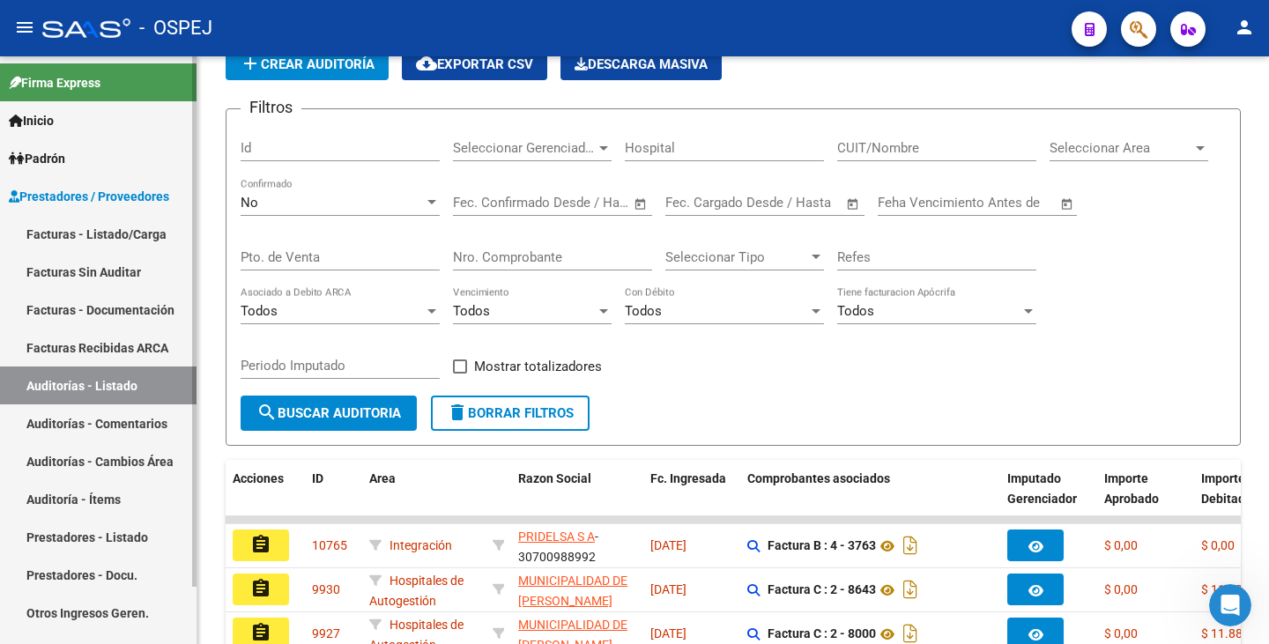
click at [145, 384] on link "Auditorías - Listado" at bounding box center [98, 386] width 197 height 38
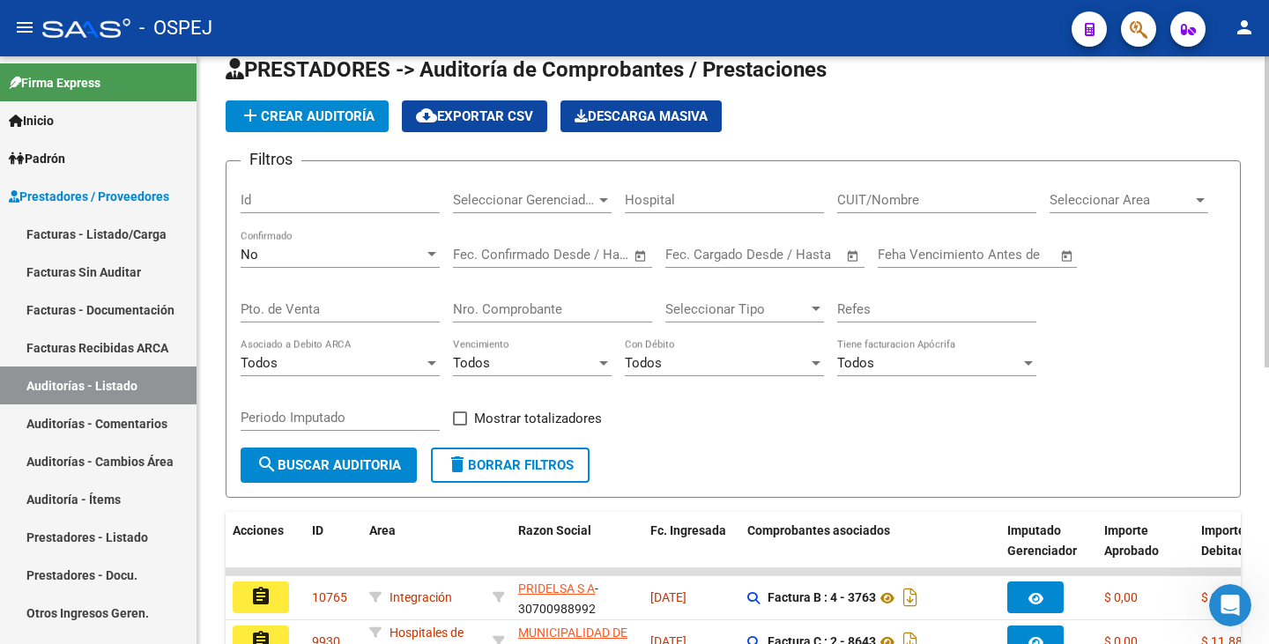
scroll to position [0, 0]
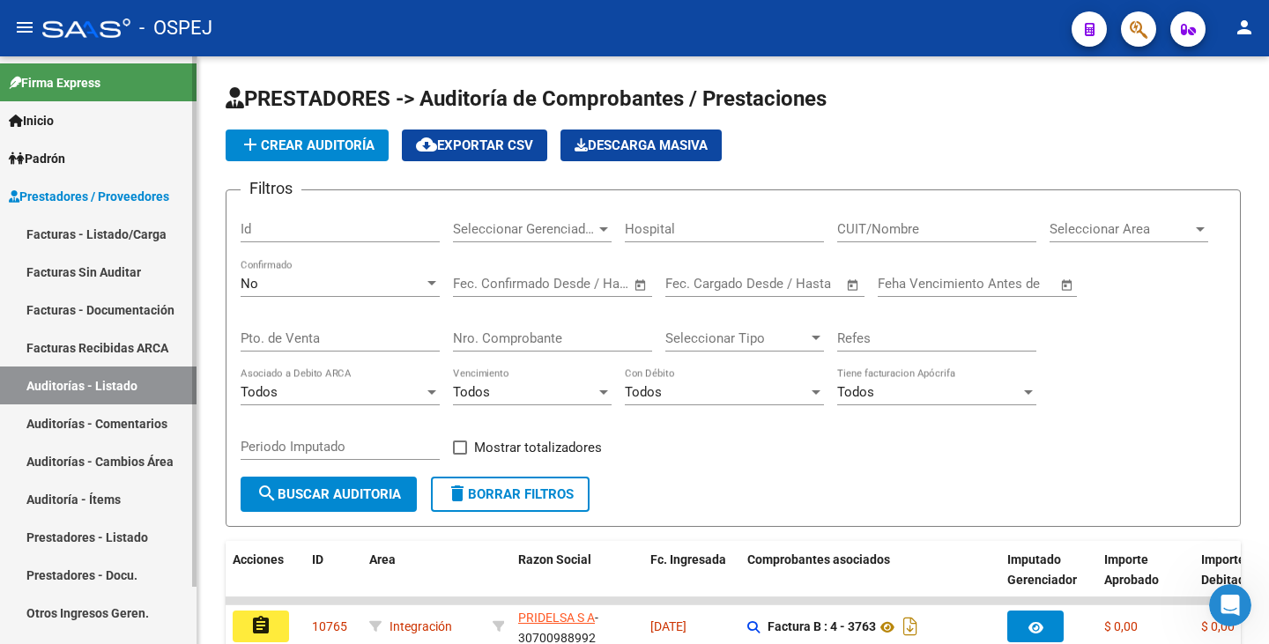
click at [137, 277] on link "Facturas Sin Auditar" at bounding box center [98, 272] width 197 height 38
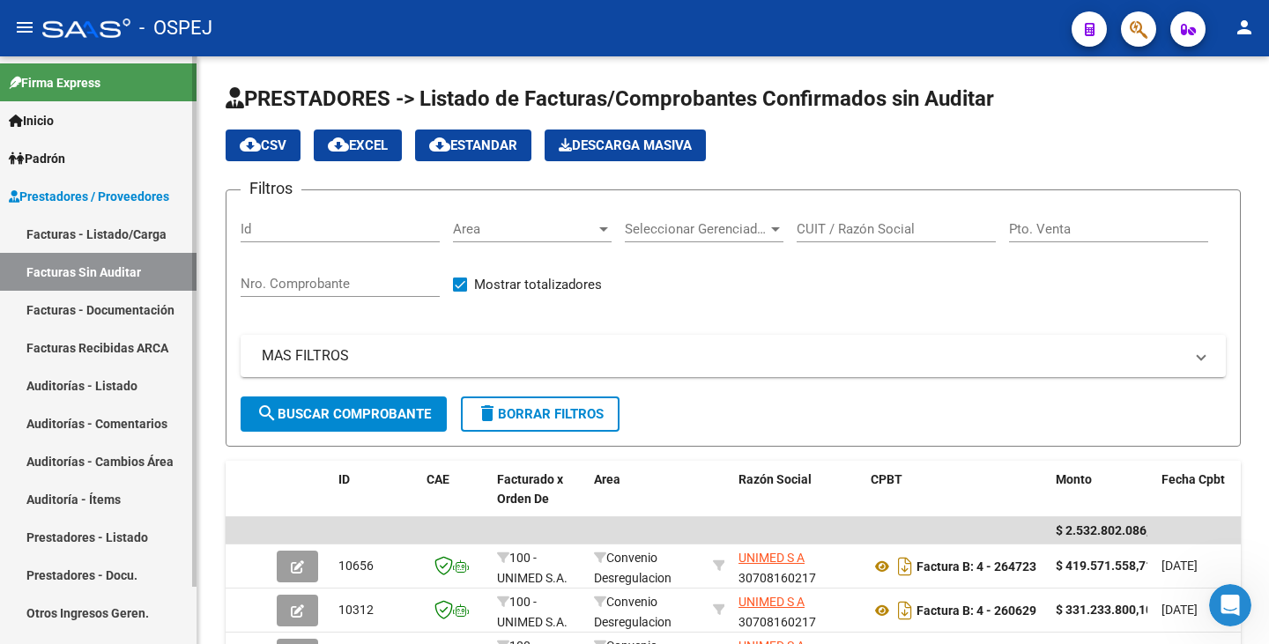
click at [113, 385] on link "Auditorías - Listado" at bounding box center [98, 386] width 197 height 38
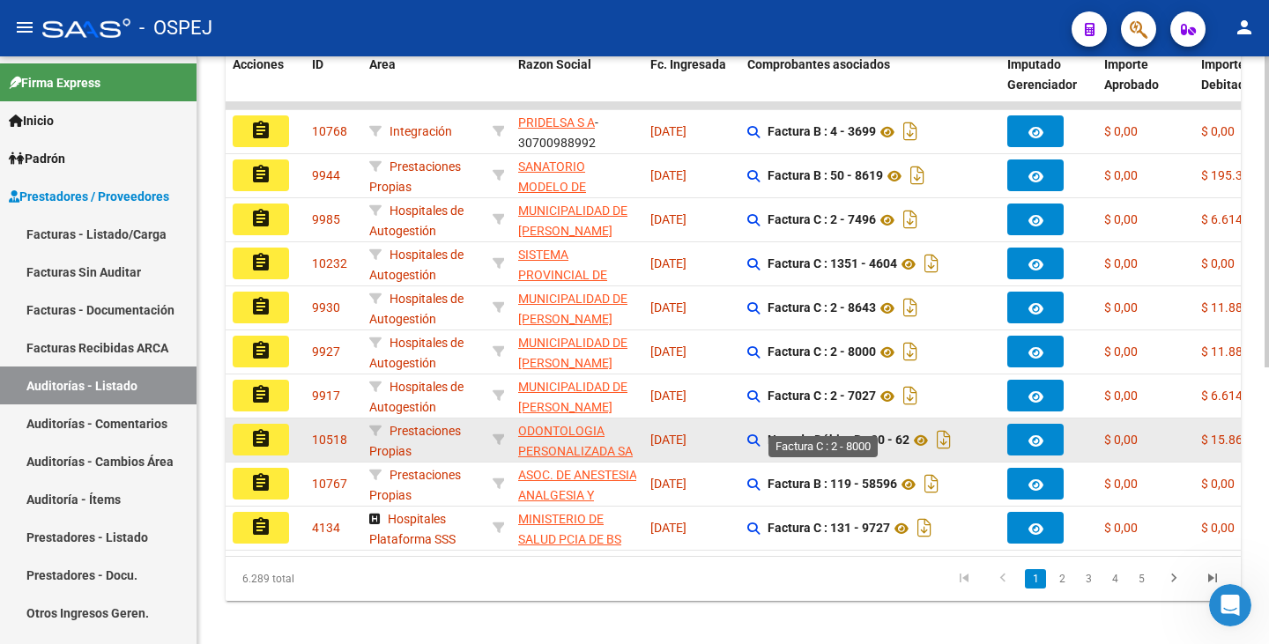
scroll to position [522, 0]
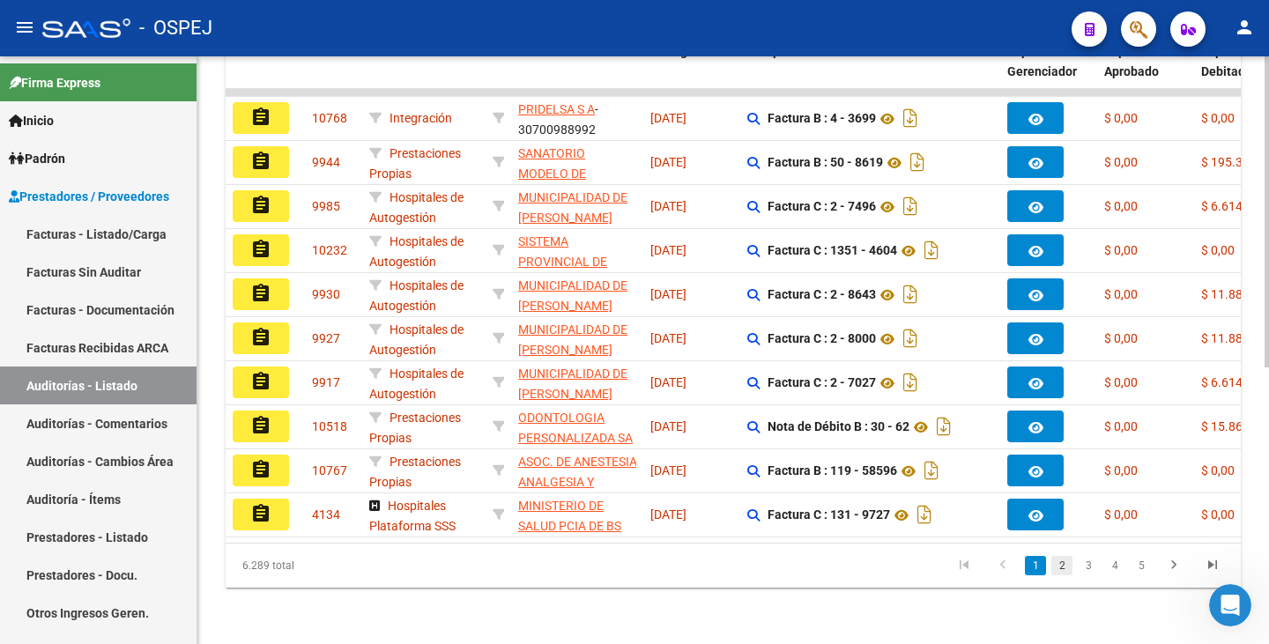
click at [1060, 562] on link "2" at bounding box center [1061, 565] width 21 height 19
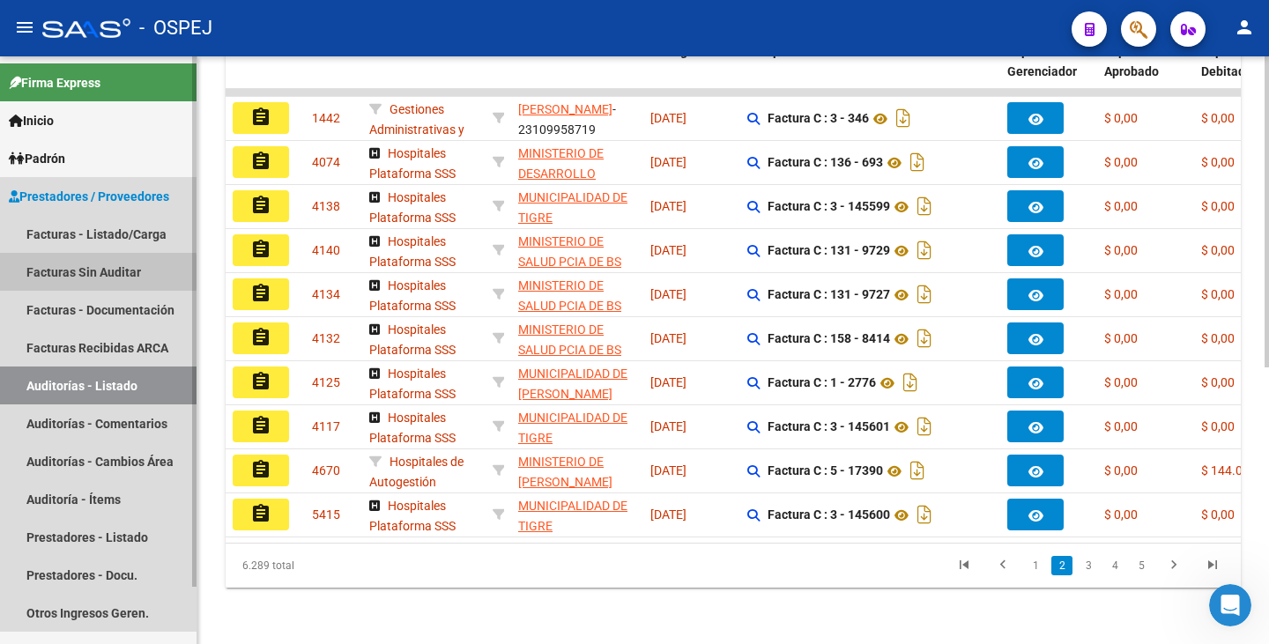
click at [42, 272] on link "Facturas Sin Auditar" at bounding box center [98, 272] width 197 height 38
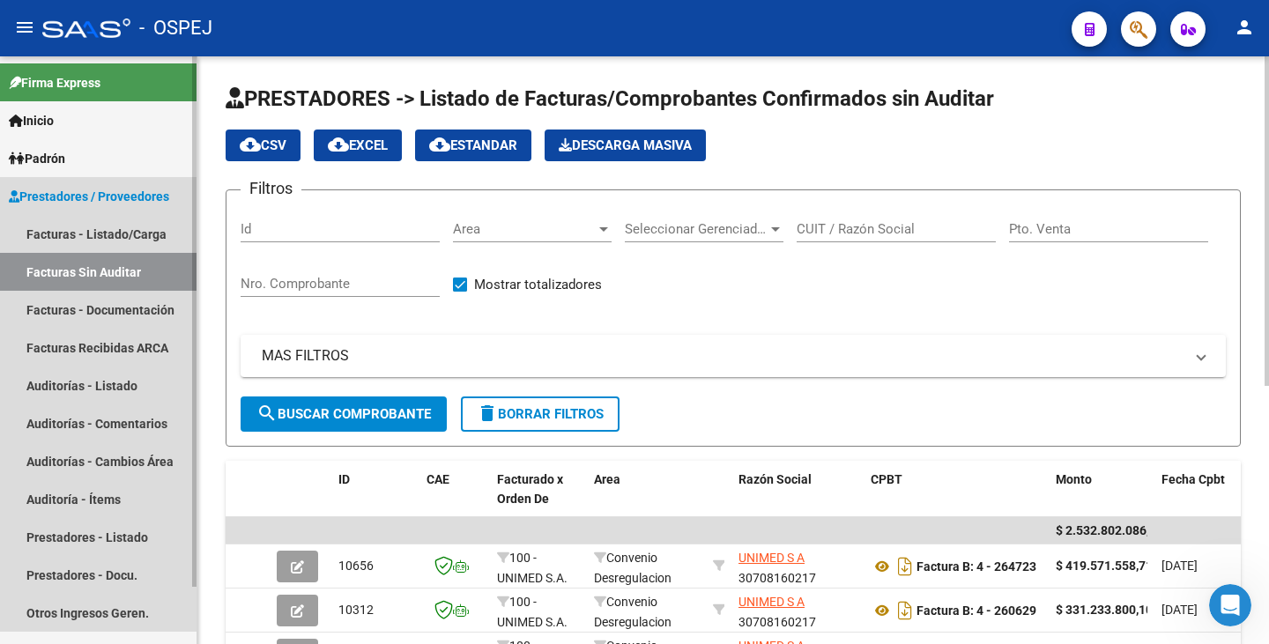
click at [142, 266] on link "Facturas Sin Auditar" at bounding box center [98, 272] width 197 height 38
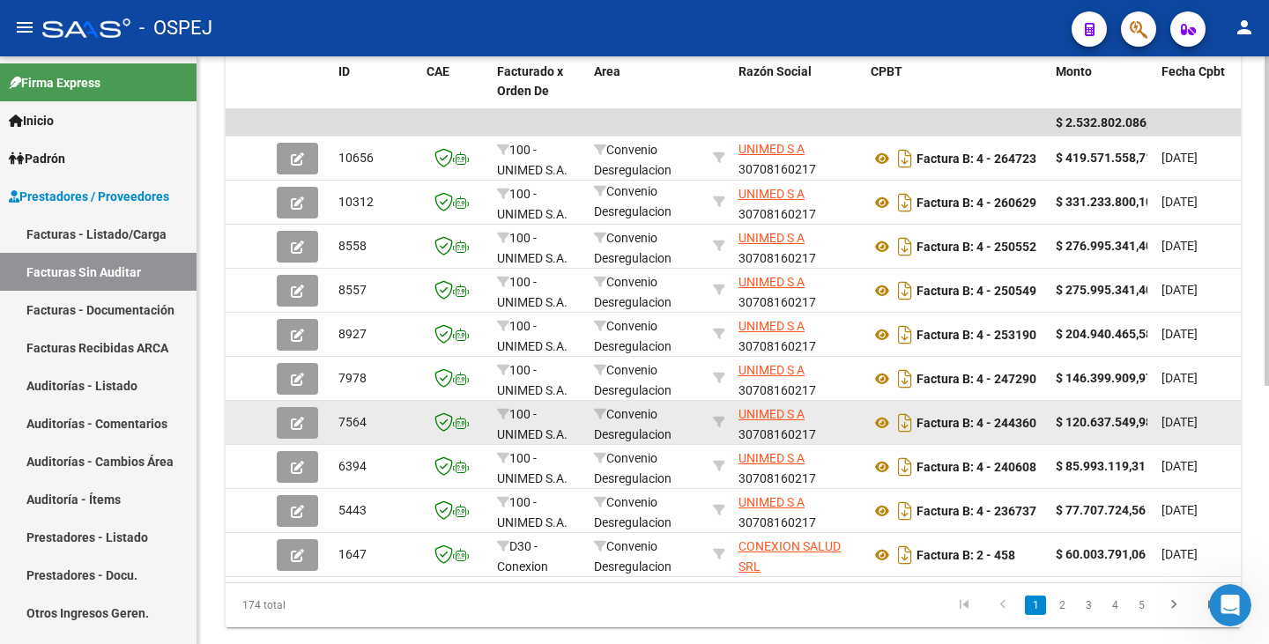
scroll to position [461, 0]
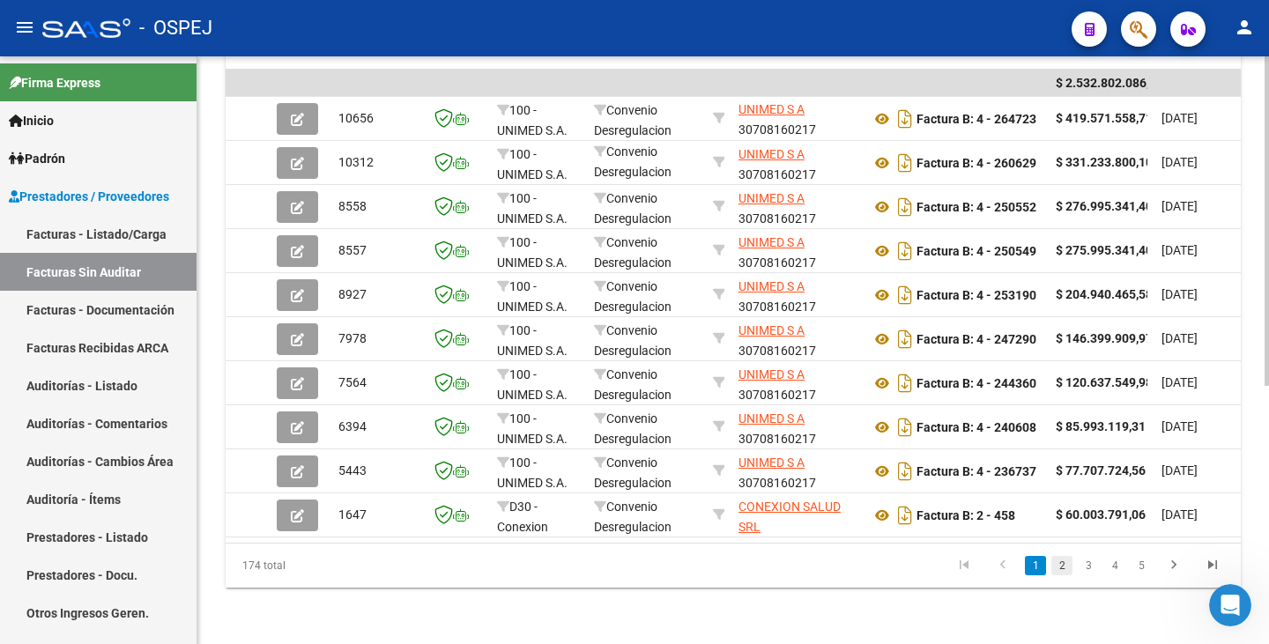
click at [1058, 571] on link "2" at bounding box center [1061, 565] width 21 height 19
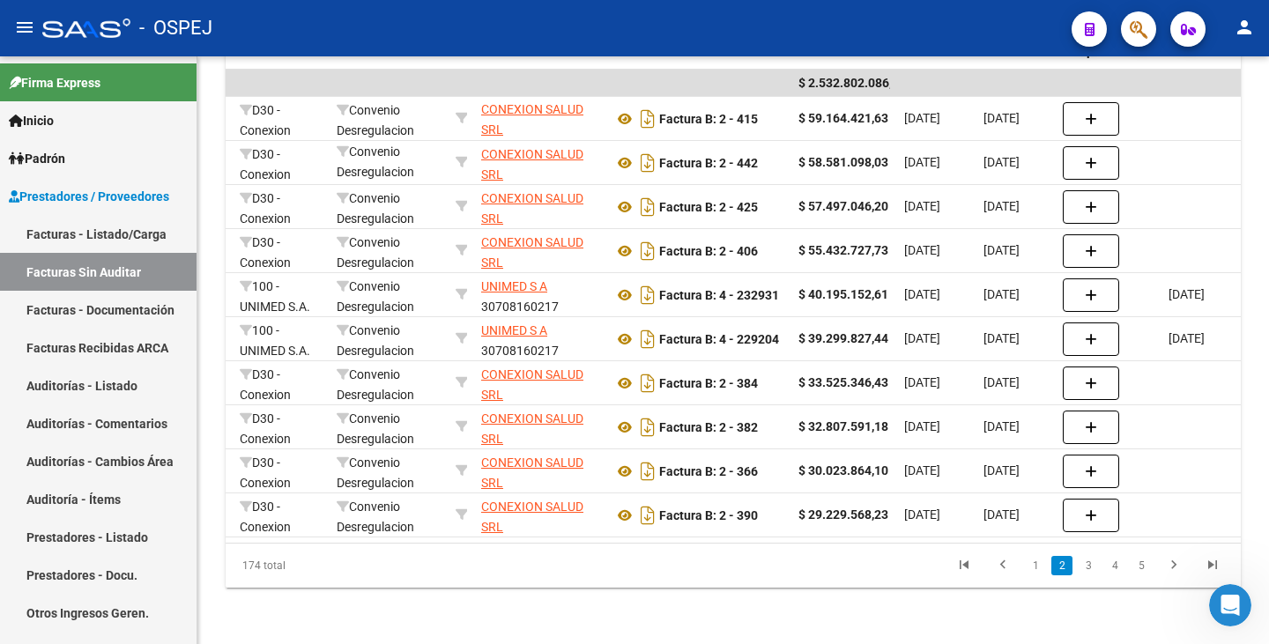
scroll to position [0, 293]
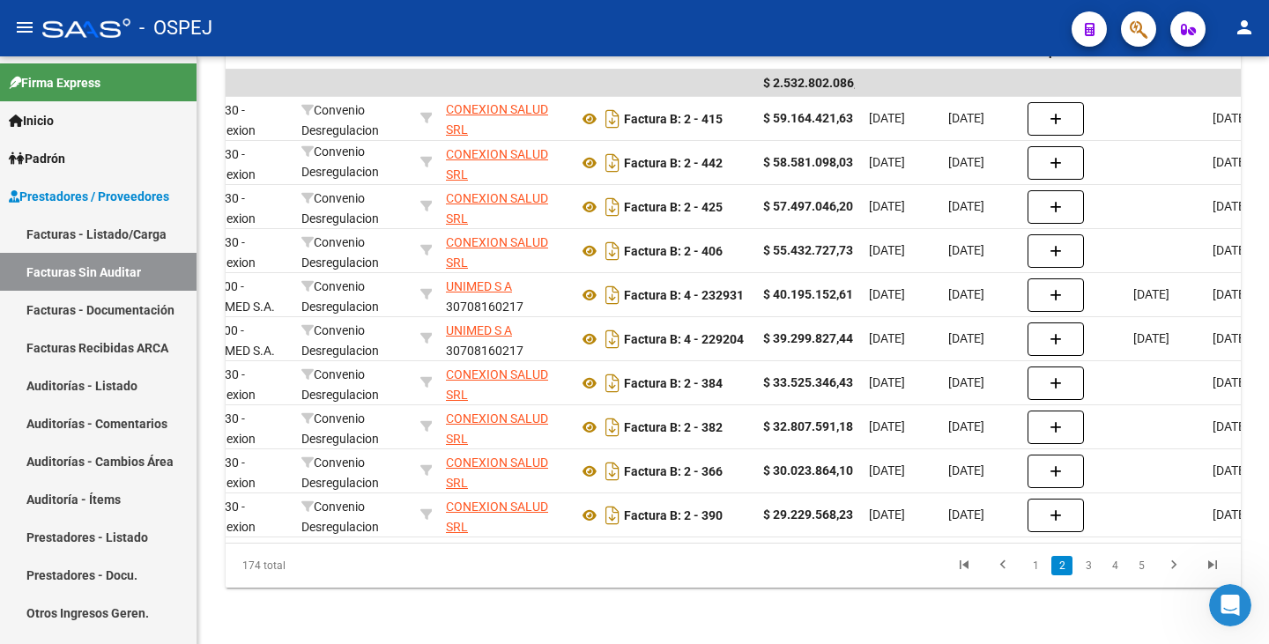
drag, startPoint x: 657, startPoint y: 555, endPoint x: 742, endPoint y: 564, distance: 85.1
click at [695, 560] on datatable-pager "1 2 3 4 5" at bounding box center [834, 566] width 798 height 30
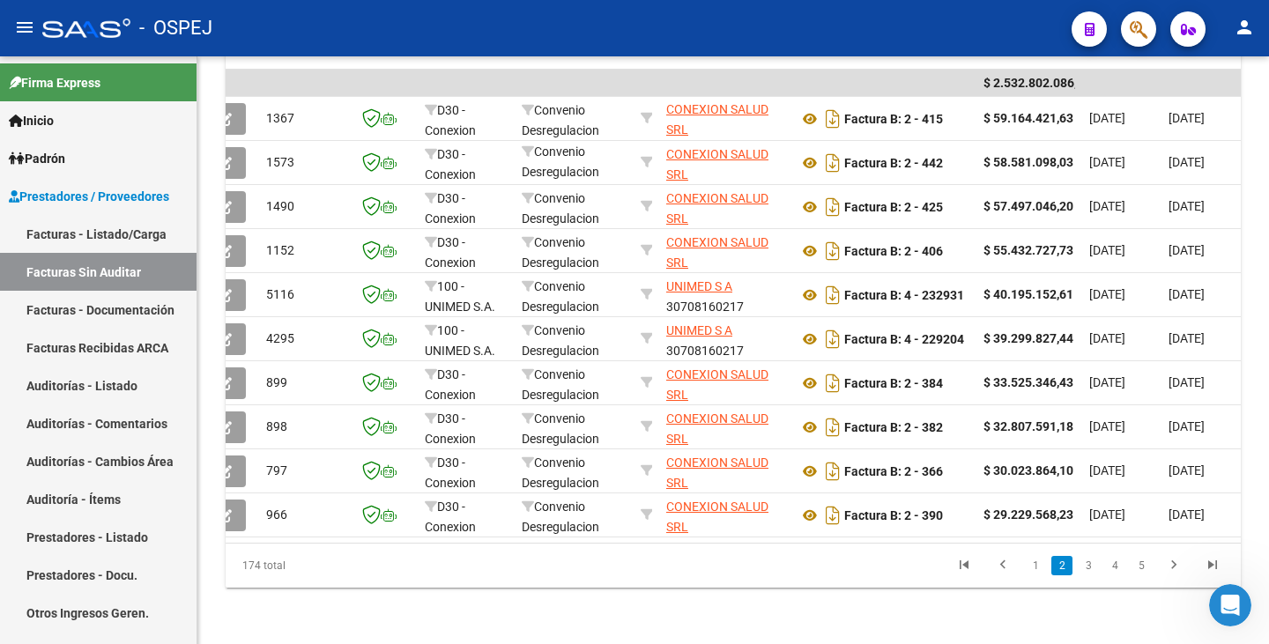
scroll to position [0, 39]
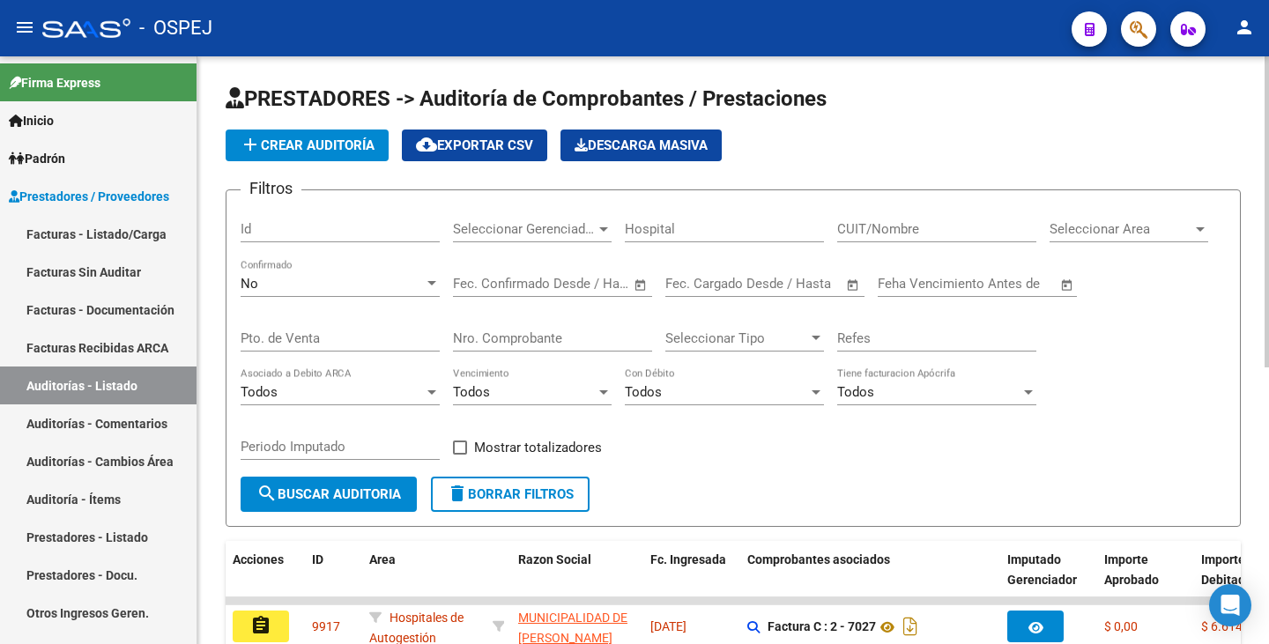
click at [506, 342] on input "Nro. Comprobante" at bounding box center [552, 339] width 199 height 16
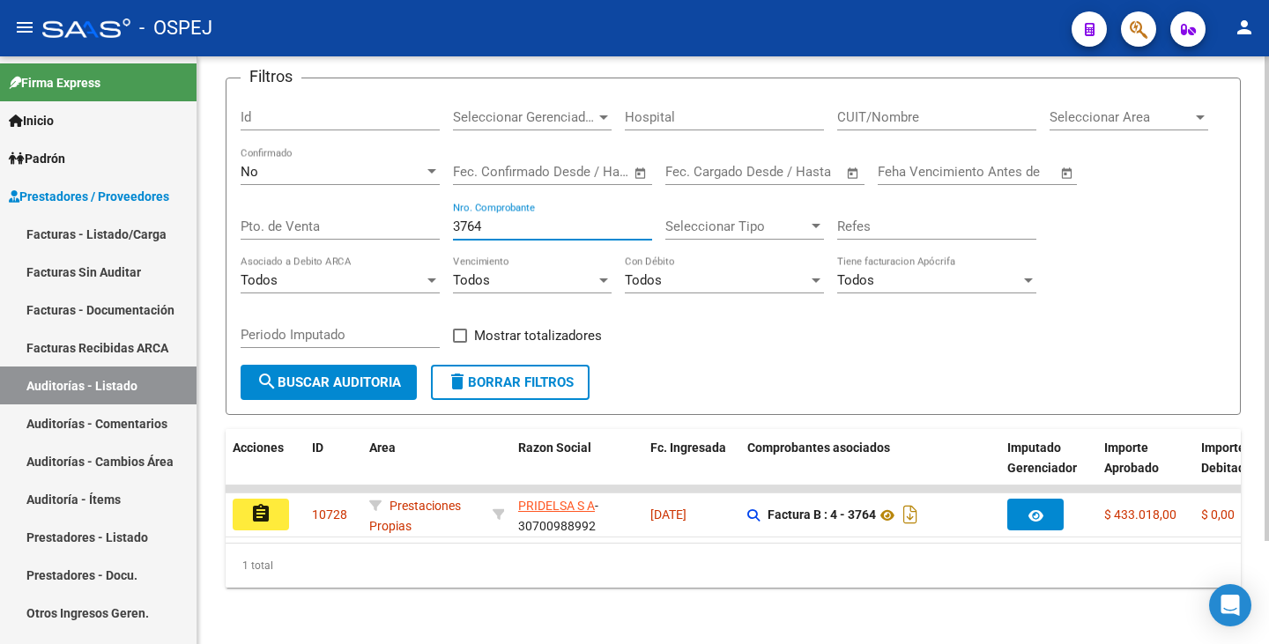
scroll to position [125, 0]
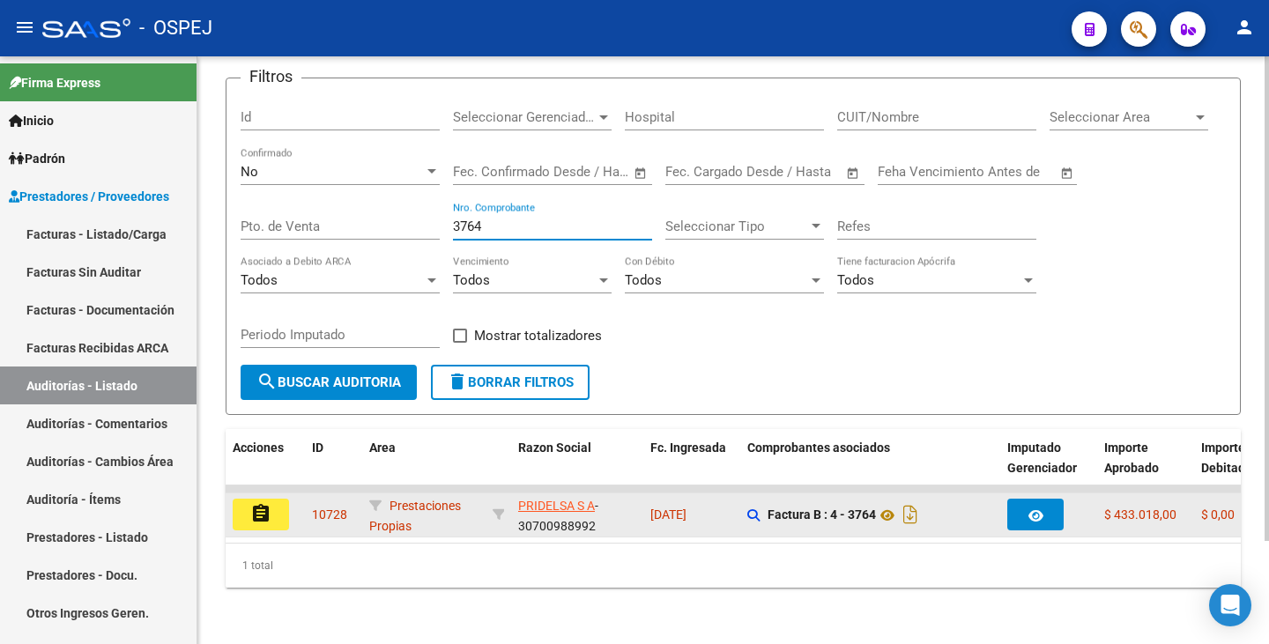
type input "3764"
click at [276, 501] on button "assignment" at bounding box center [261, 515] width 56 height 32
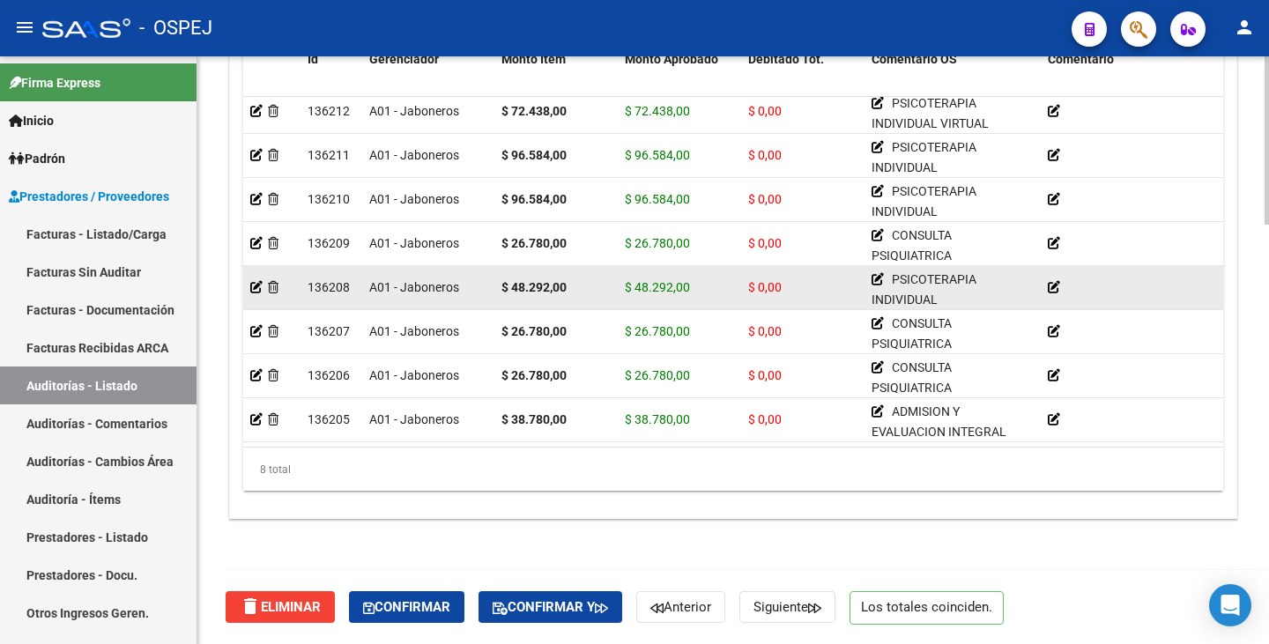
scroll to position [20, 0]
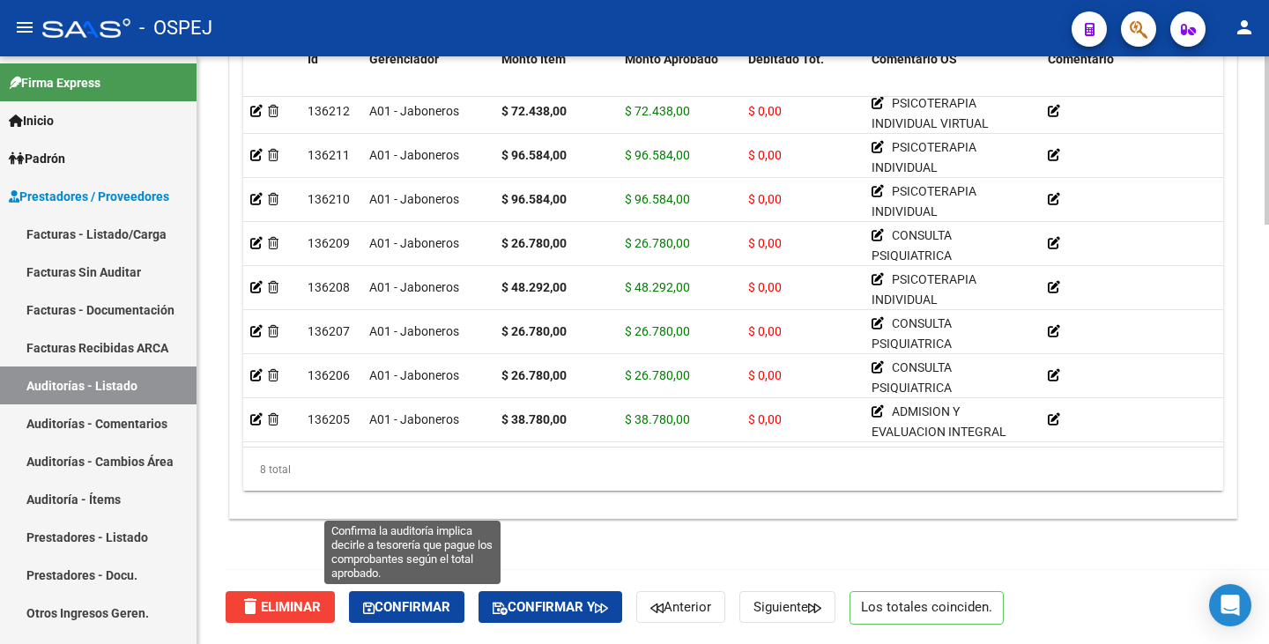
click at [423, 605] on span "Confirmar" at bounding box center [406, 607] width 87 height 16
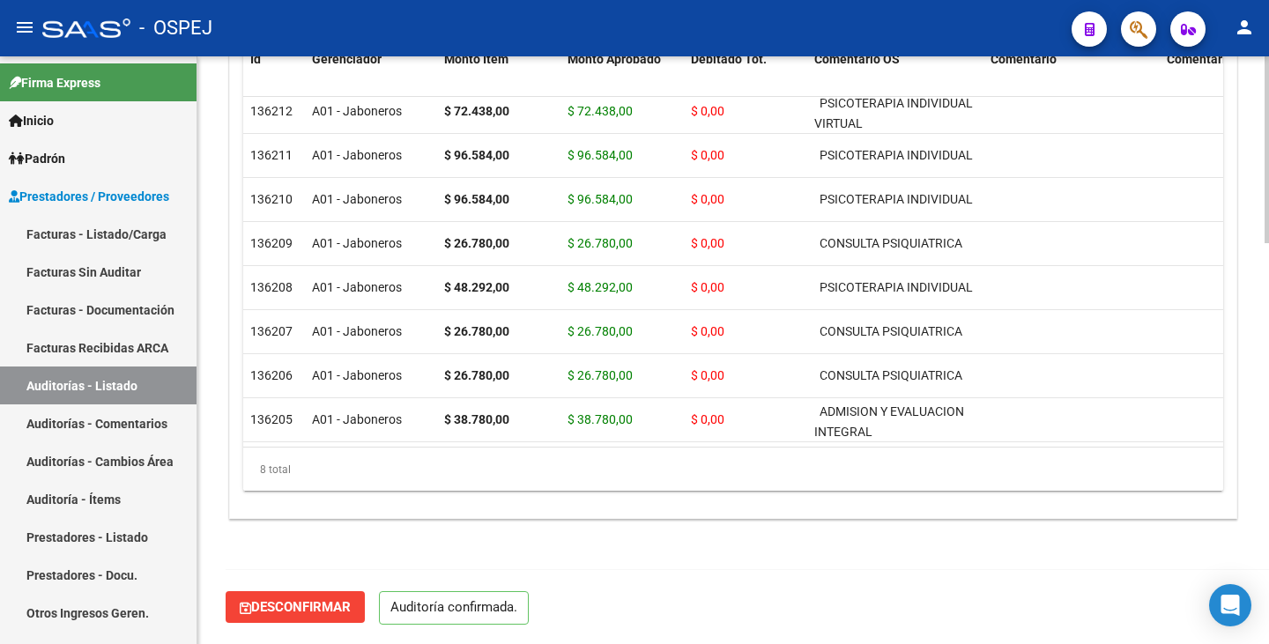
scroll to position [1262, 0]
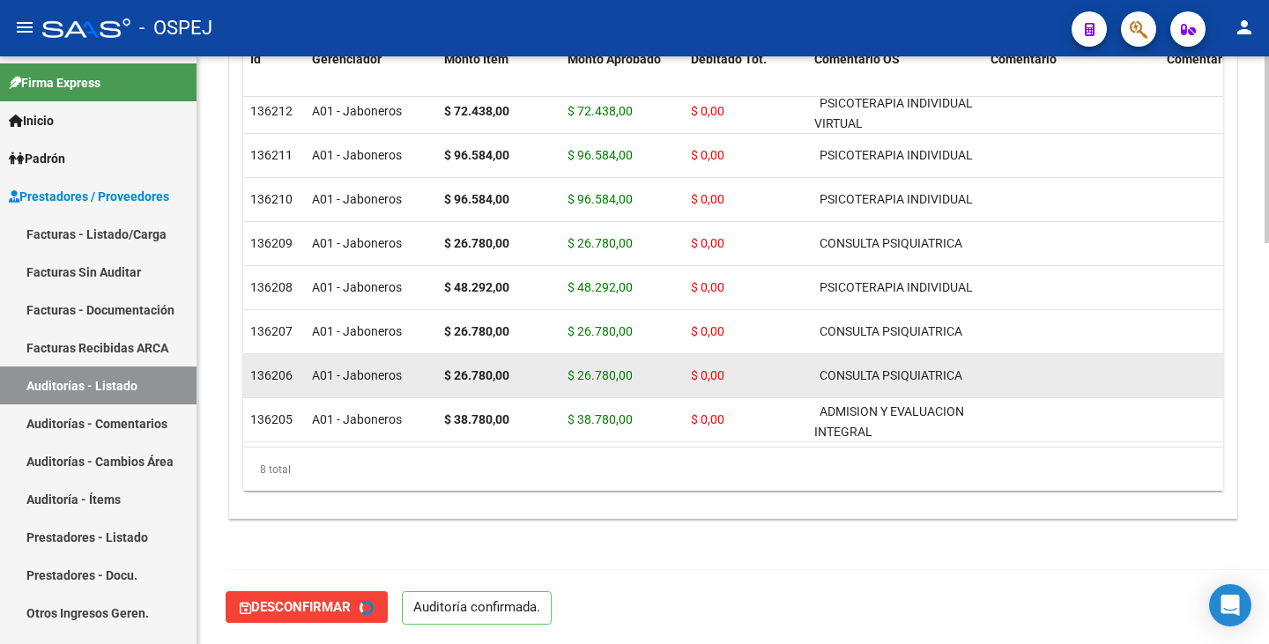
type input "202509"
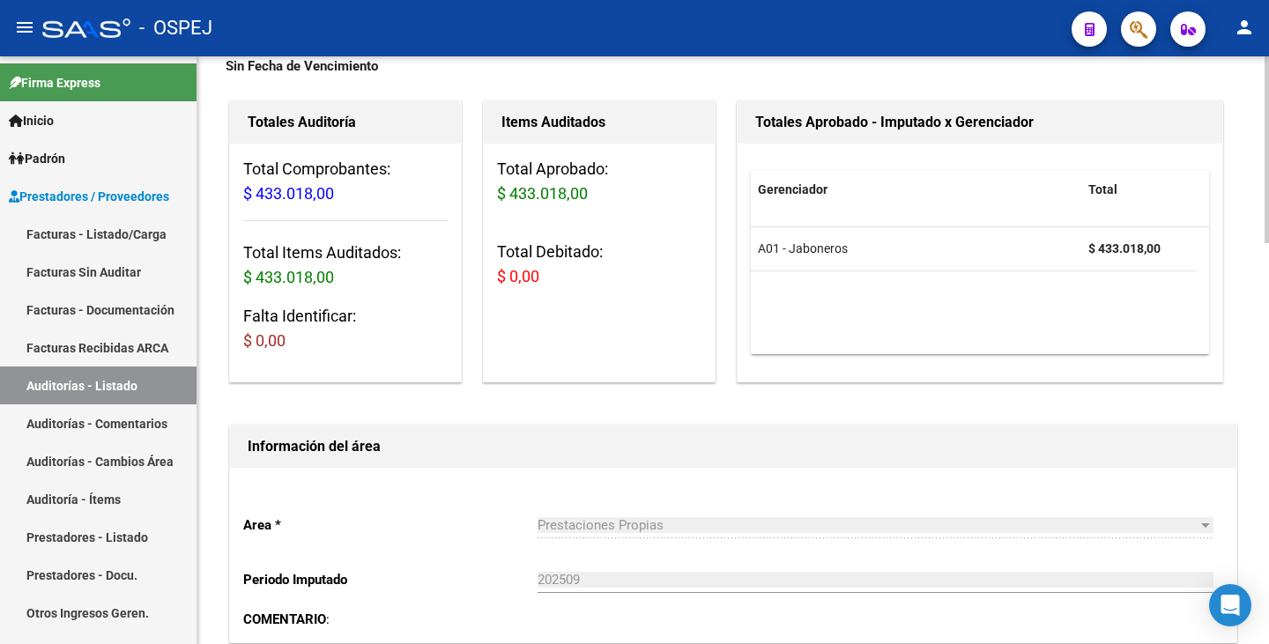
scroll to position [28, 0]
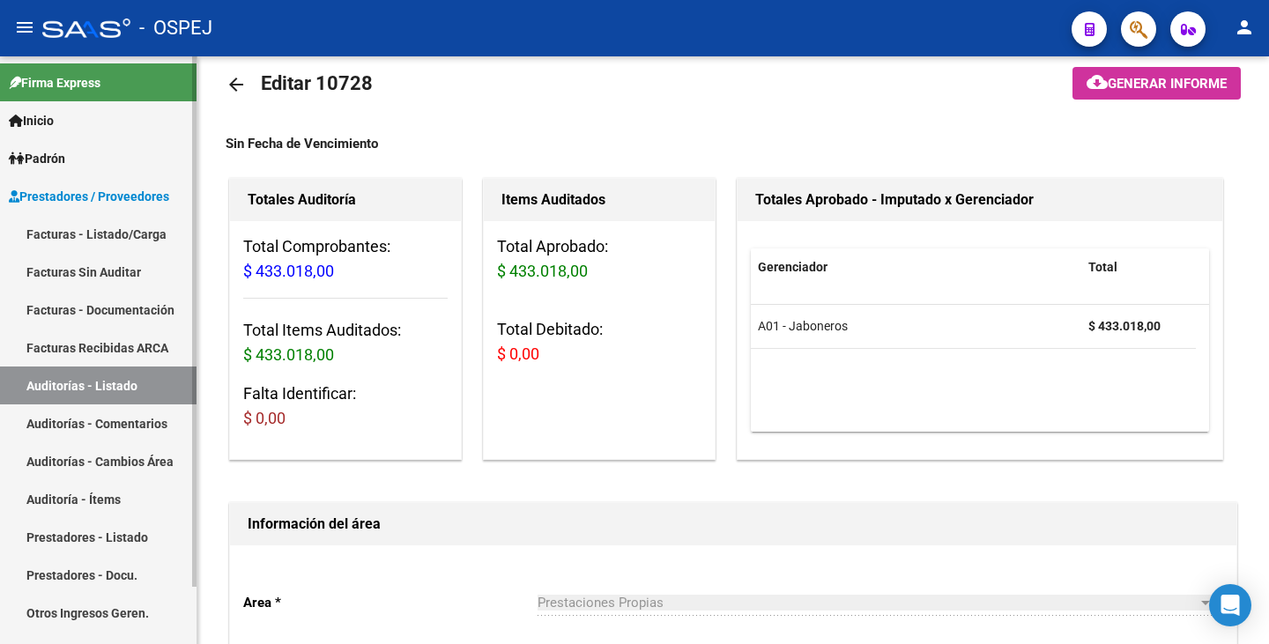
click at [154, 382] on link "Auditorías - Listado" at bounding box center [98, 386] width 197 height 38
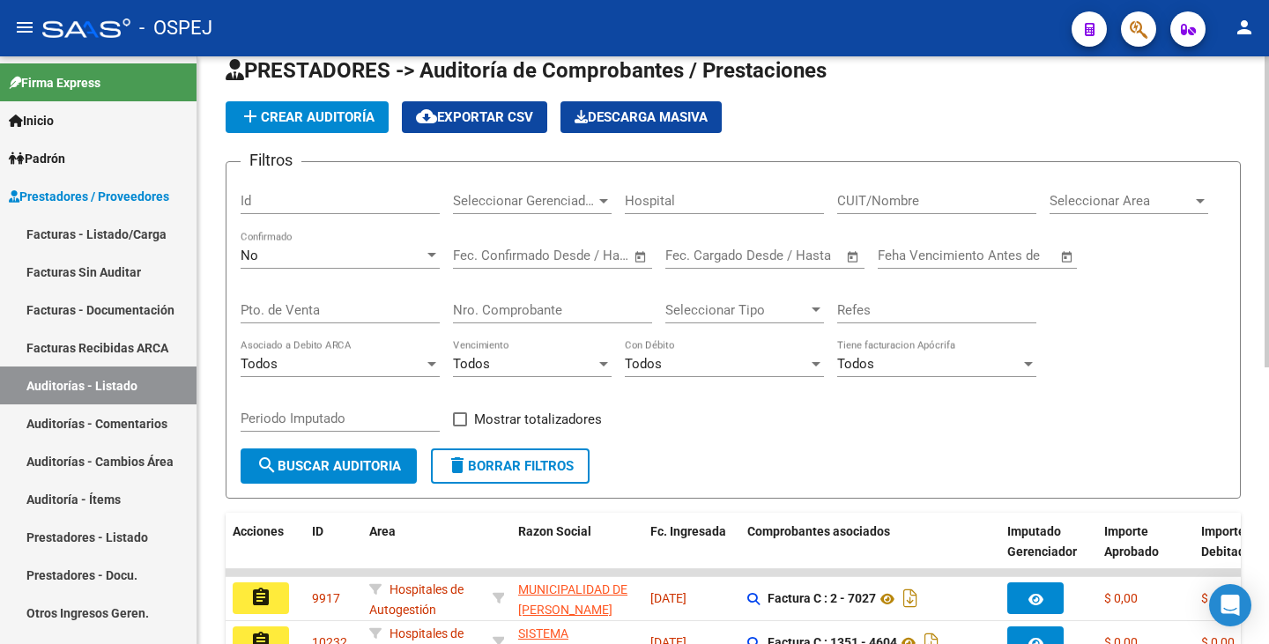
click at [868, 203] on input "CUIT/Nombre" at bounding box center [936, 201] width 199 height 16
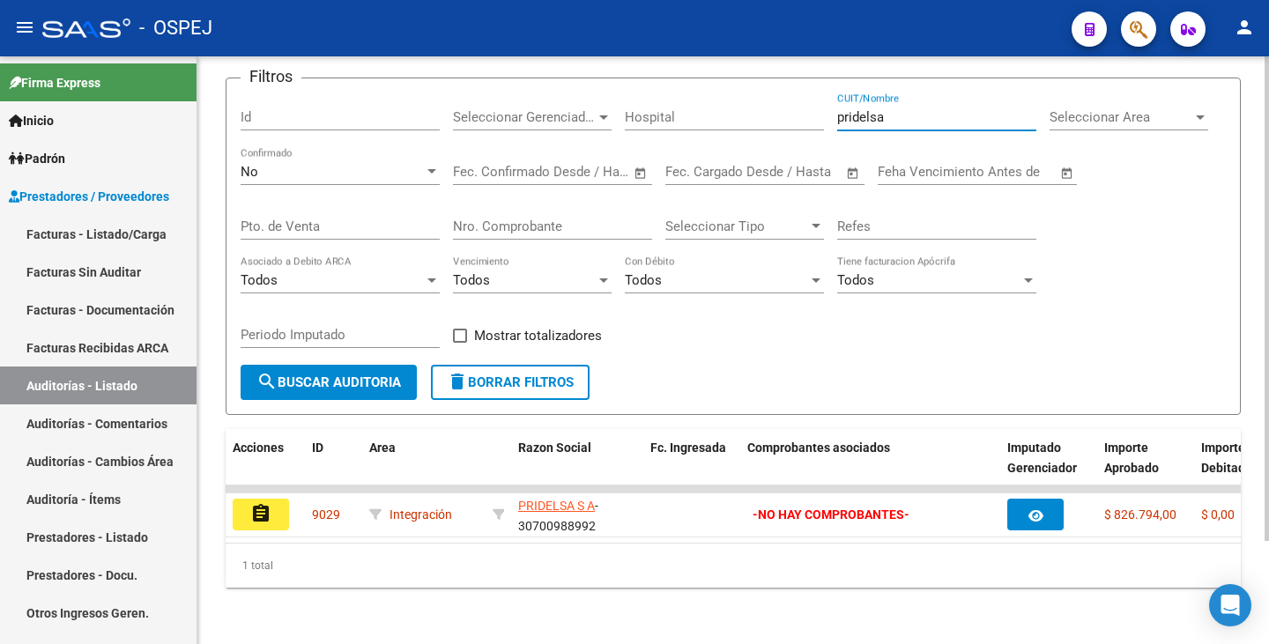
scroll to position [125, 0]
type input "pridelsa"
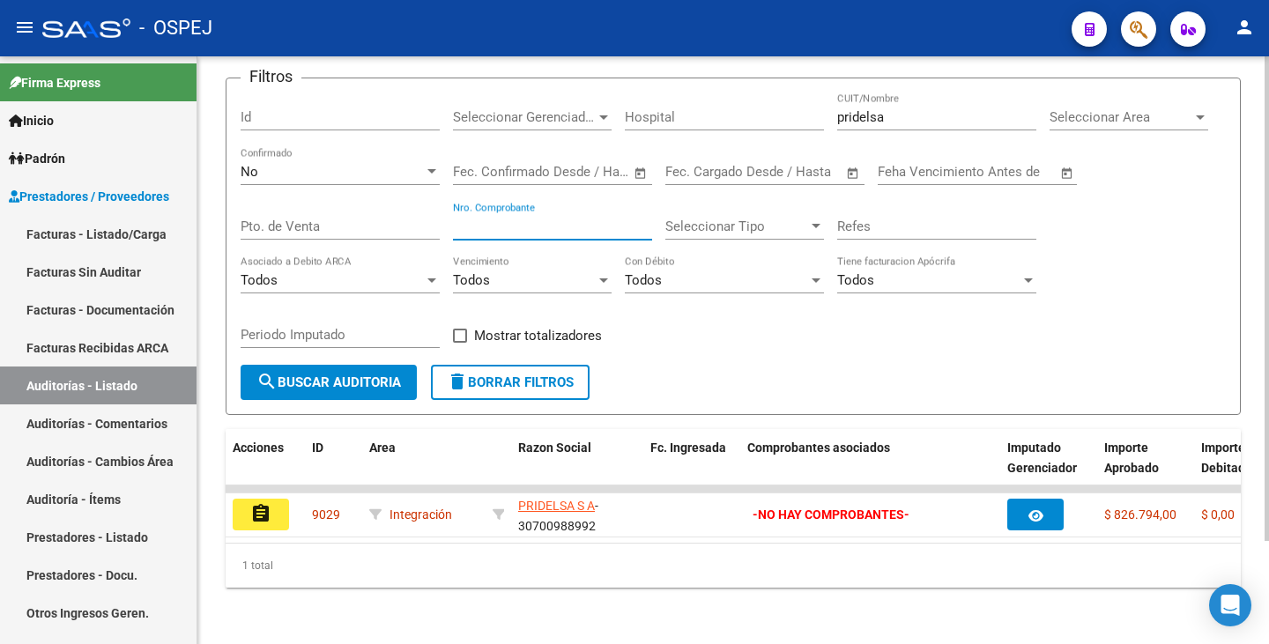
click at [495, 219] on input "Nro. Comprobante" at bounding box center [552, 227] width 199 height 16
type input "3763"
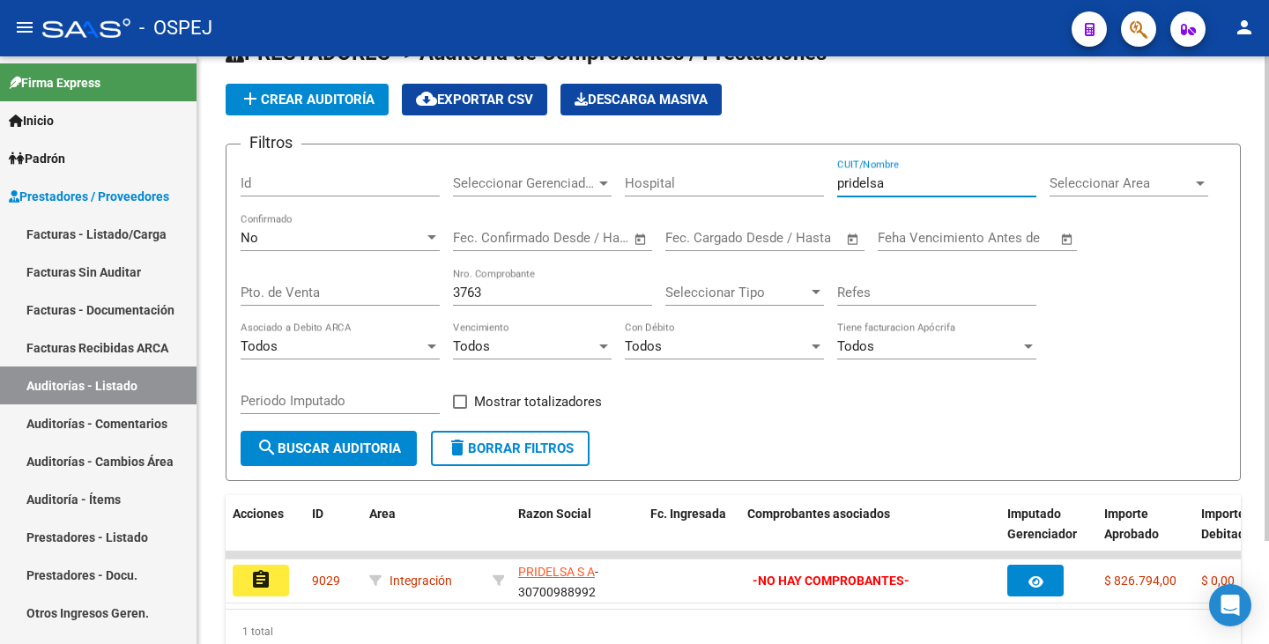
drag, startPoint x: 936, startPoint y: 108, endPoint x: 626, endPoint y: 61, distance: 313.7
click at [626, 61] on div "PRESTADORES -> Auditoría de Comprobantes / Prestaciones add Crear Auditoría clo…" at bounding box center [733, 361] width 1072 height 700
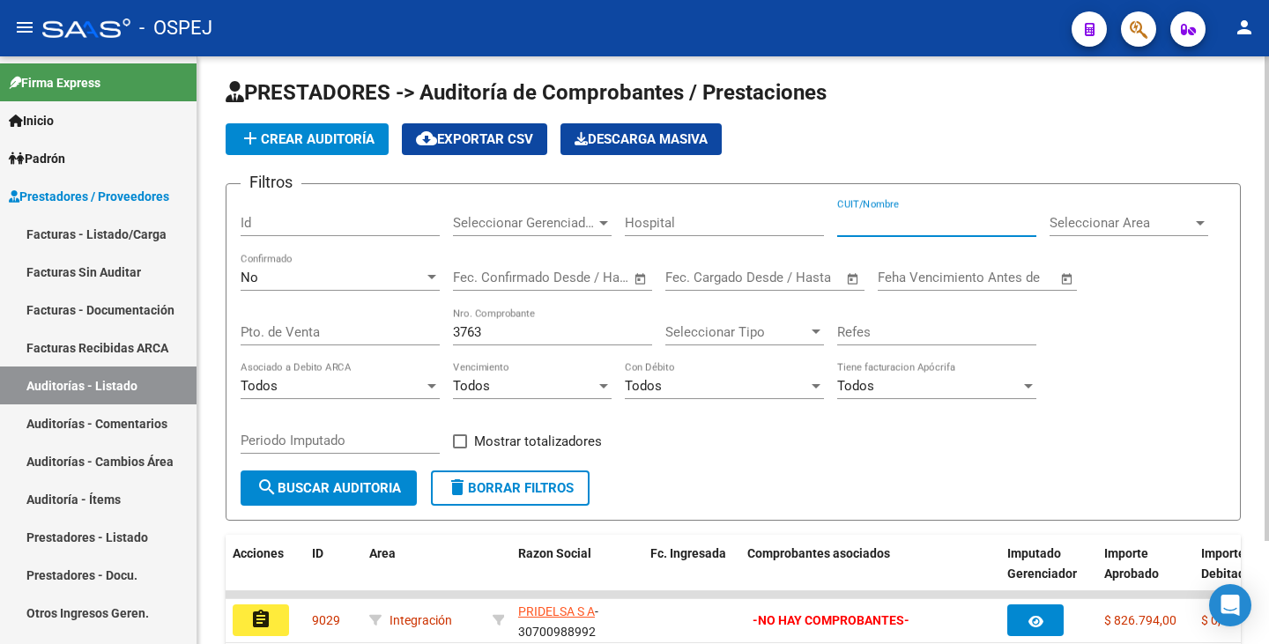
click at [345, 493] on span "search Buscar Auditoria" at bounding box center [328, 488] width 145 height 16
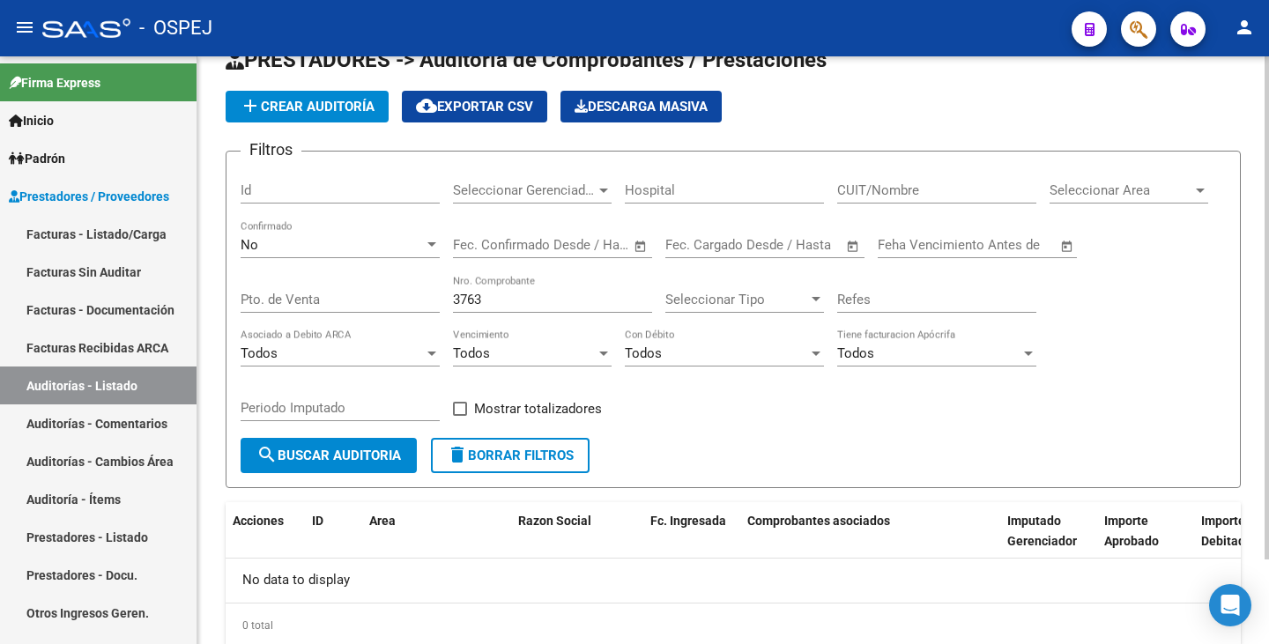
scroll to position [11, 0]
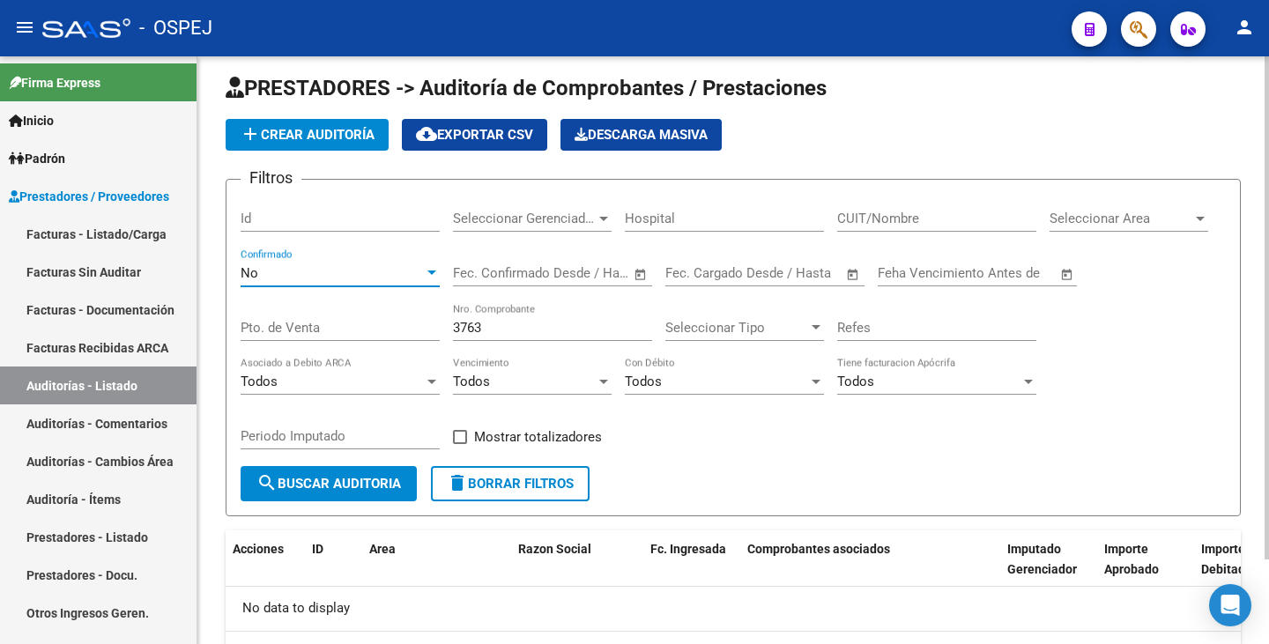
click at [366, 279] on div "No" at bounding box center [332, 273] width 183 height 16
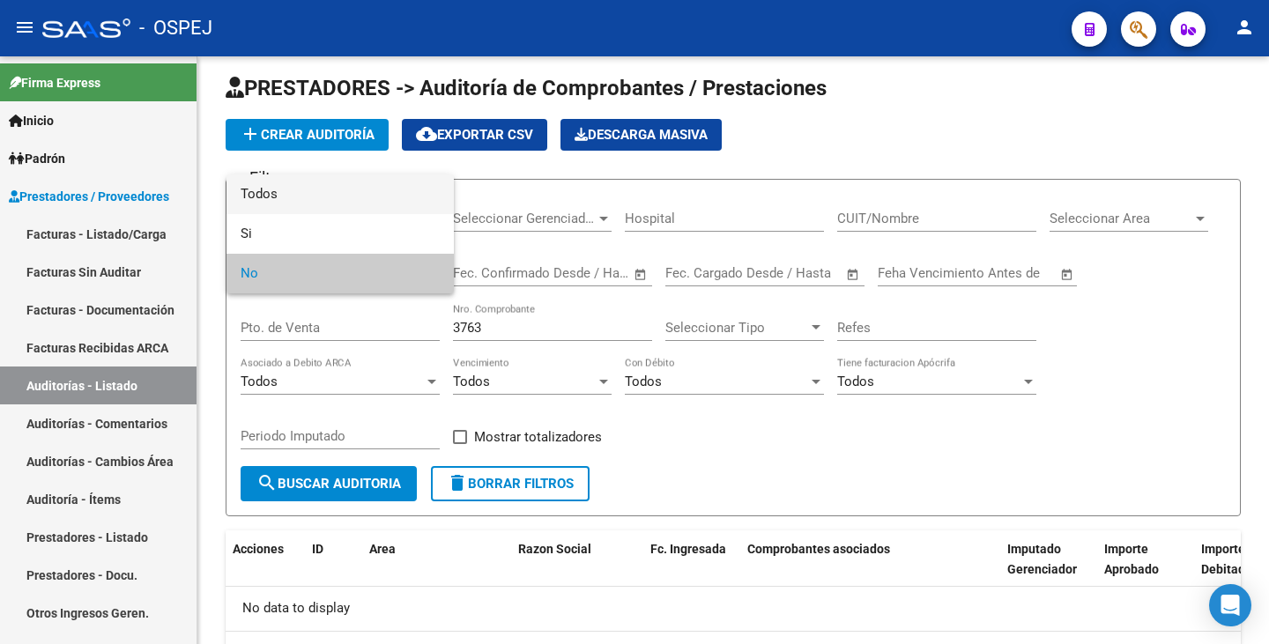
click at [316, 186] on span "Todos" at bounding box center [340, 195] width 199 height 40
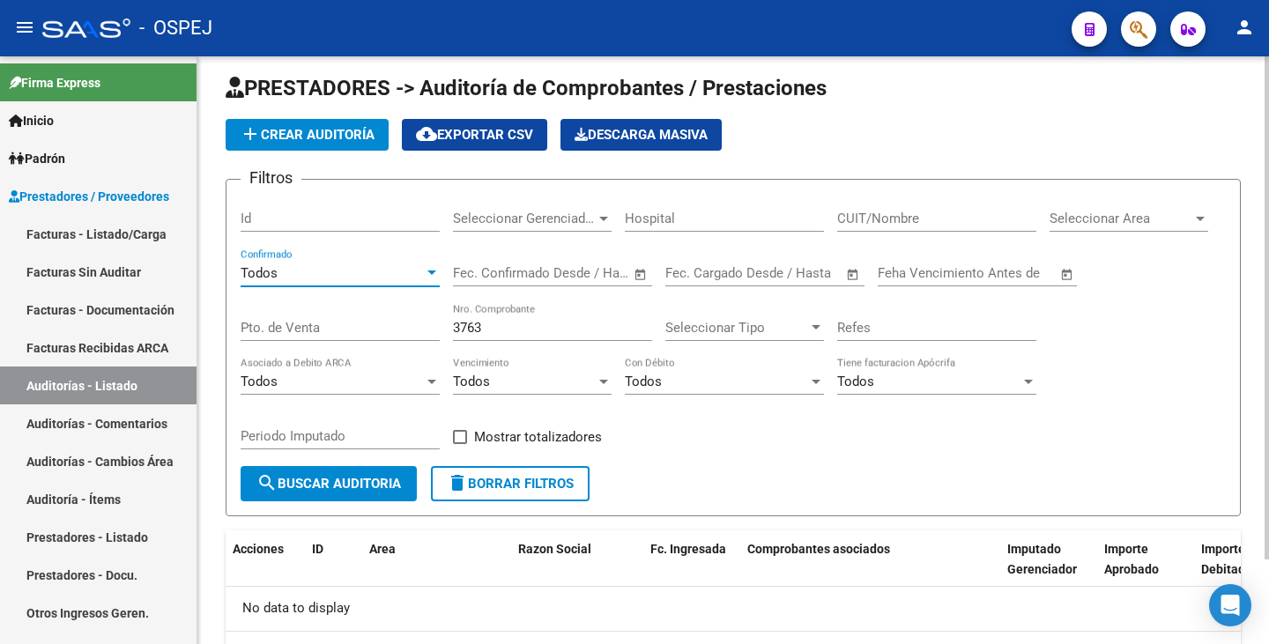
click at [315, 477] on span "search Buscar Auditoria" at bounding box center [328, 484] width 145 height 16
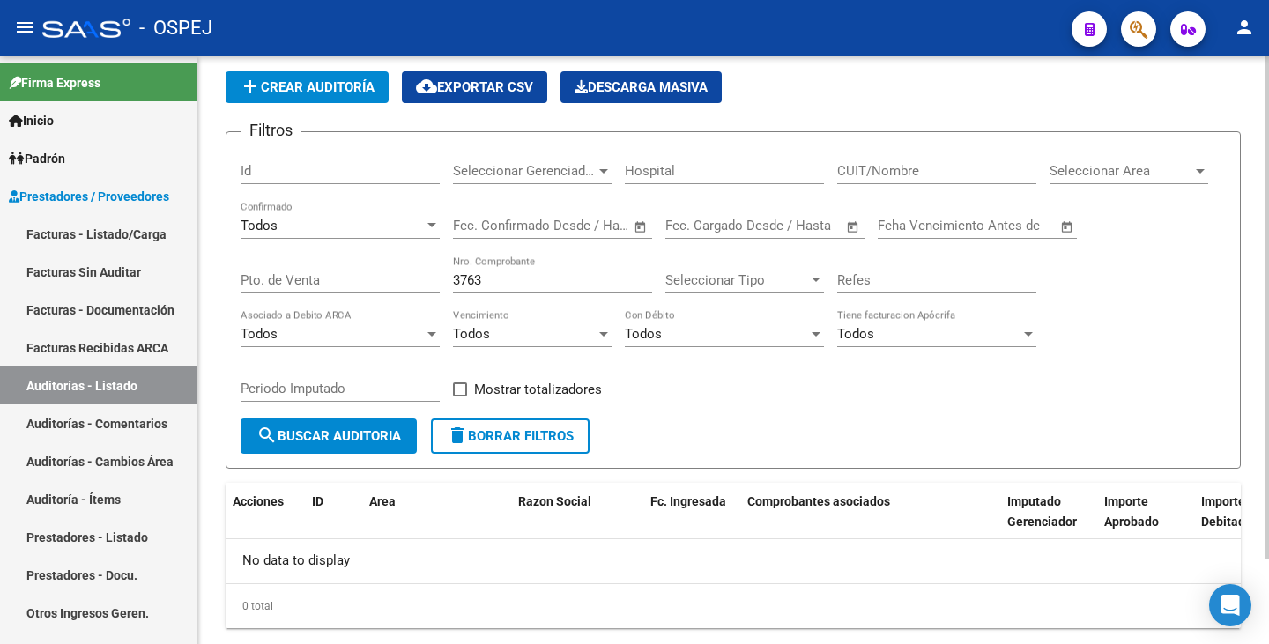
scroll to position [99, 0]
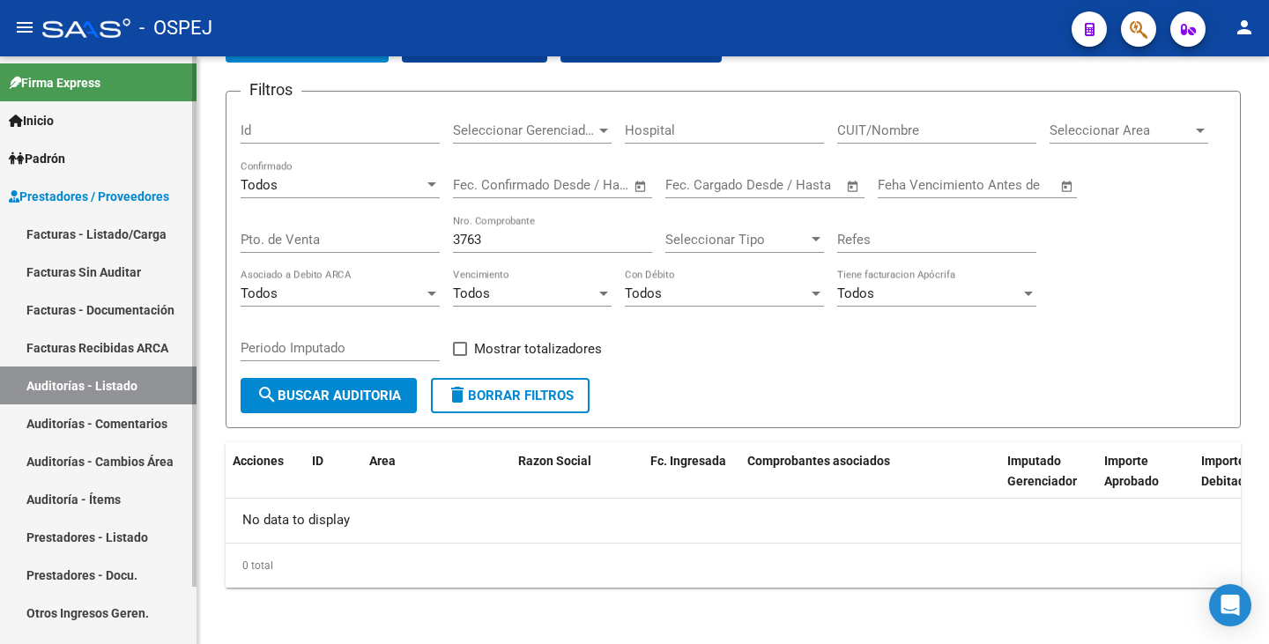
click at [121, 235] on link "Facturas - Listado/Carga" at bounding box center [98, 234] width 197 height 38
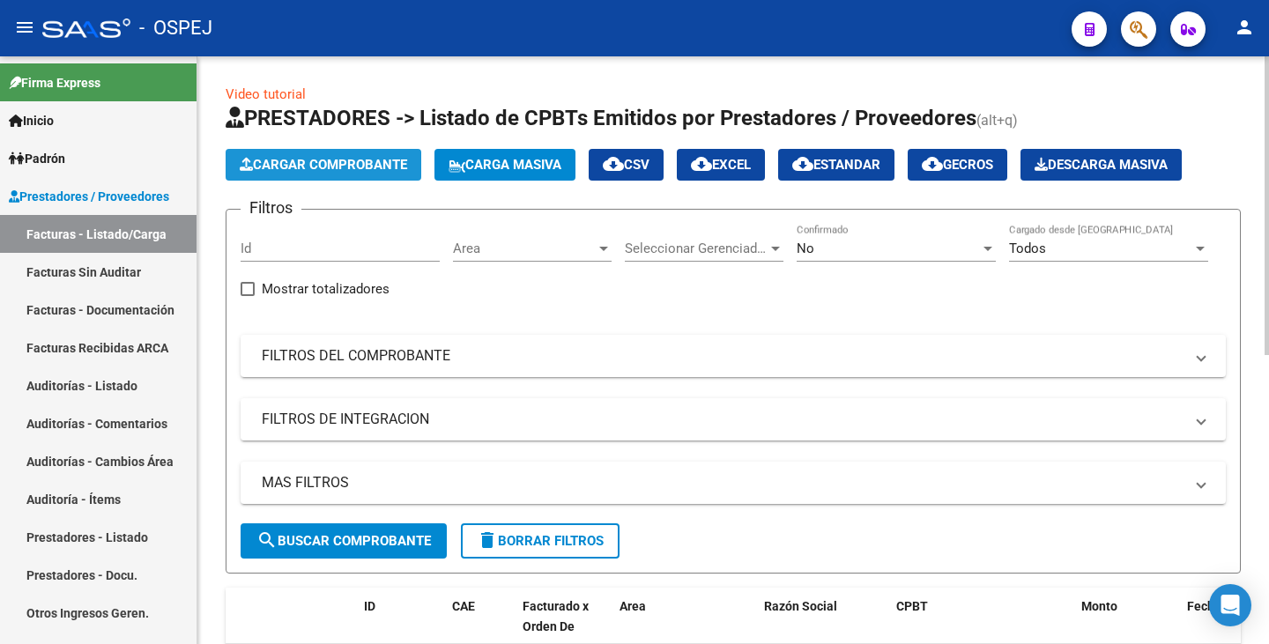
click at [271, 160] on span "Cargar Comprobante" at bounding box center [323, 165] width 167 height 16
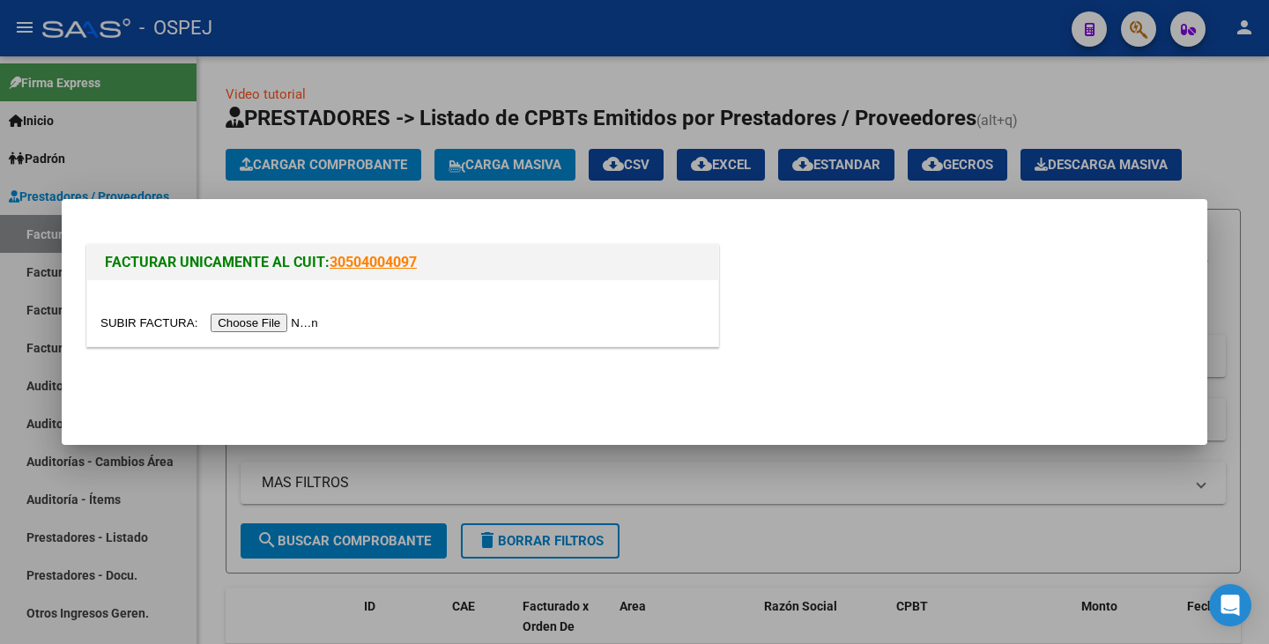
click at [266, 316] on input "file" at bounding box center [211, 323] width 223 height 19
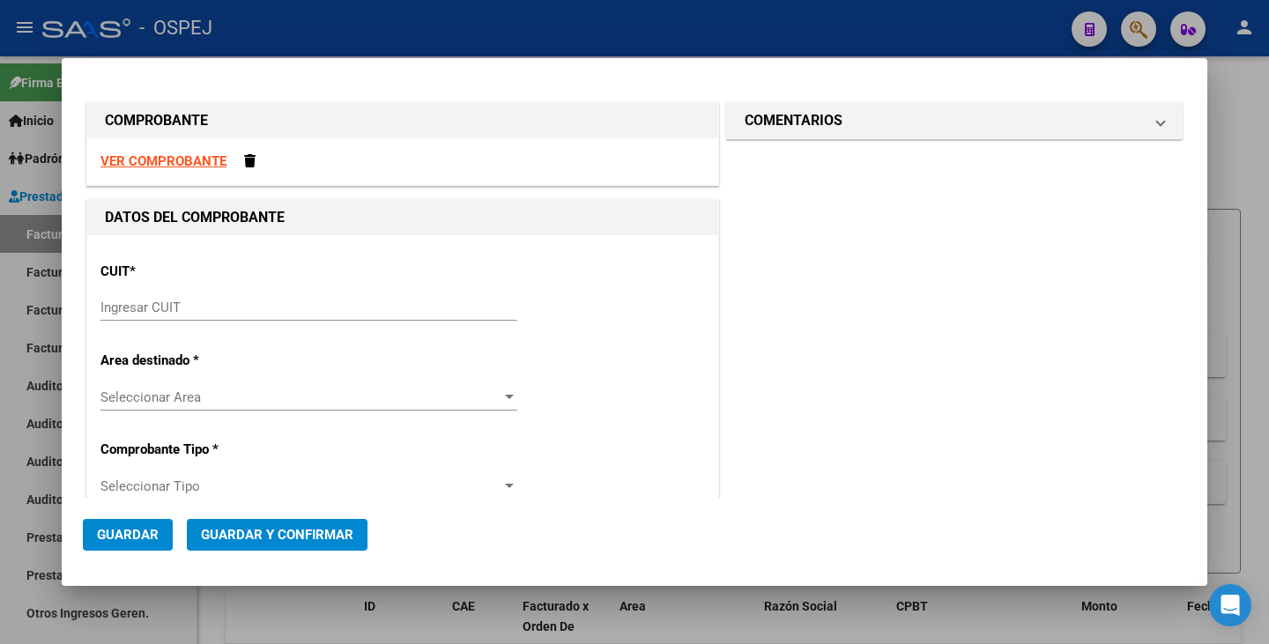
click at [131, 155] on strong "VER COMPROBANTE" at bounding box center [163, 161] width 126 height 16
click at [245, 306] on input "Ingresar CUIT" at bounding box center [308, 308] width 417 height 16
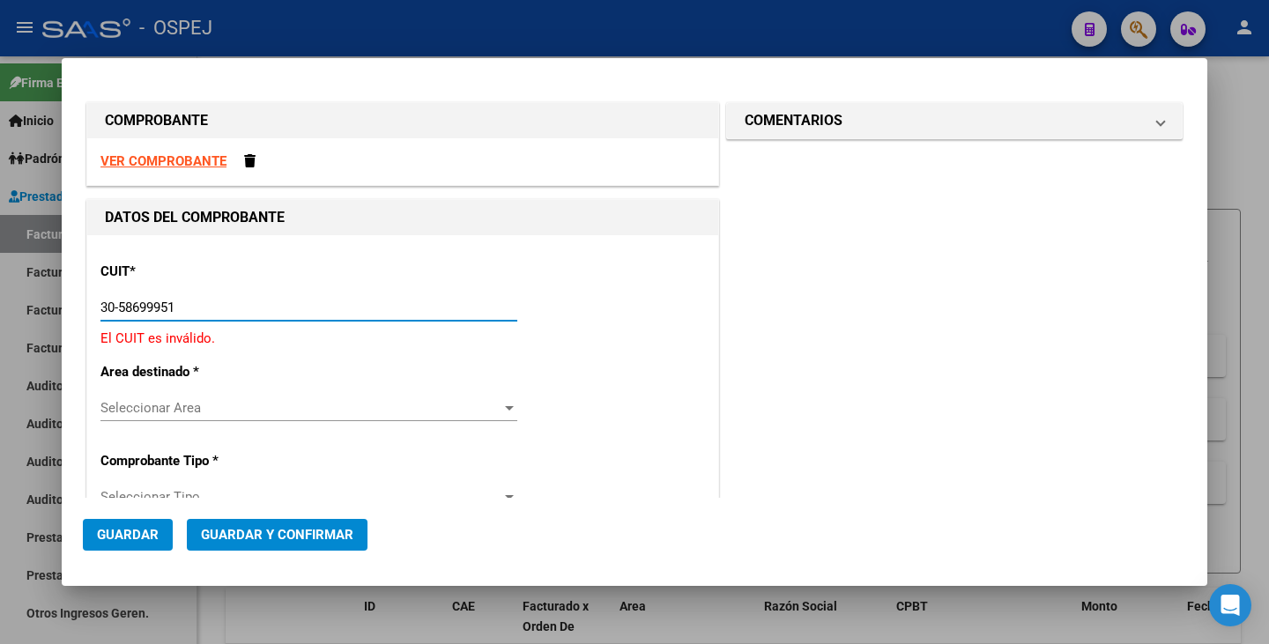
type input "30-58699951-2"
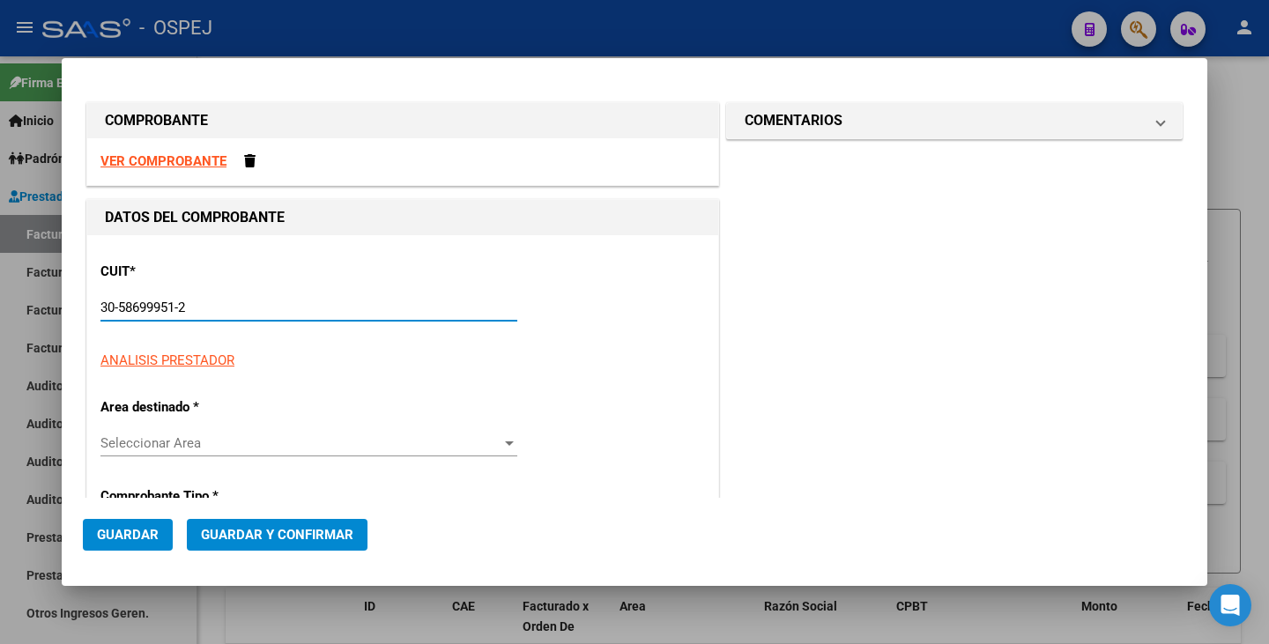
type input "119"
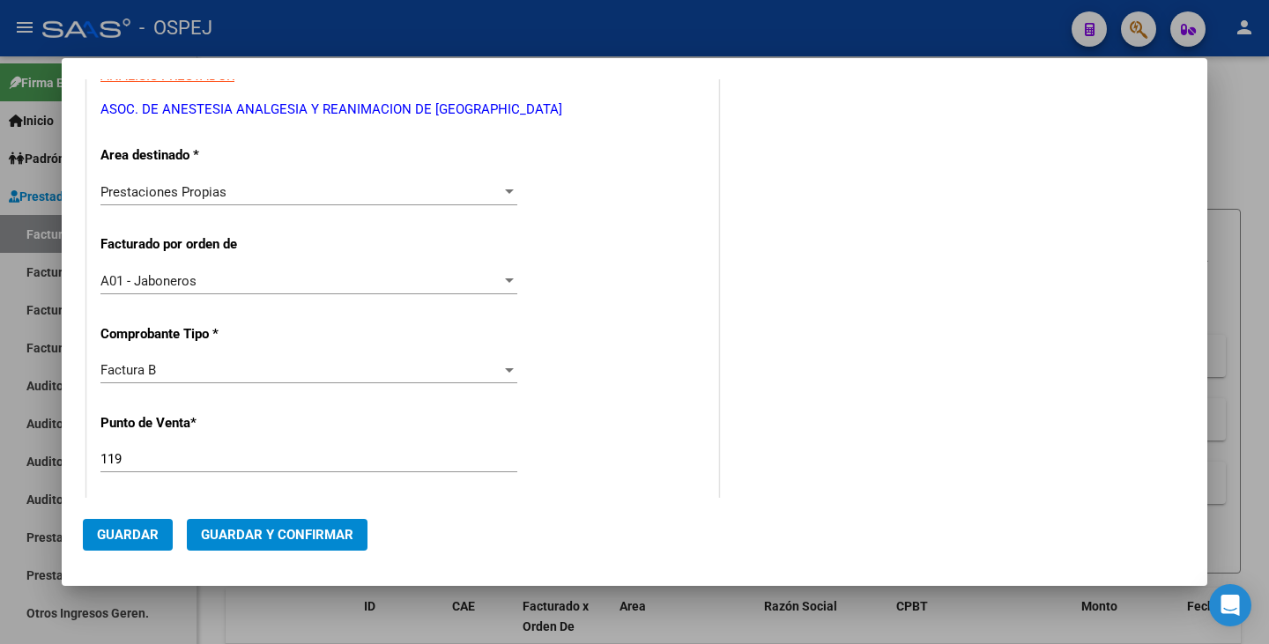
scroll to position [441, 0]
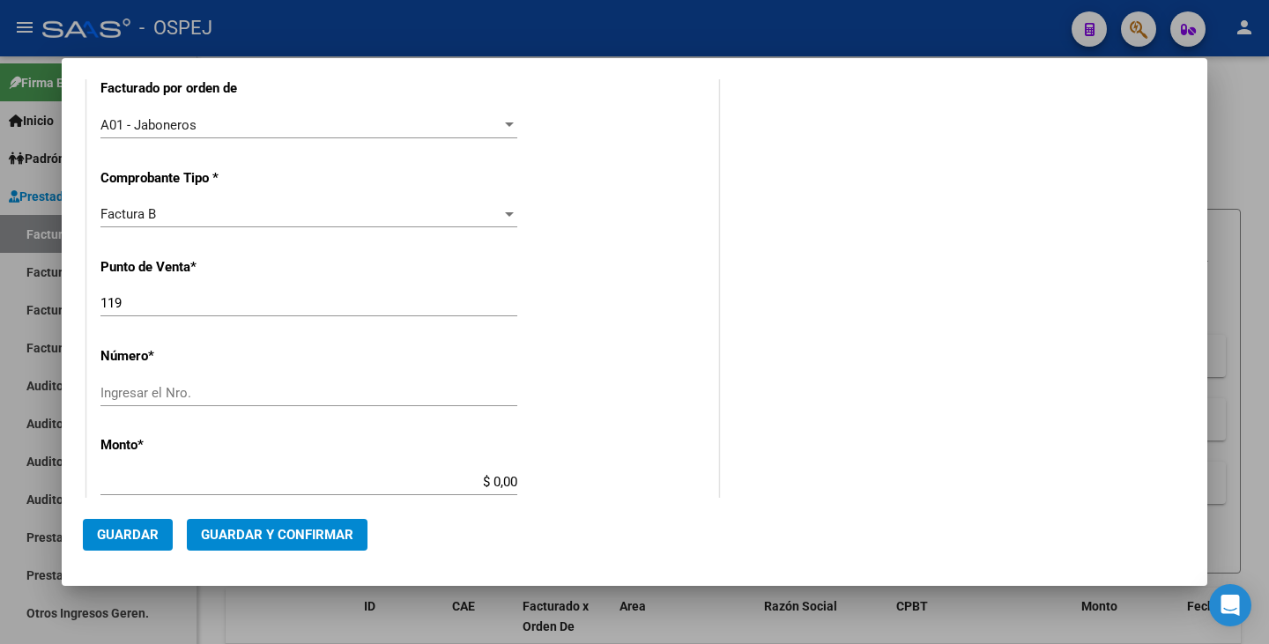
type input "30-58699951-2"
click at [149, 395] on input "Ingresar el Nro." at bounding box center [308, 393] width 417 height 16
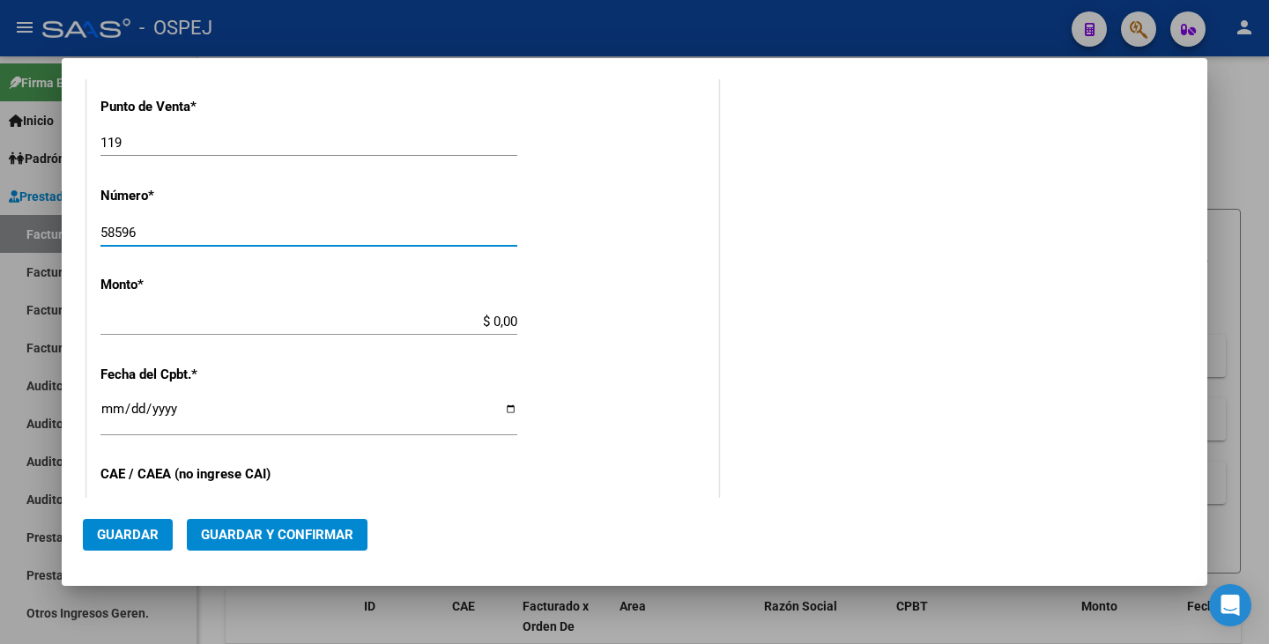
scroll to position [617, 0]
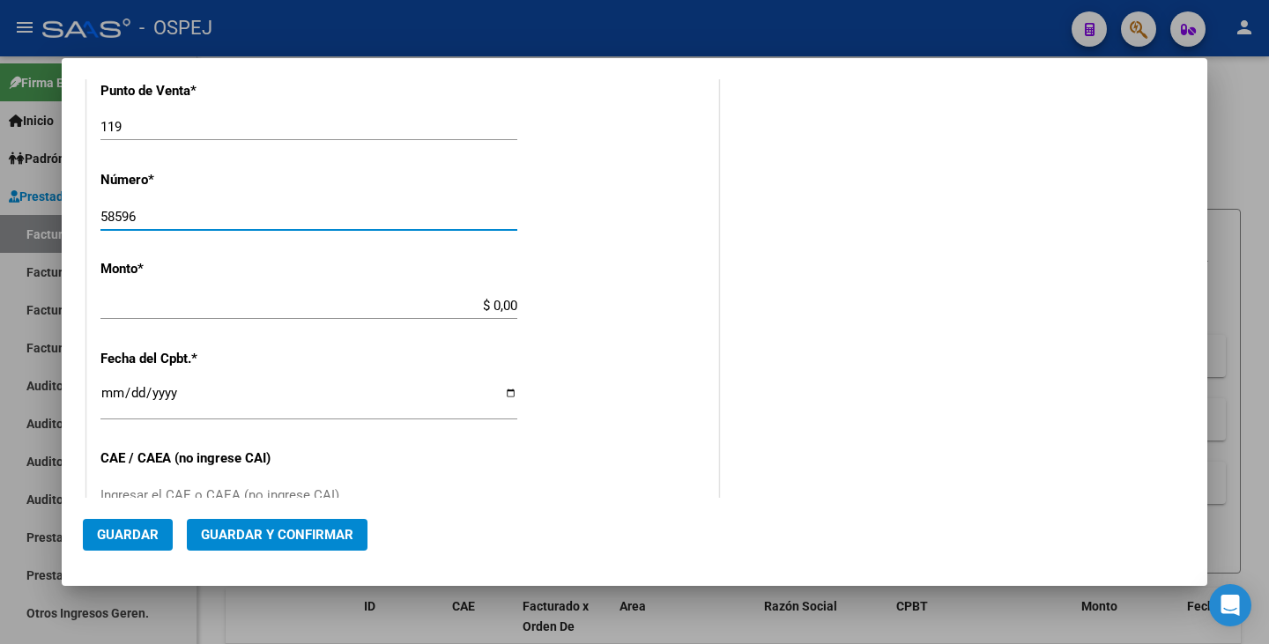
type input "58596"
click at [513, 306] on app-form-text-field "Monto * $ 0,00 Ingresar el monto" at bounding box center [315, 287] width 431 height 53
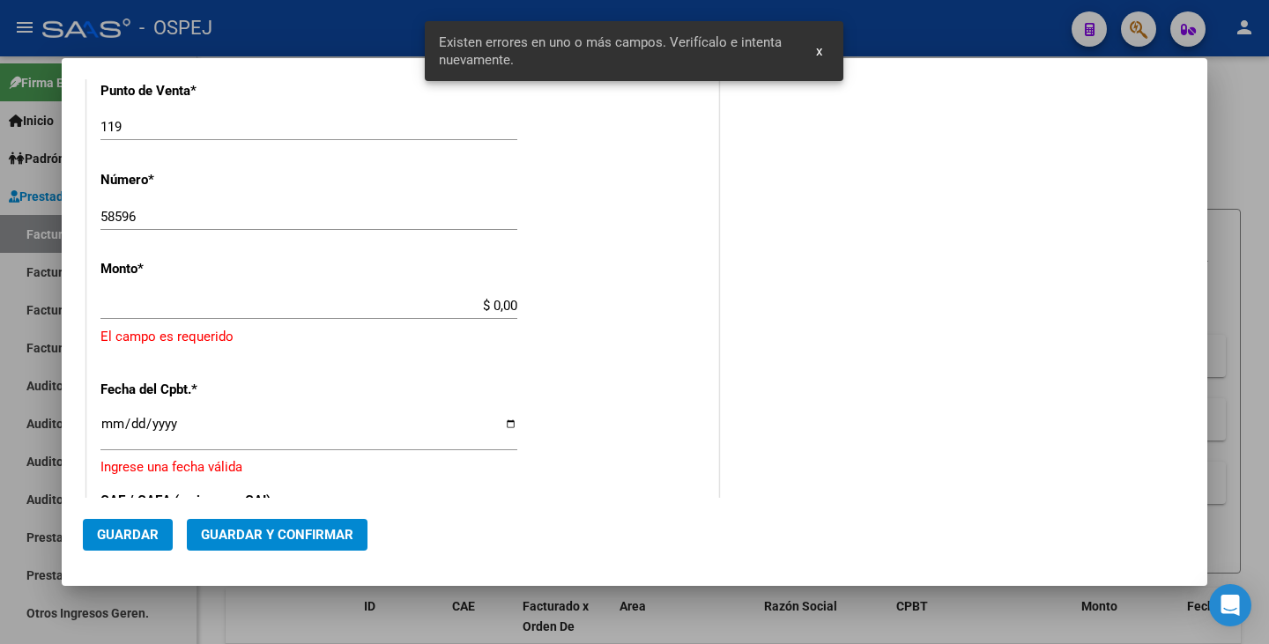
scroll to position [626, 0]
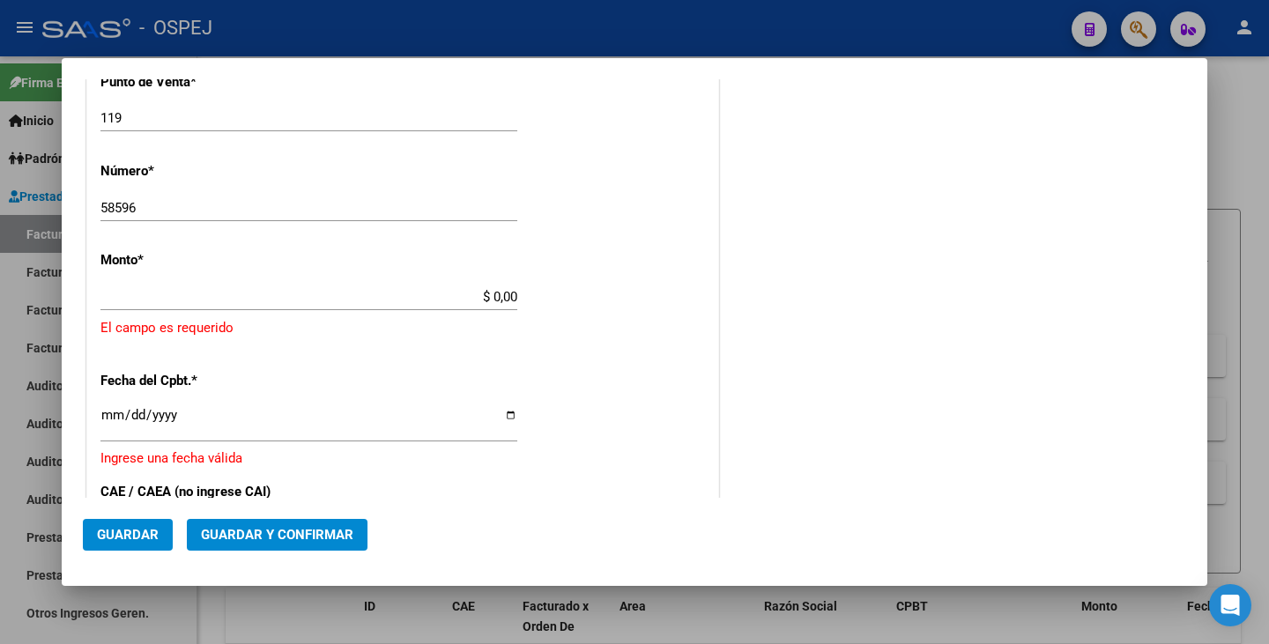
click at [509, 299] on input "$ 0,00" at bounding box center [308, 297] width 417 height 16
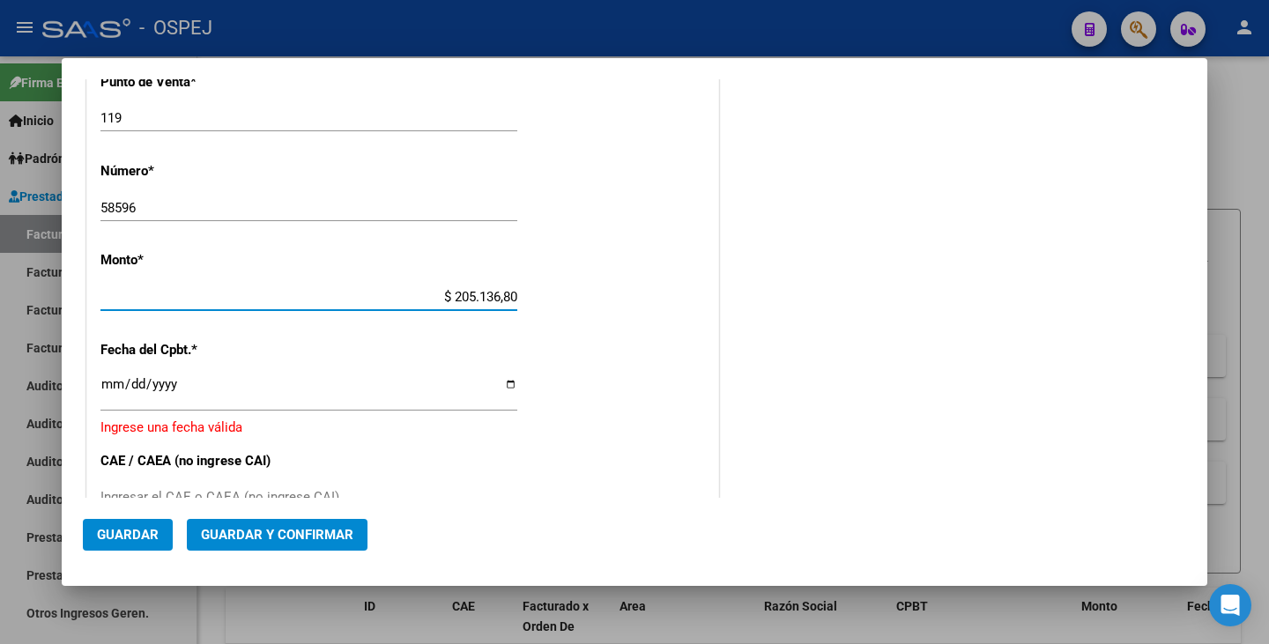
type input "$ 2.051.368,00"
click at [110, 383] on input "Ingresar la fecha" at bounding box center [308, 391] width 417 height 28
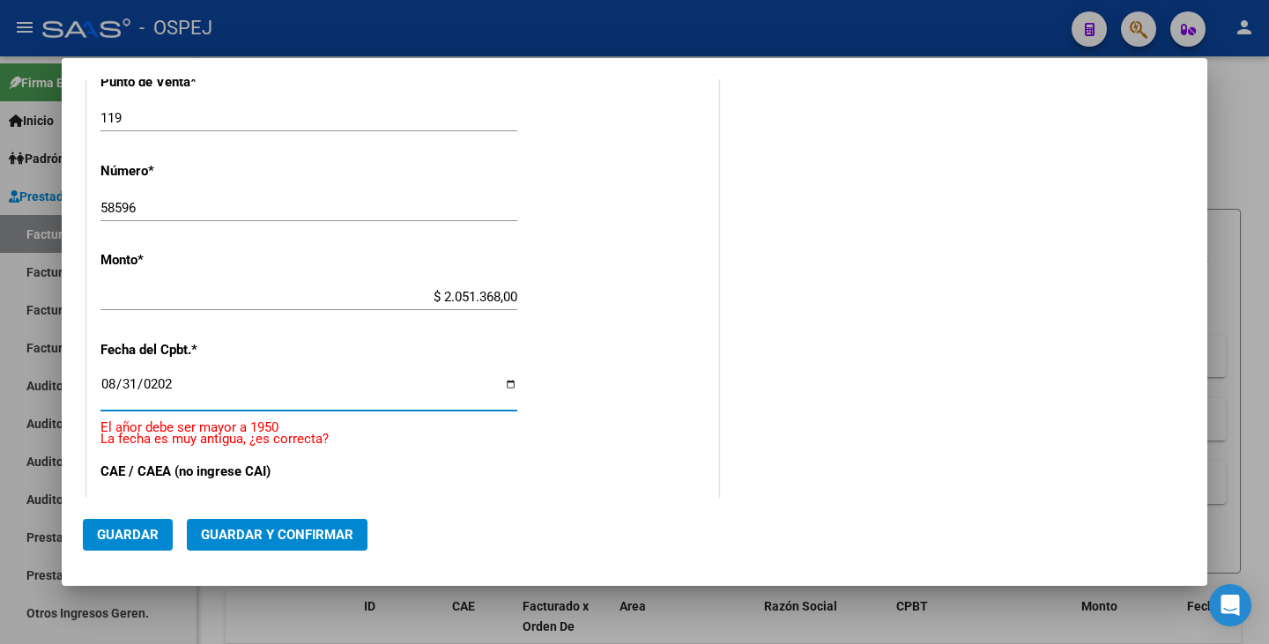
type input "2025-08-31"
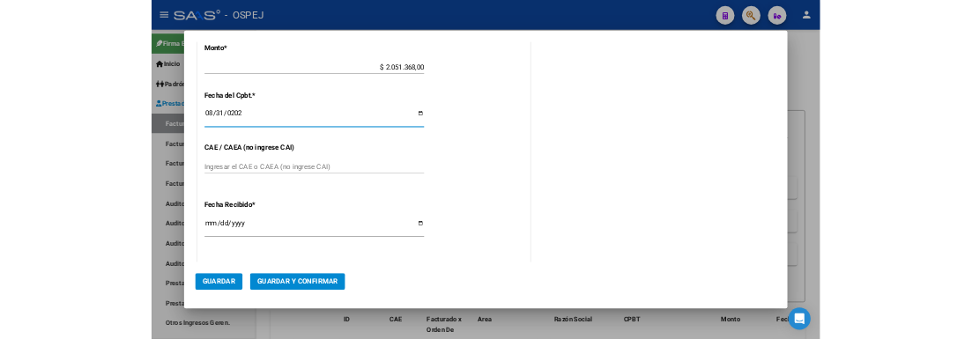
scroll to position [802, 0]
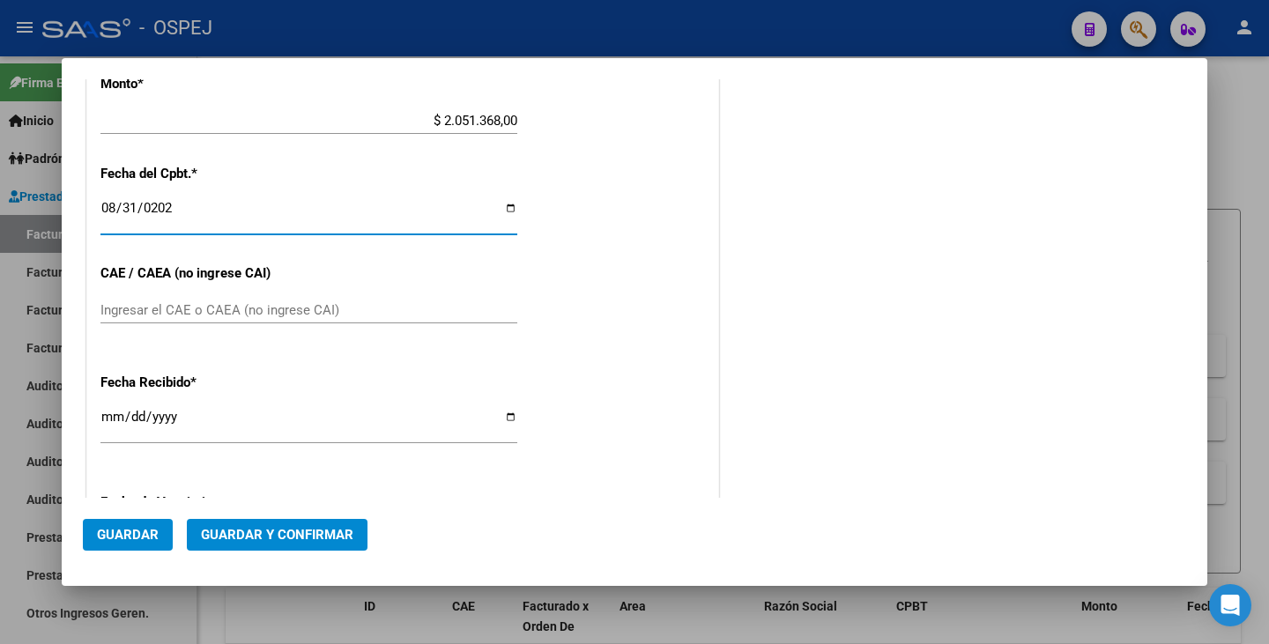
click at [198, 321] on div "Ingresar el CAE o CAEA (no ingrese CAI)" at bounding box center [308, 310] width 417 height 26
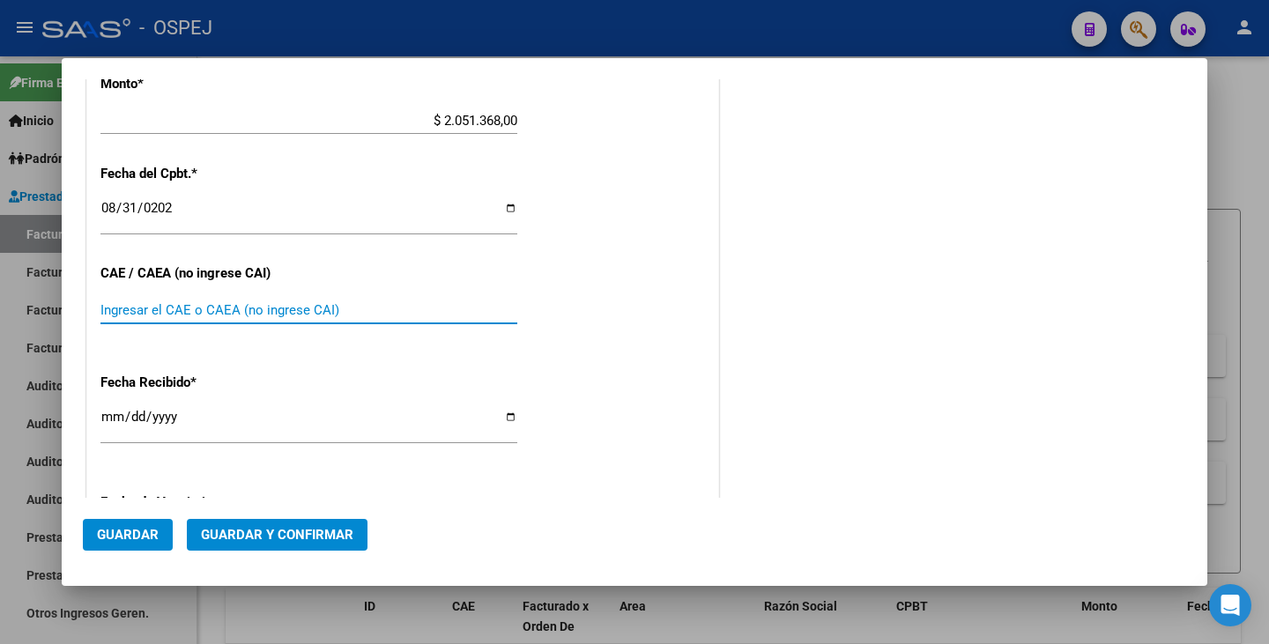
click at [198, 315] on input "Ingresar el CAE o CAEA (no ingrese CAI)" at bounding box center [308, 310] width 417 height 16
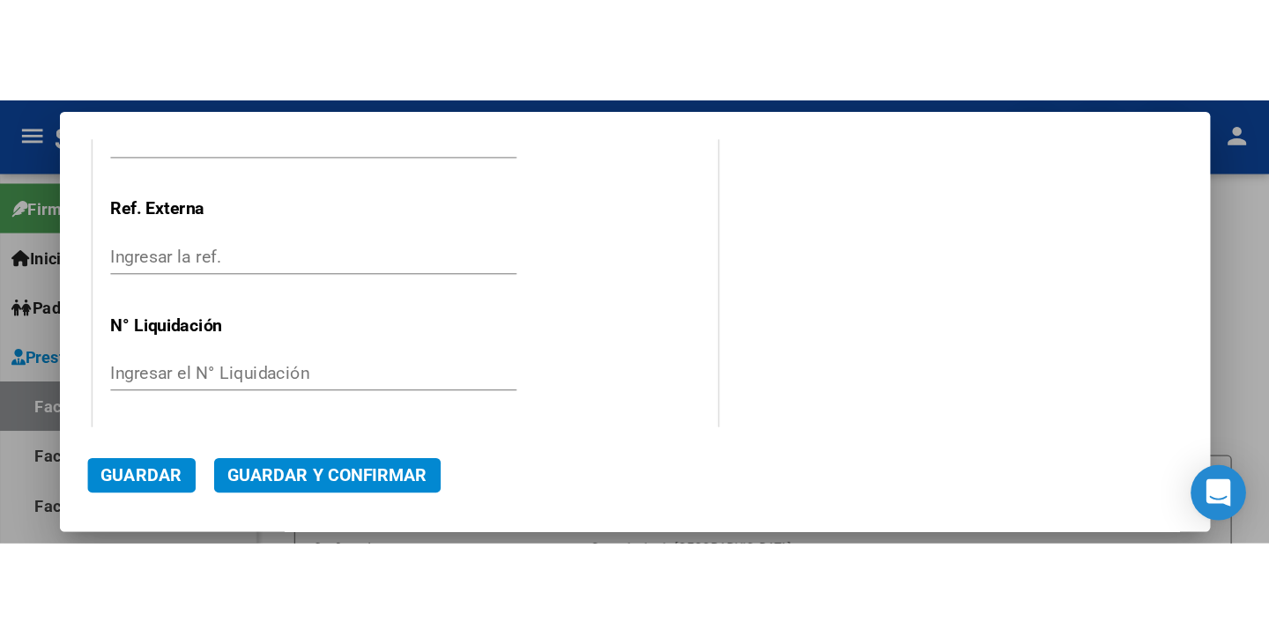
scroll to position [1081, 0]
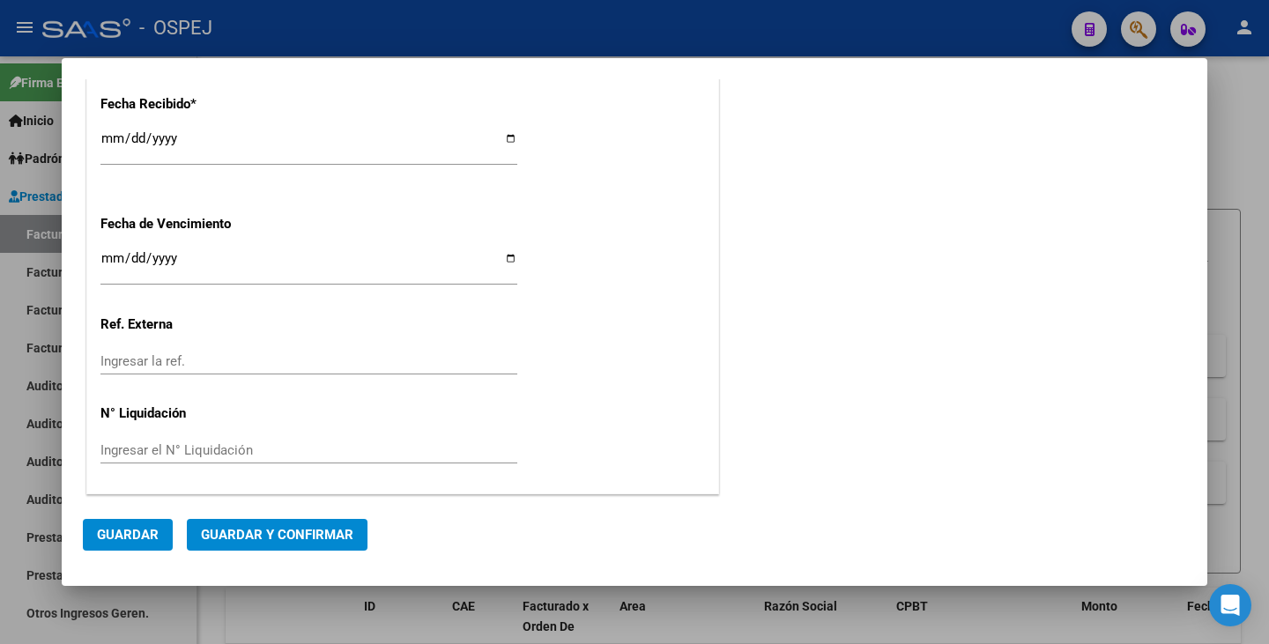
type input "75362983201172"
click at [244, 536] on span "Guardar y Confirmar" at bounding box center [277, 535] width 152 height 16
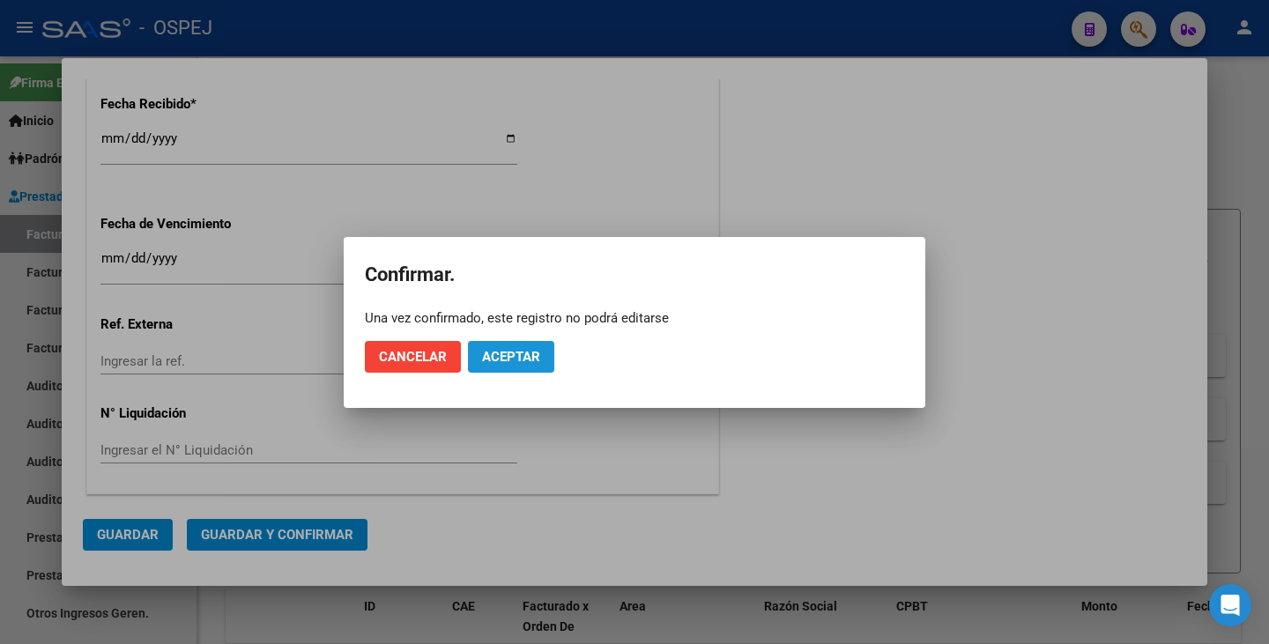
click at [511, 356] on span "Aceptar" at bounding box center [511, 357] width 58 height 16
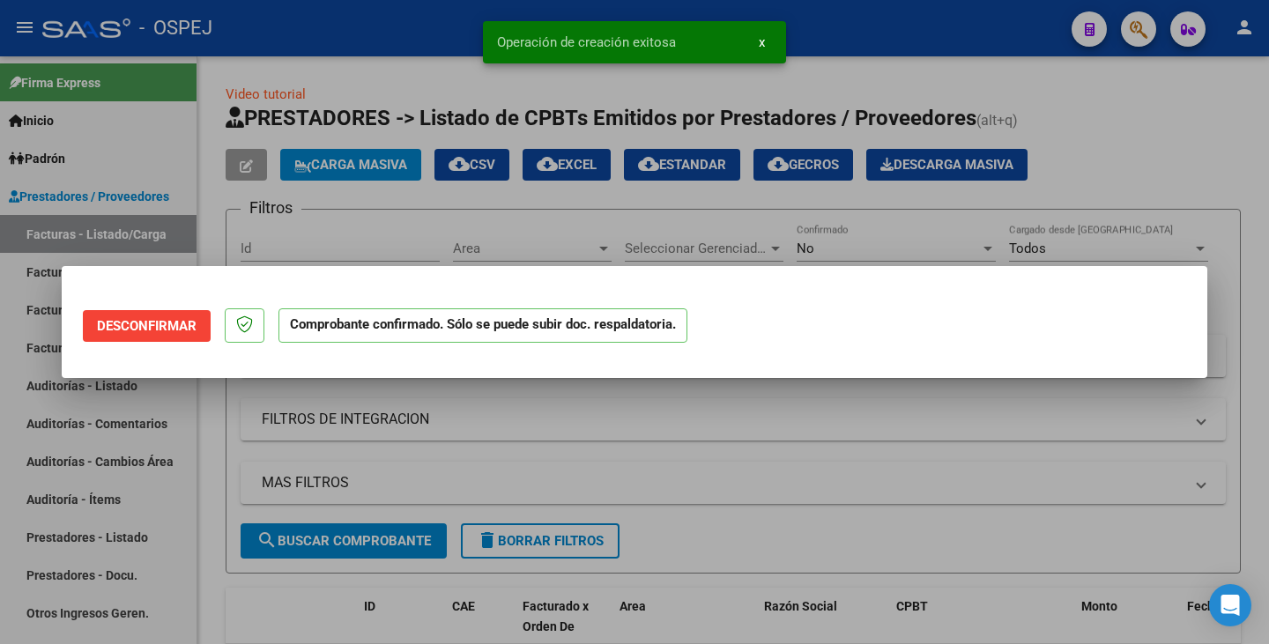
scroll to position [0, 0]
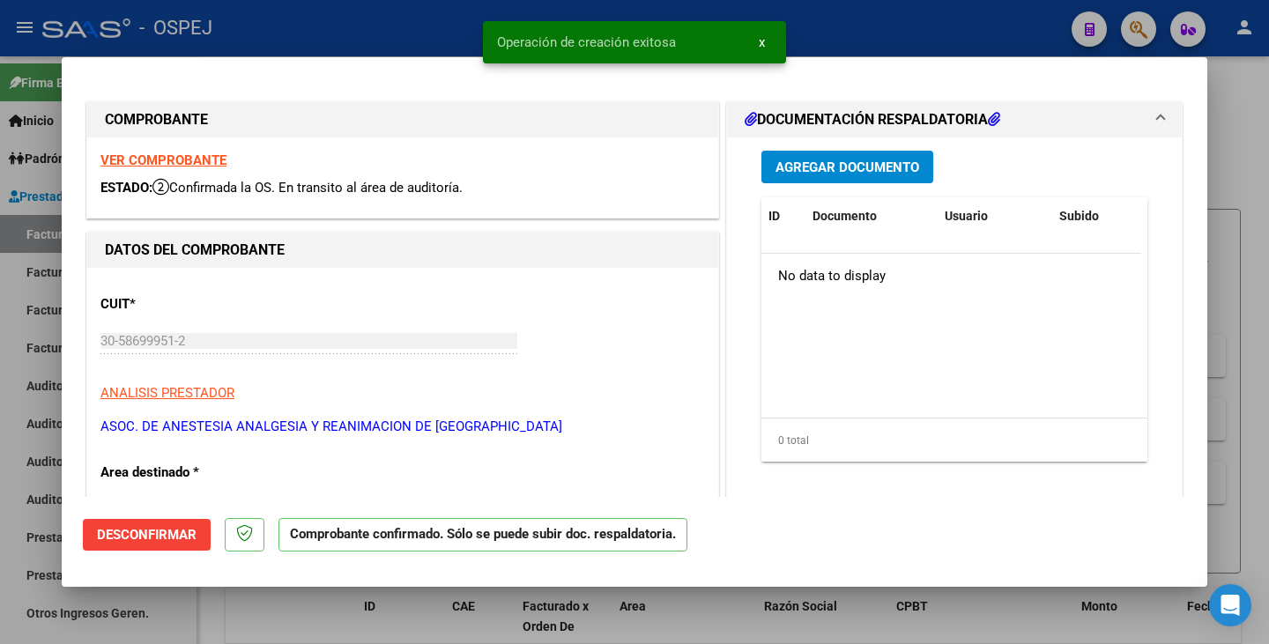
click at [805, 173] on span "Agregar Documento" at bounding box center [848, 168] width 144 height 16
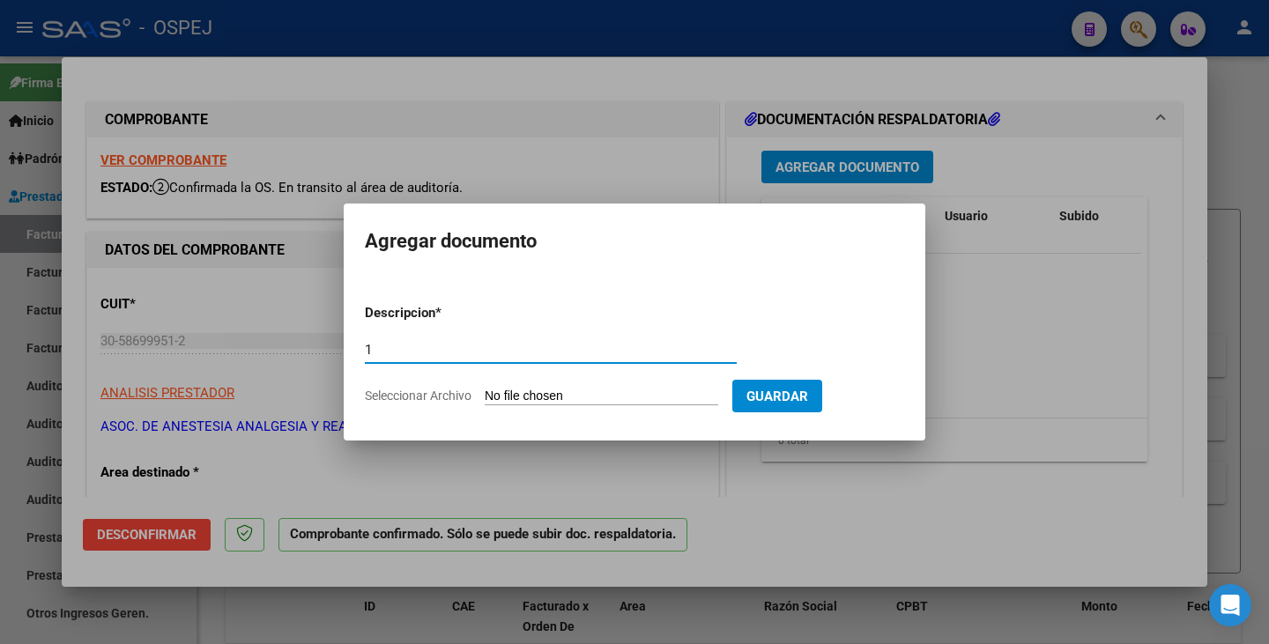
type input "1"
click at [579, 406] on form "Descripcion * 1 Escriba aquí una descripcion Seleccionar Archivo Guardar" at bounding box center [634, 354] width 539 height 129
click at [572, 396] on input "Seleccionar Archivo" at bounding box center [602, 397] width 234 height 17
type input "C:\fakepath\AAARBA FB 058596 detalle.pdf"
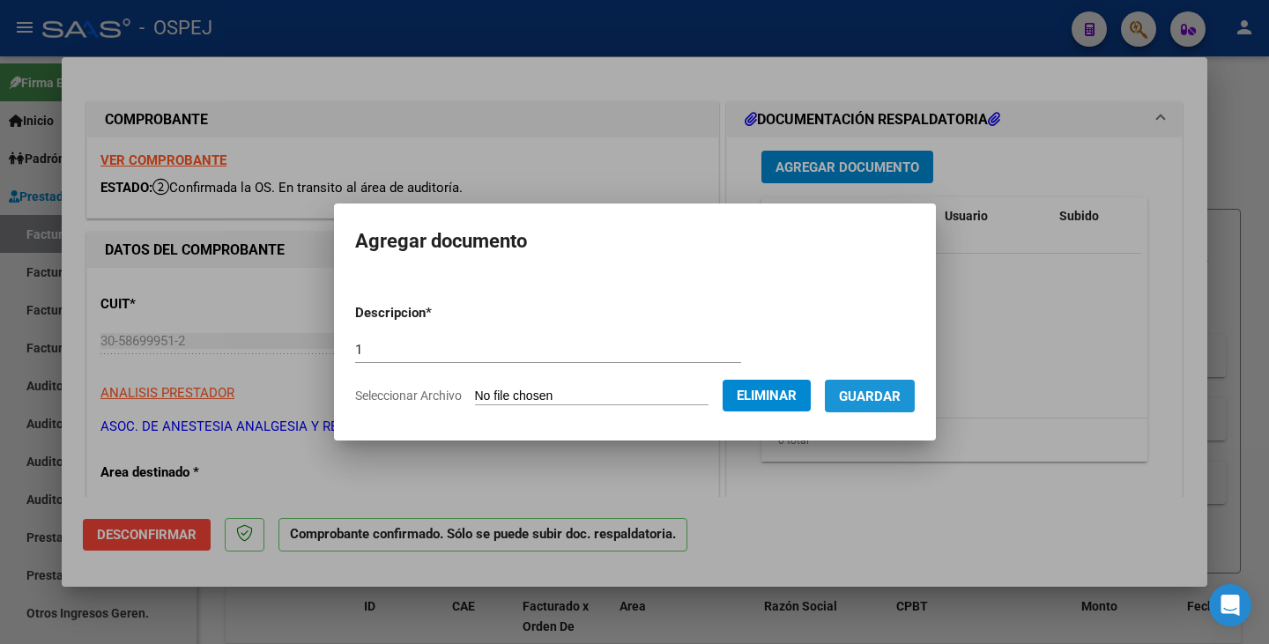
click at [880, 404] on span "Guardar" at bounding box center [870, 397] width 62 height 16
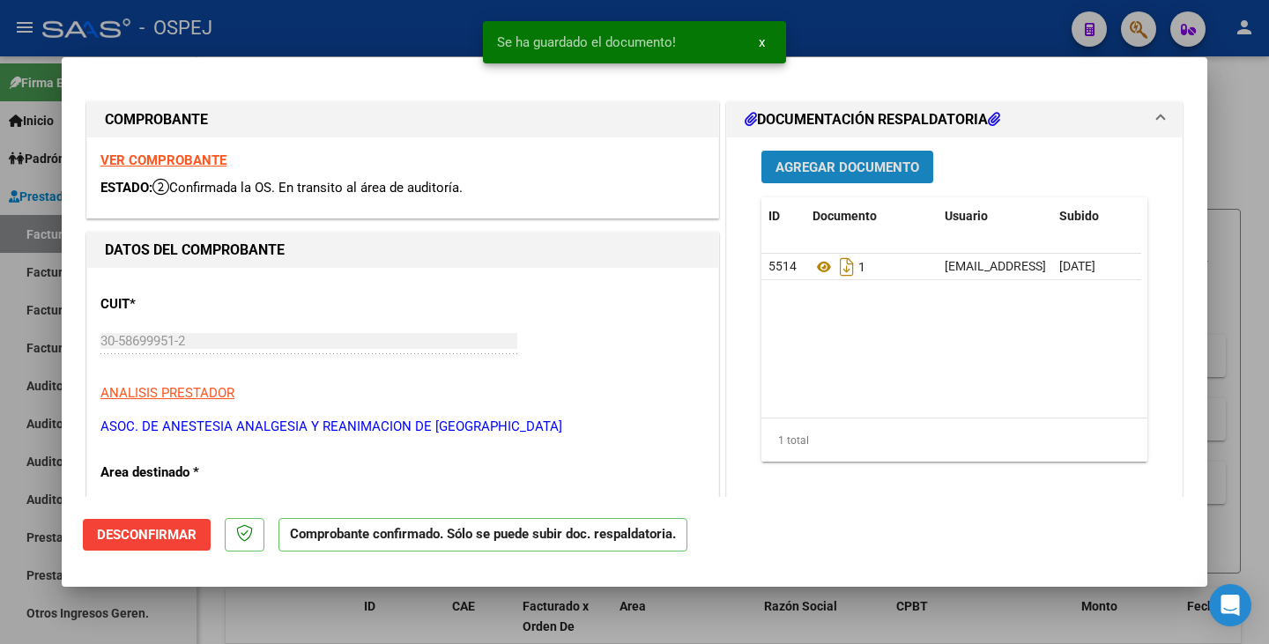
click at [858, 168] on span "Agregar Documento" at bounding box center [848, 168] width 144 height 16
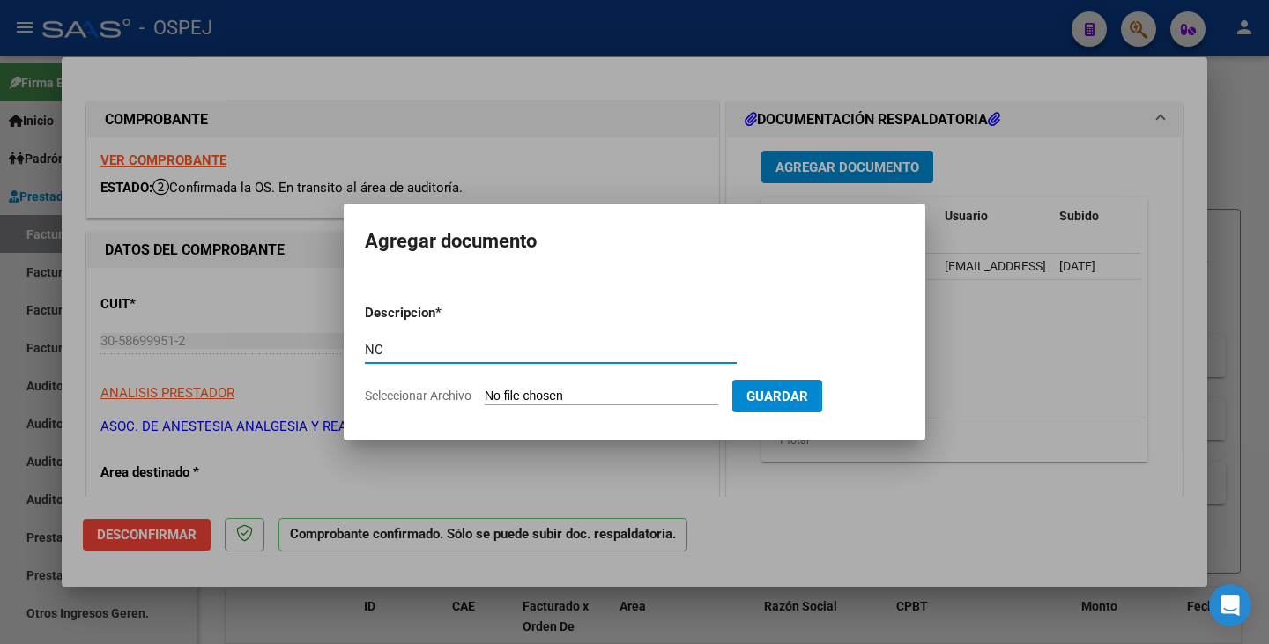
type input "NC"
click at [523, 398] on input "Seleccionar Archivo" at bounding box center [602, 397] width 234 height 17
type input "C:\fakepath\AAARBA NCB 12523 x 58596.pdf"
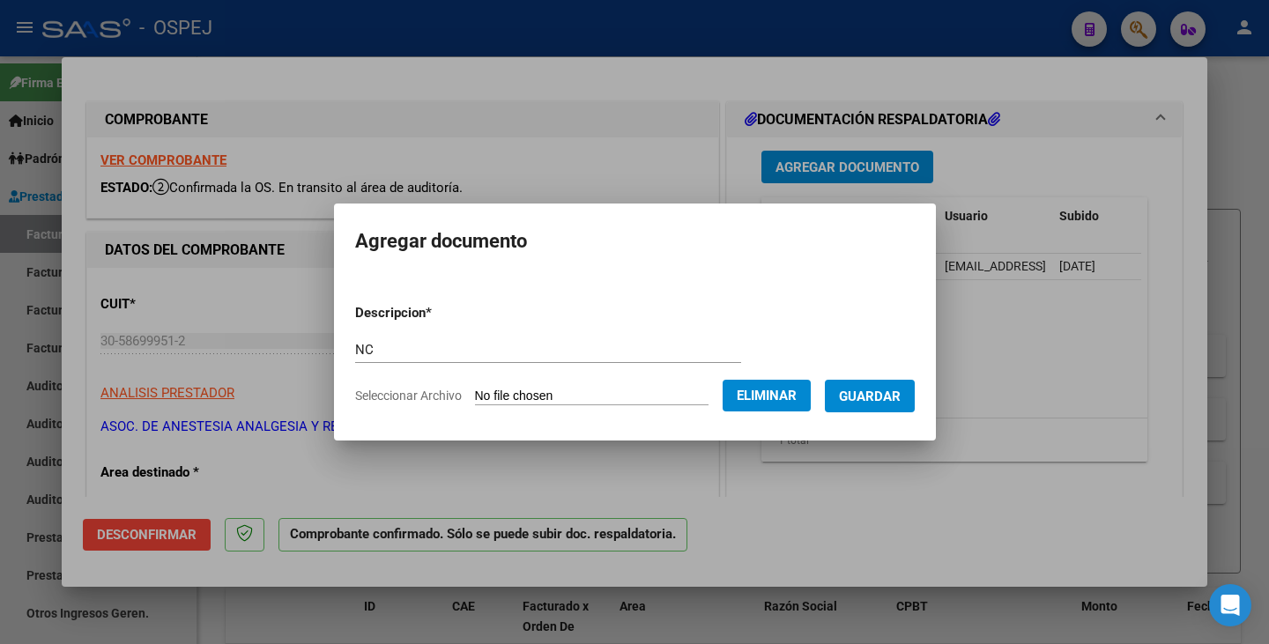
click at [890, 403] on span "Guardar" at bounding box center [870, 397] width 62 height 16
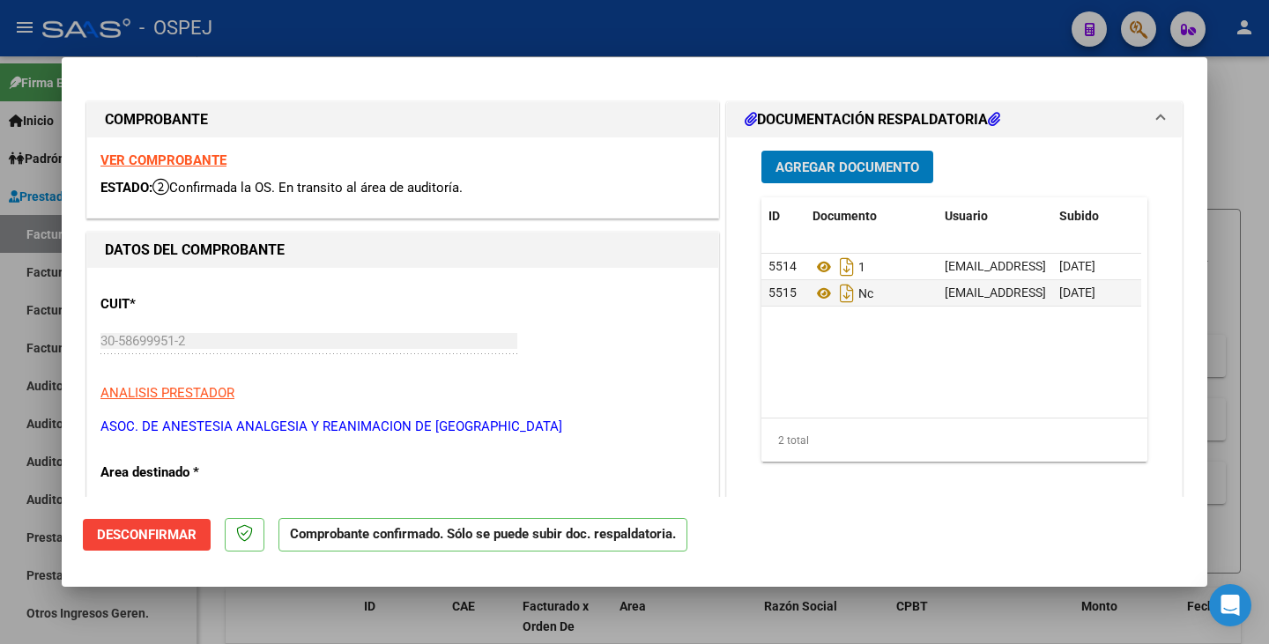
click at [865, 617] on div at bounding box center [634, 322] width 1269 height 644
type input "$ 0,00"
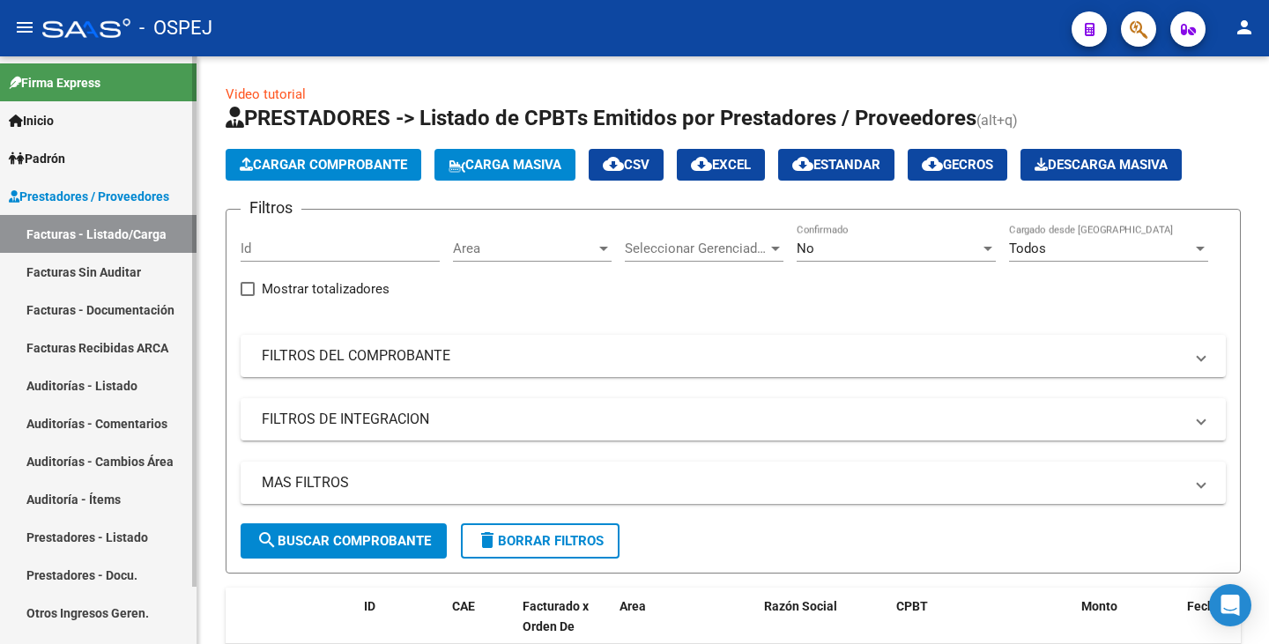
click at [122, 387] on link "Auditorías - Listado" at bounding box center [98, 386] width 197 height 38
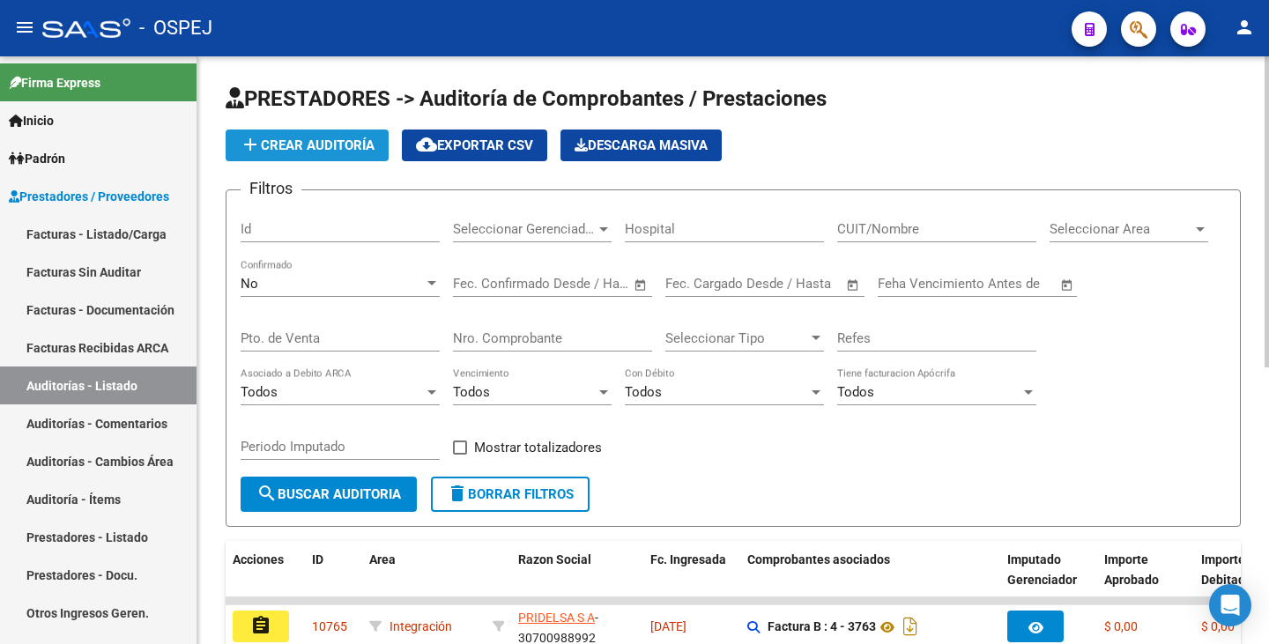
click at [354, 152] on span "add Crear Auditoría" at bounding box center [307, 145] width 135 height 16
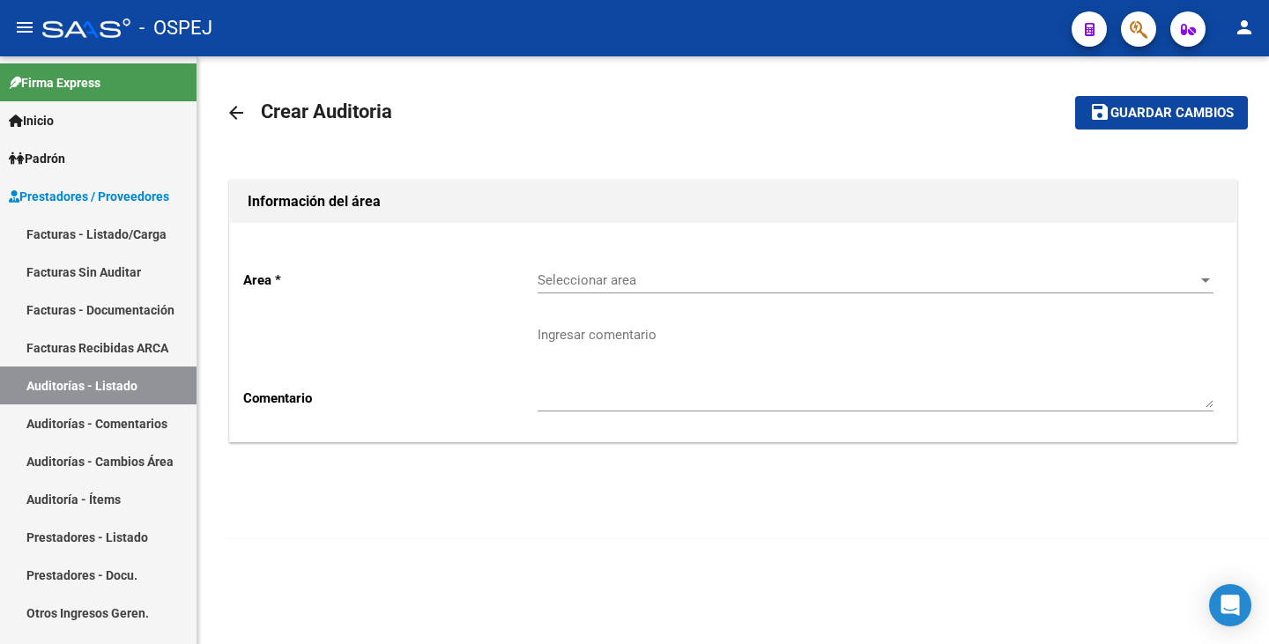
click at [629, 288] on div "Seleccionar area Seleccionar area" at bounding box center [876, 275] width 676 height 38
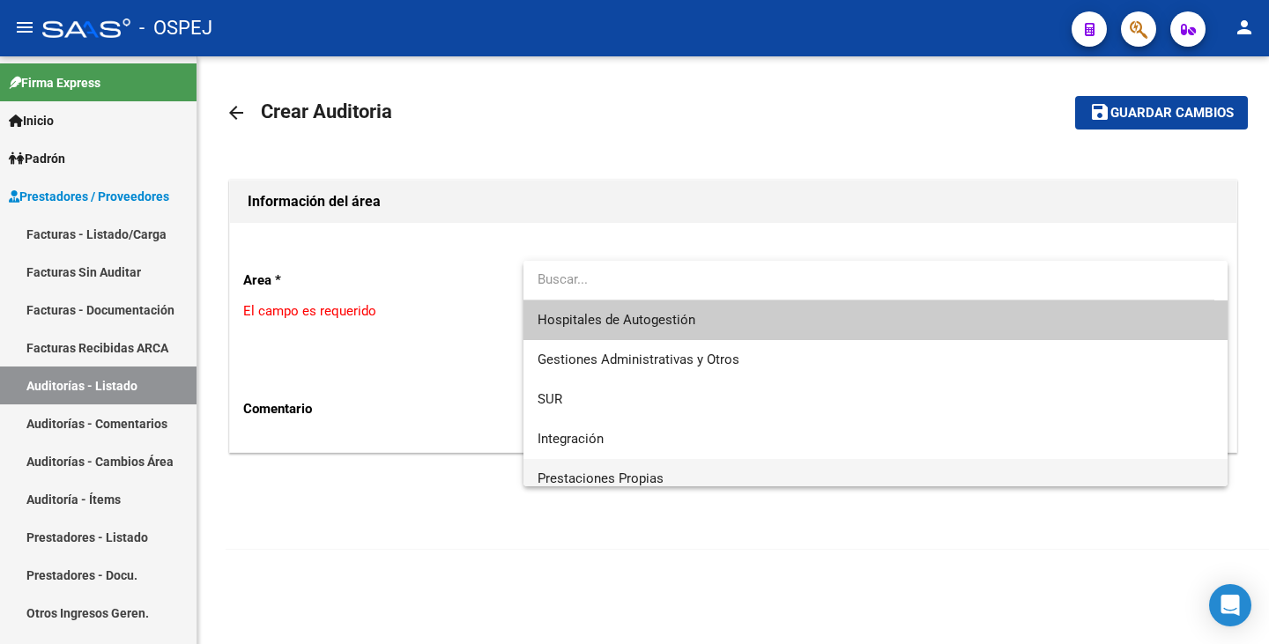
click at [615, 471] on span "Prestaciones Propias" at bounding box center [601, 479] width 126 height 16
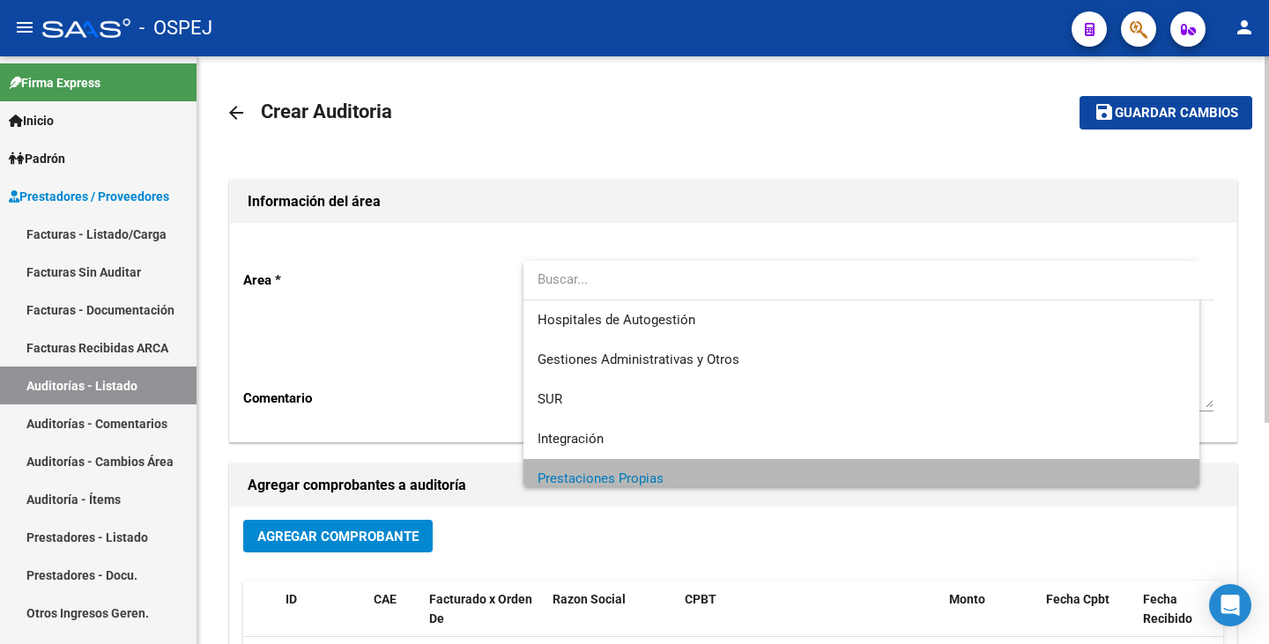
scroll to position [12, 0]
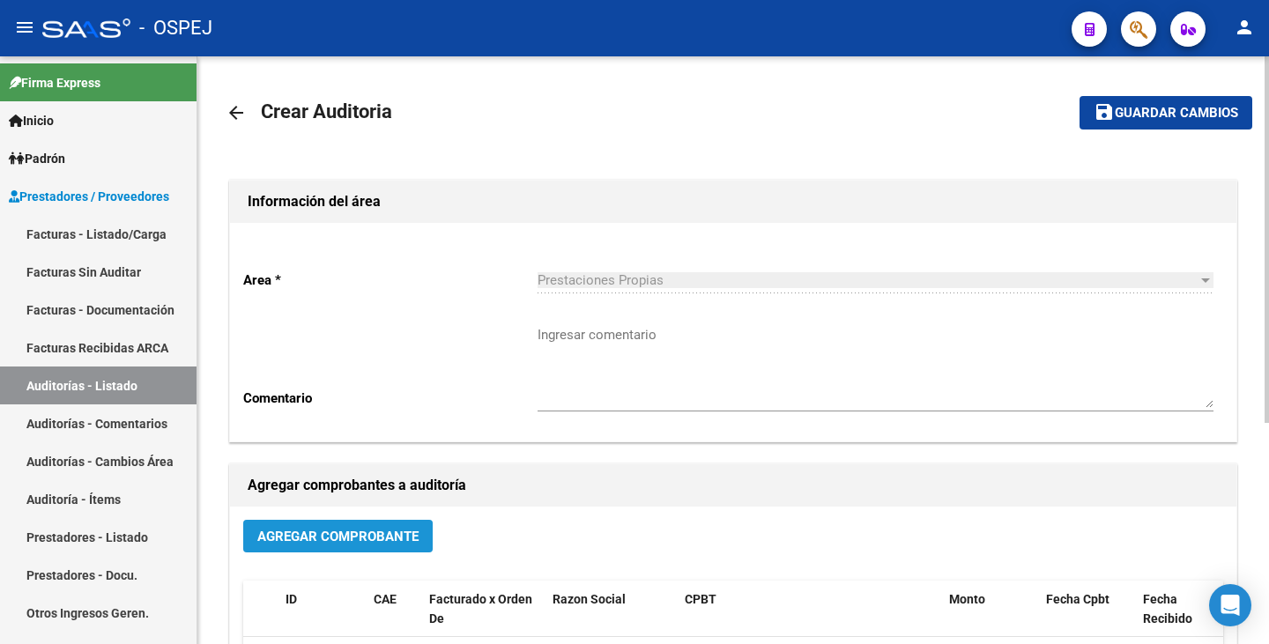
click at [301, 550] on button "Agregar Comprobante" at bounding box center [337, 536] width 189 height 33
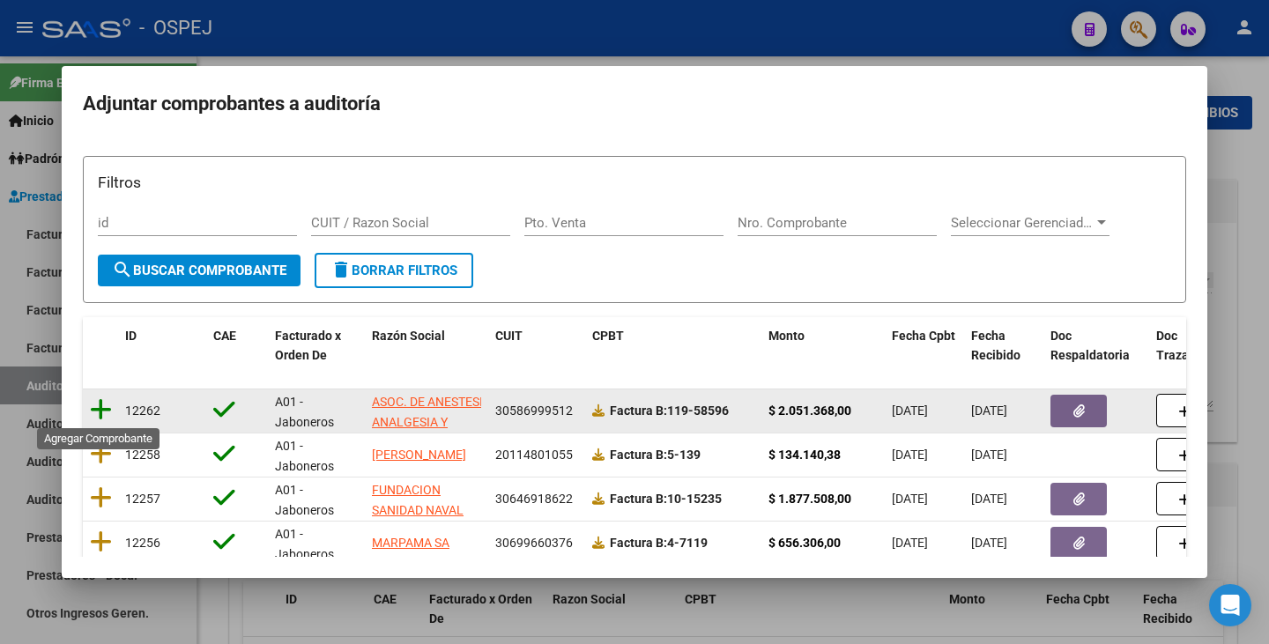
click at [100, 401] on icon at bounding box center [101, 409] width 22 height 25
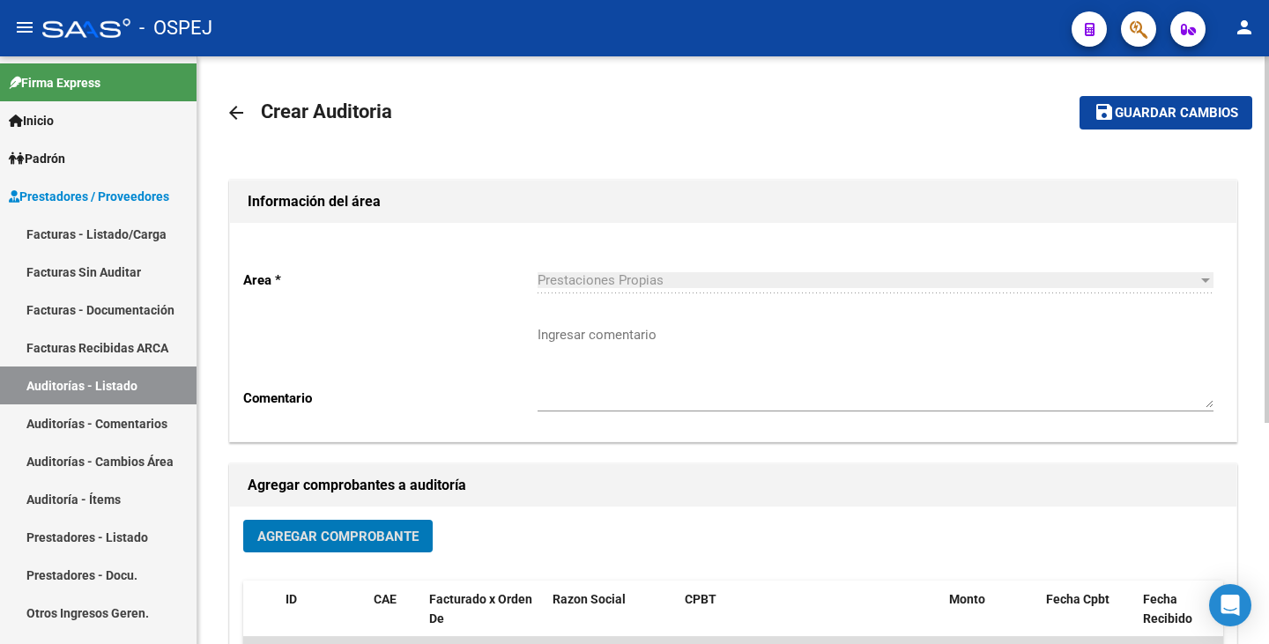
click at [1161, 117] on span "Guardar cambios" at bounding box center [1176, 114] width 123 height 16
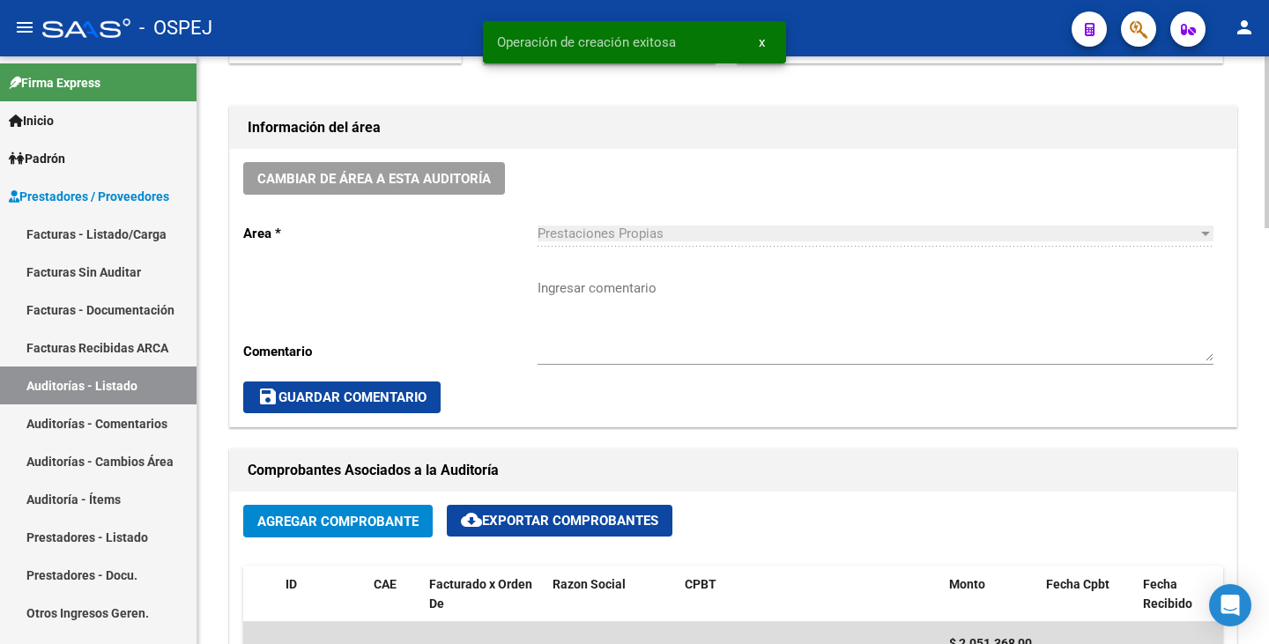
scroll to position [441, 0]
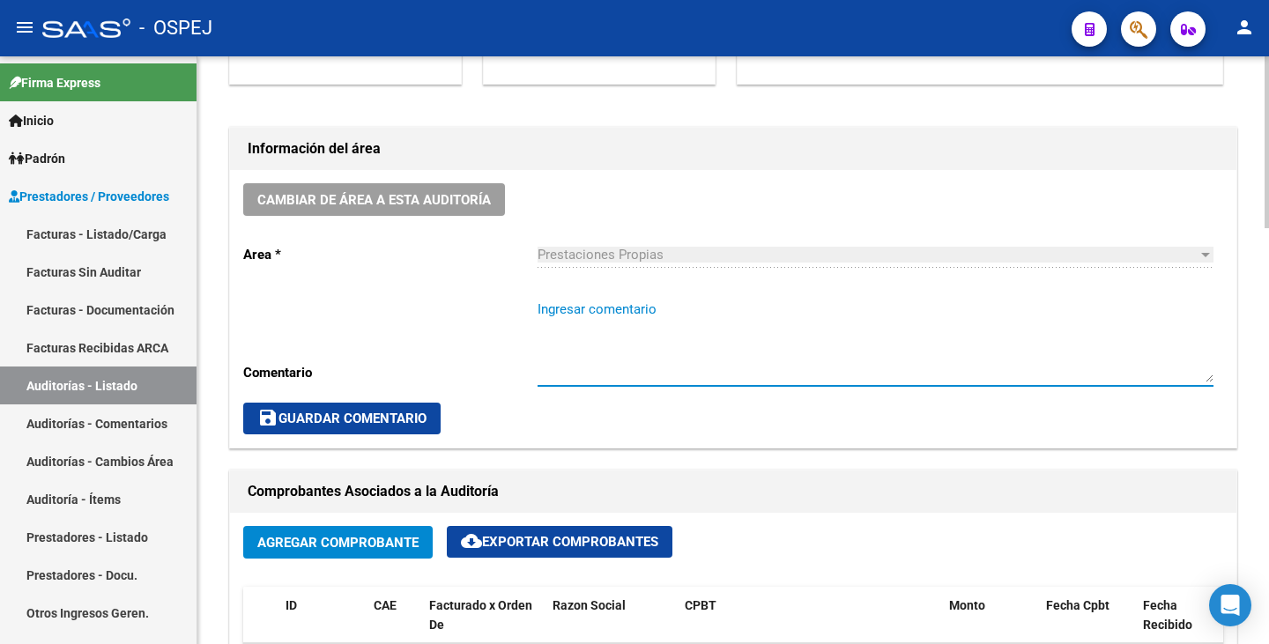
click at [642, 323] on textarea "Ingresar comentario" at bounding box center [876, 341] width 676 height 83
type textarea "Con NC adjunta"
click at [289, 415] on span "save Guardar Comentario" at bounding box center [341, 419] width 169 height 16
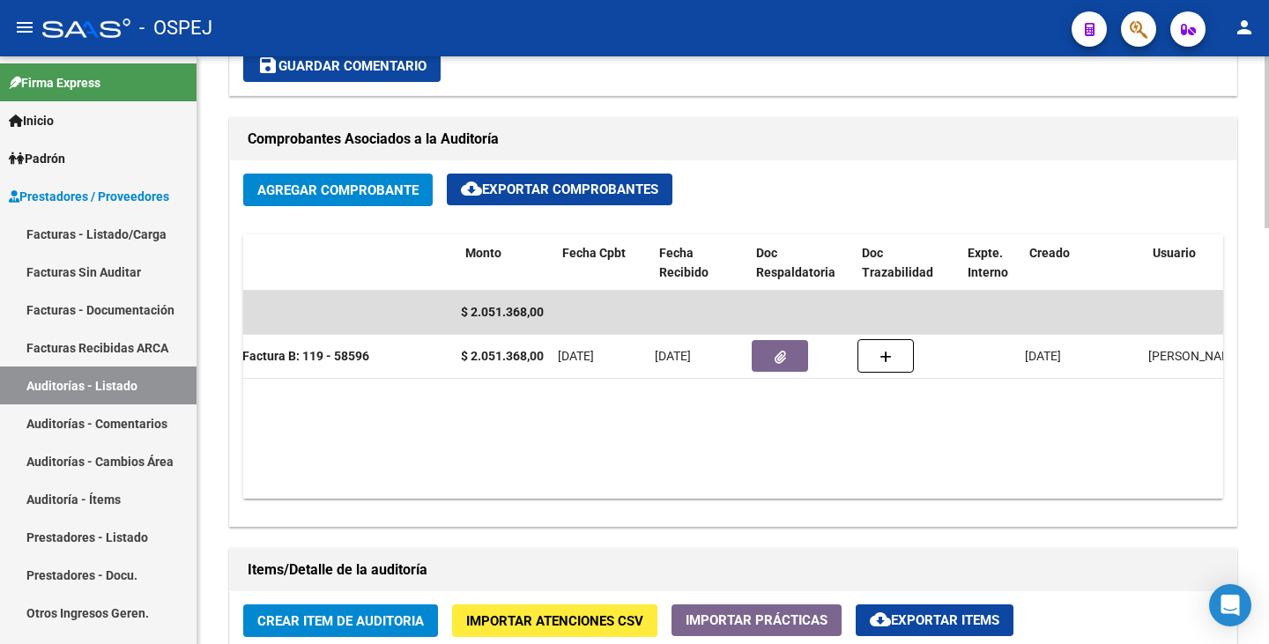
scroll to position [0, 489]
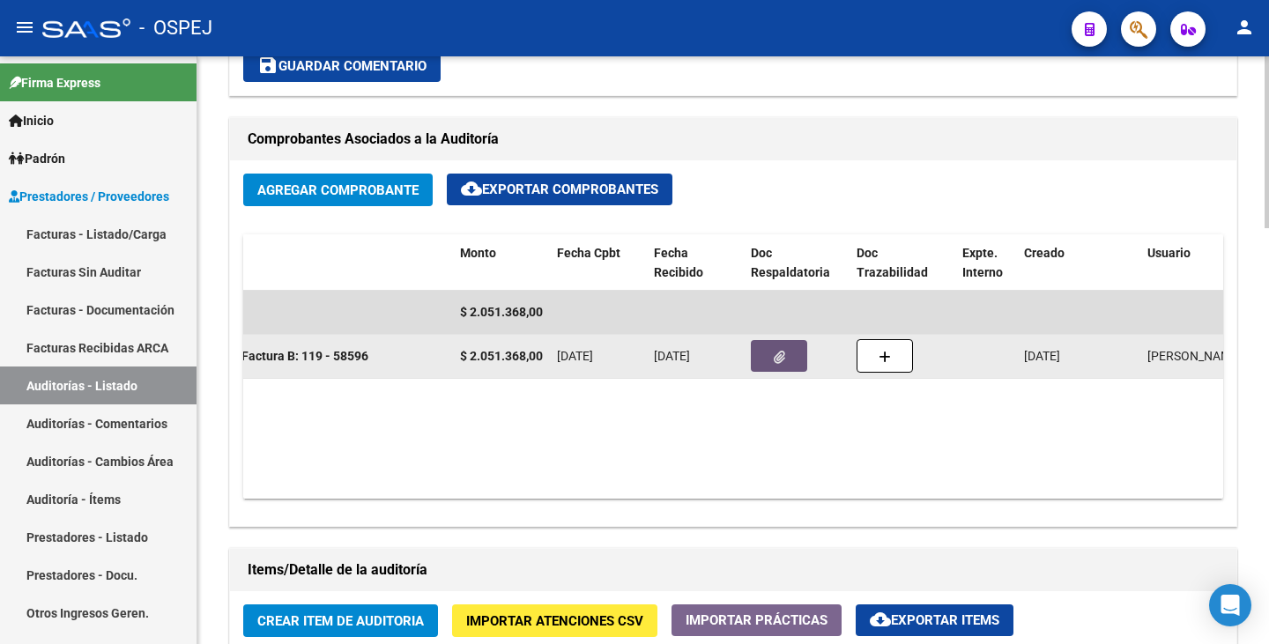
click at [789, 345] on button "button" at bounding box center [779, 356] width 56 height 32
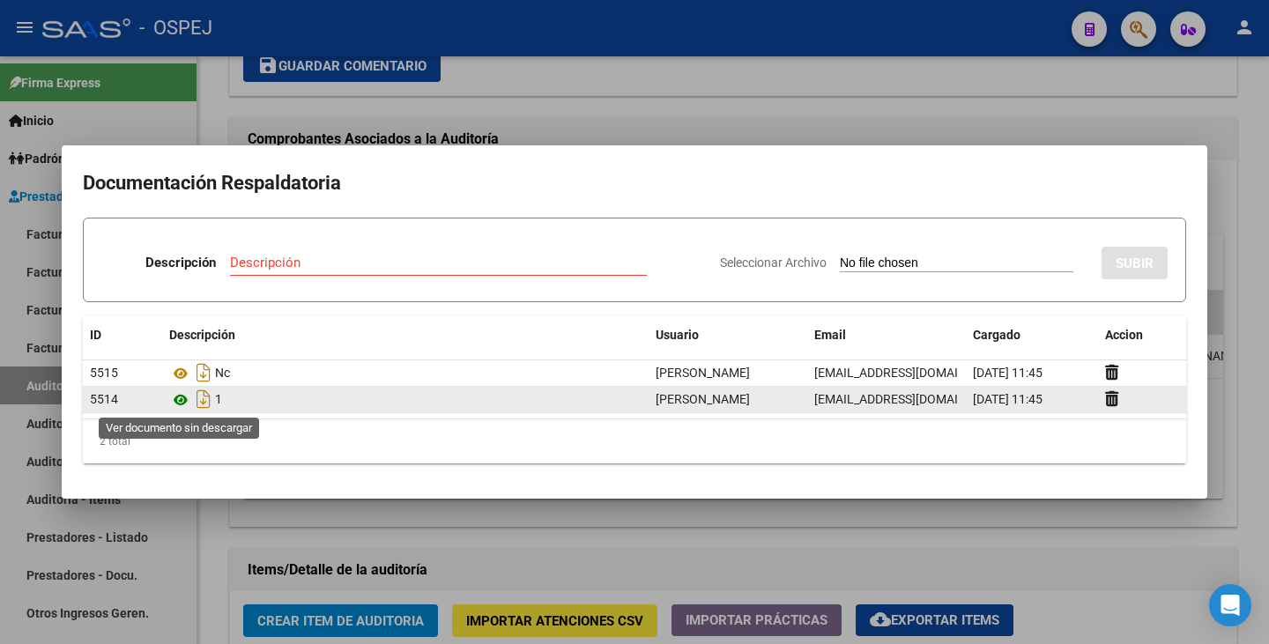
click at [180, 404] on icon at bounding box center [180, 400] width 23 height 21
